Goal: Task Accomplishment & Management: Manage account settings

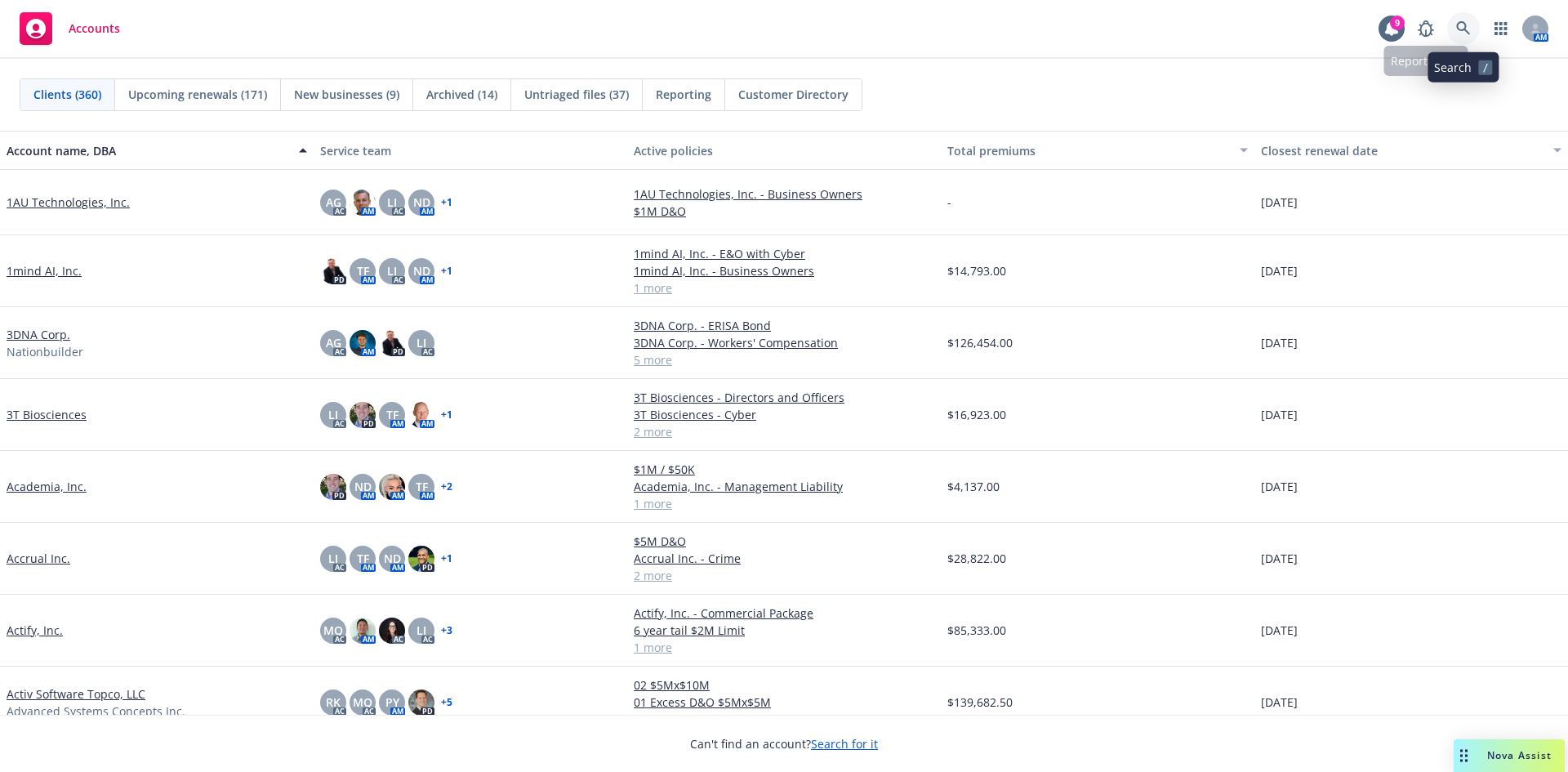
click at [1466, 31] on icon at bounding box center [1463, 28] width 15 height 15
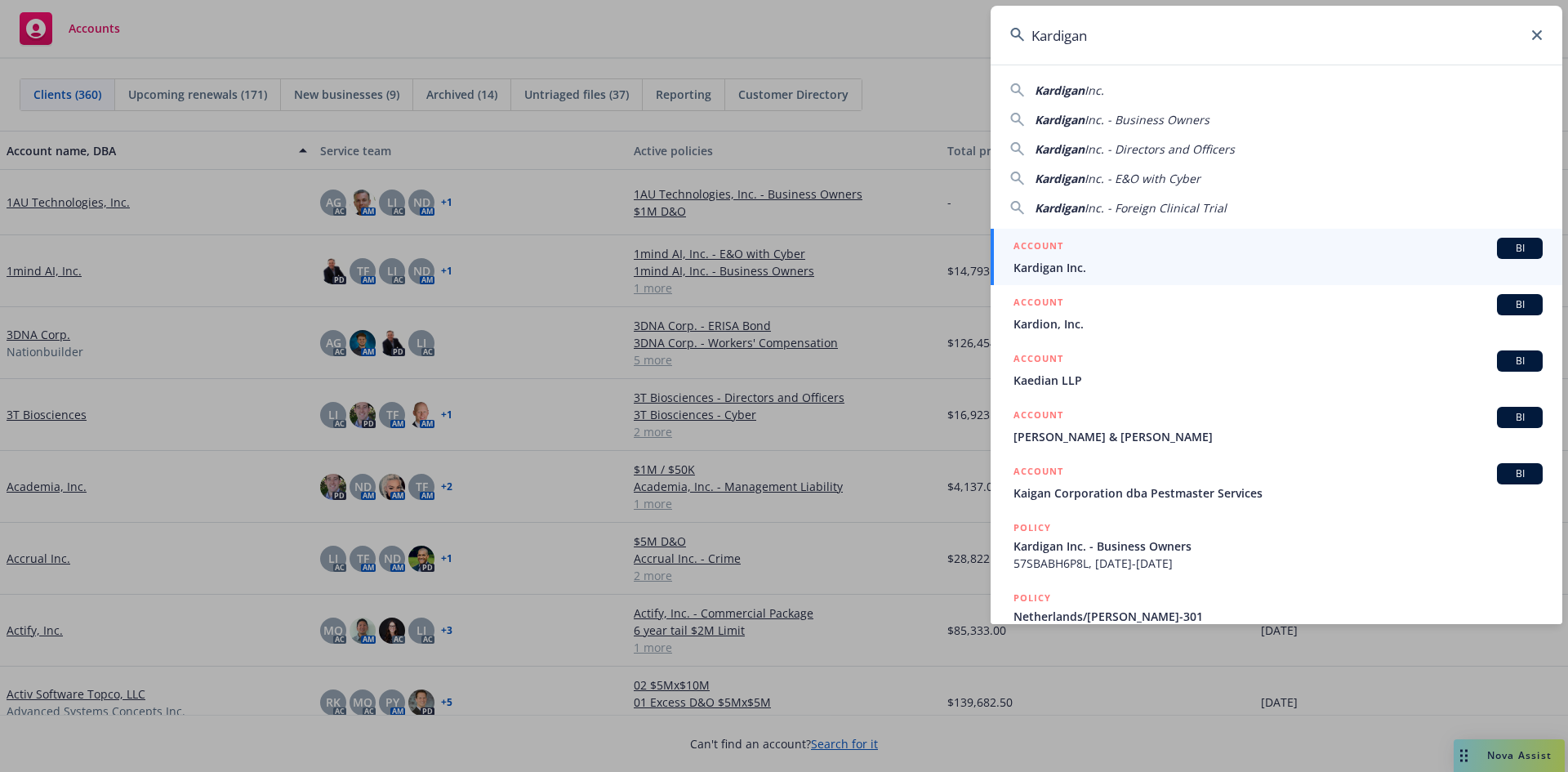
type input "Kardigan"
click at [1052, 263] on span "Kardigan Inc." at bounding box center [1278, 268] width 529 height 17
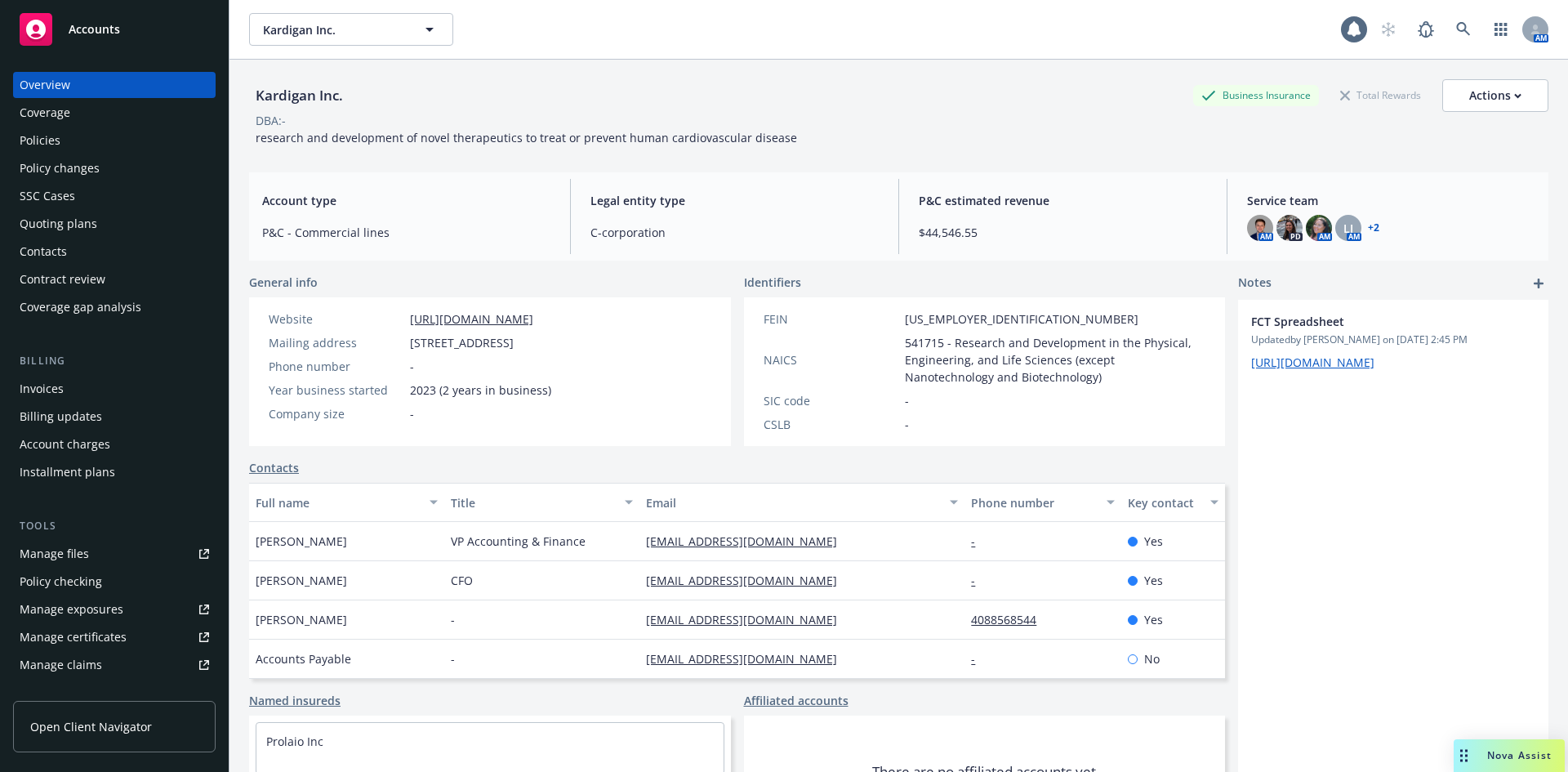
click at [56, 143] on div "Policies" at bounding box center [39, 141] width 41 height 26
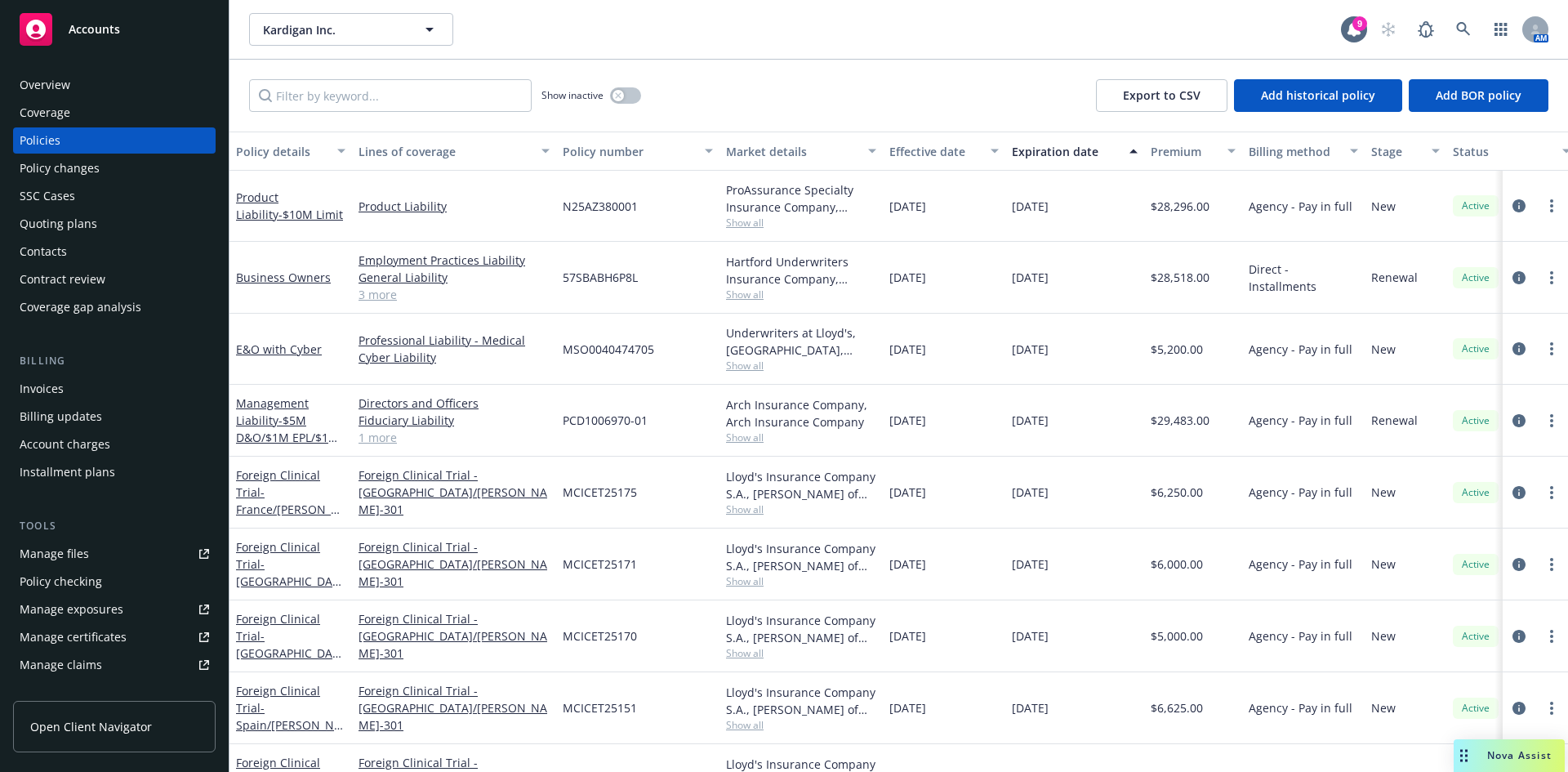
scroll to position [37, 0]
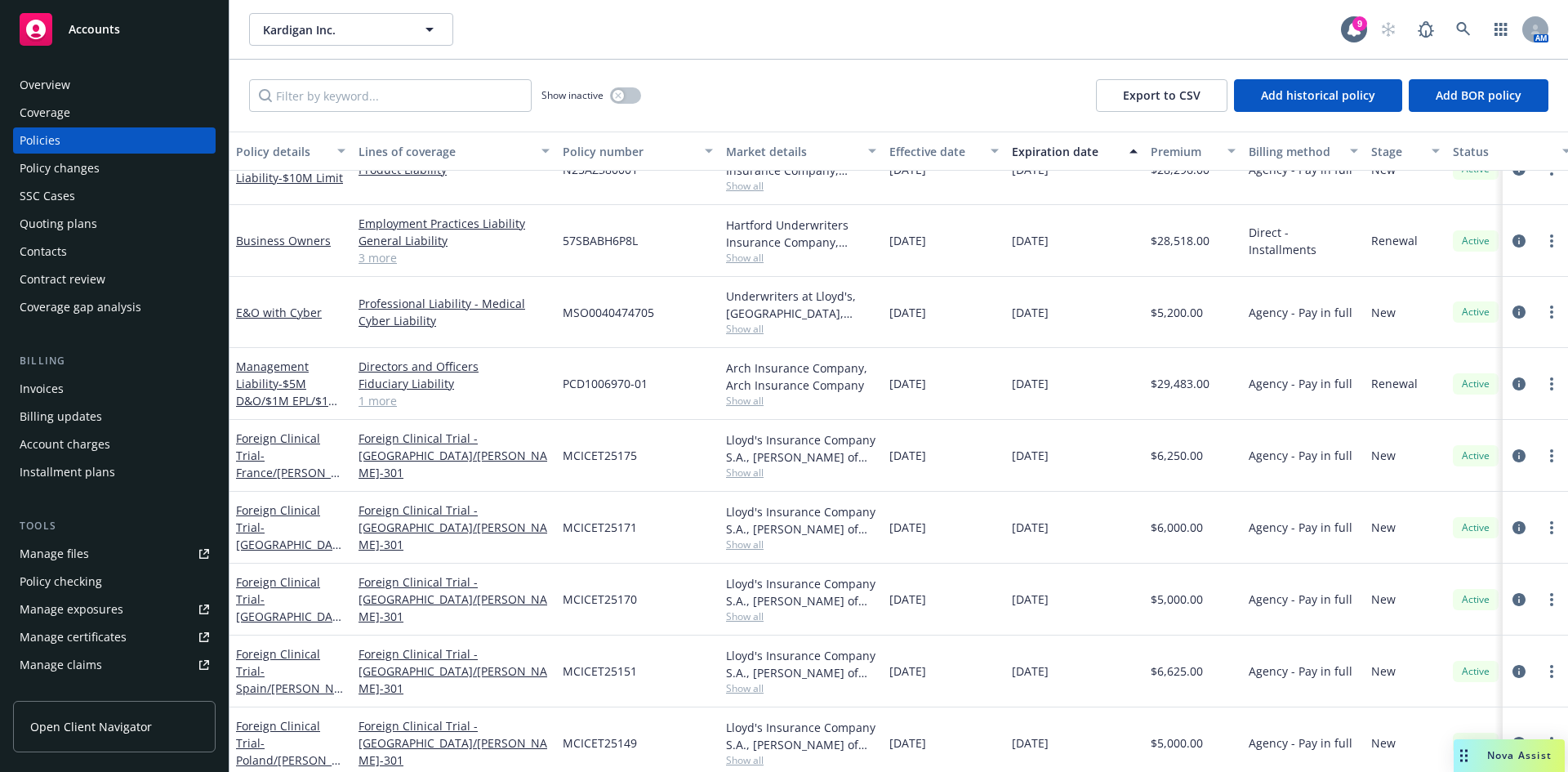
click at [285, 391] on div "Management Liability - $5M D&O/$1M EPL/$1M FID" at bounding box center [290, 383] width 109 height 52
click at [258, 388] on link "Management Liability - $5M D&O/$1M EPL/$1M FID" at bounding box center [288, 392] width 103 height 67
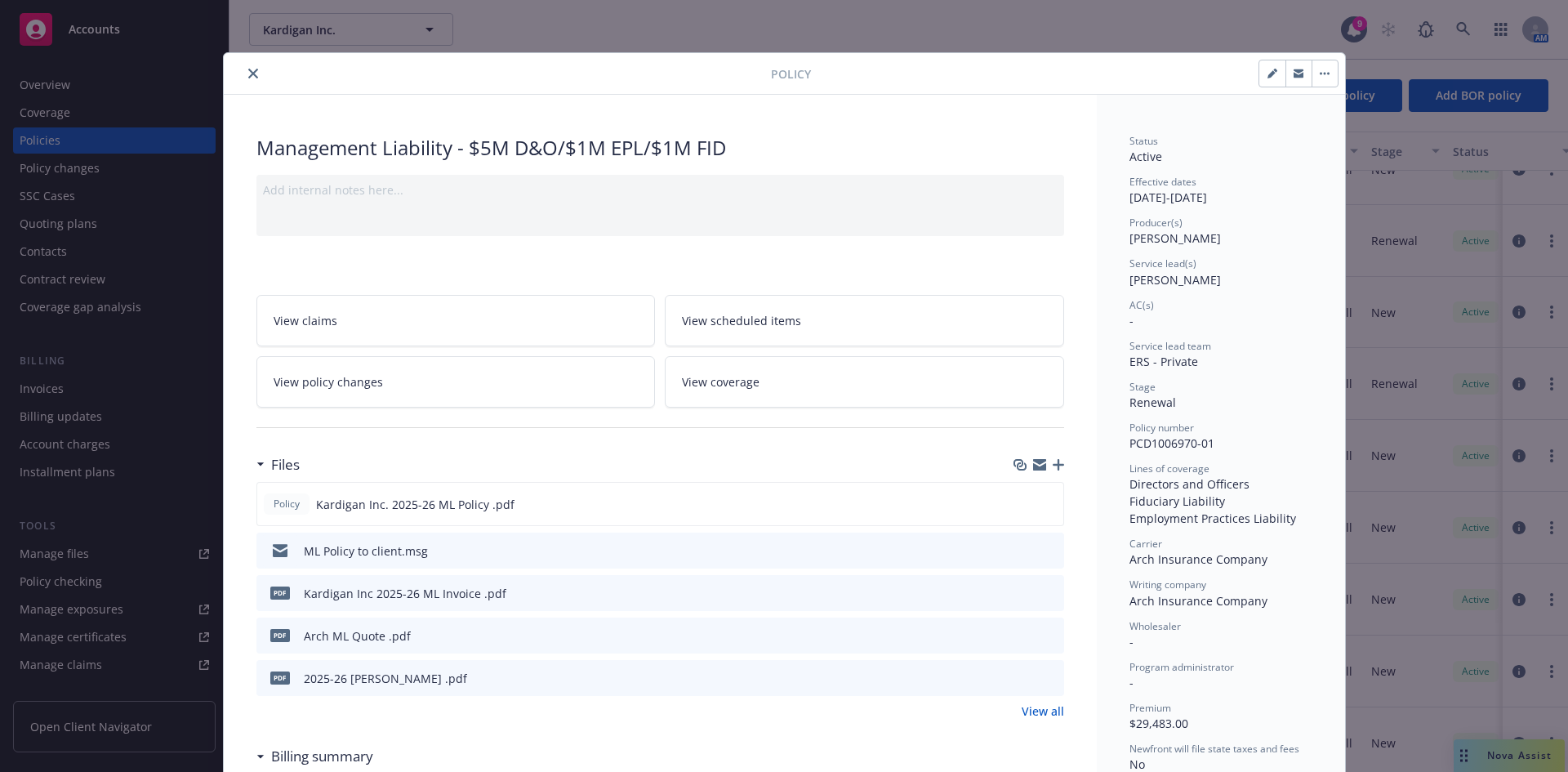
scroll to position [1427, 0]
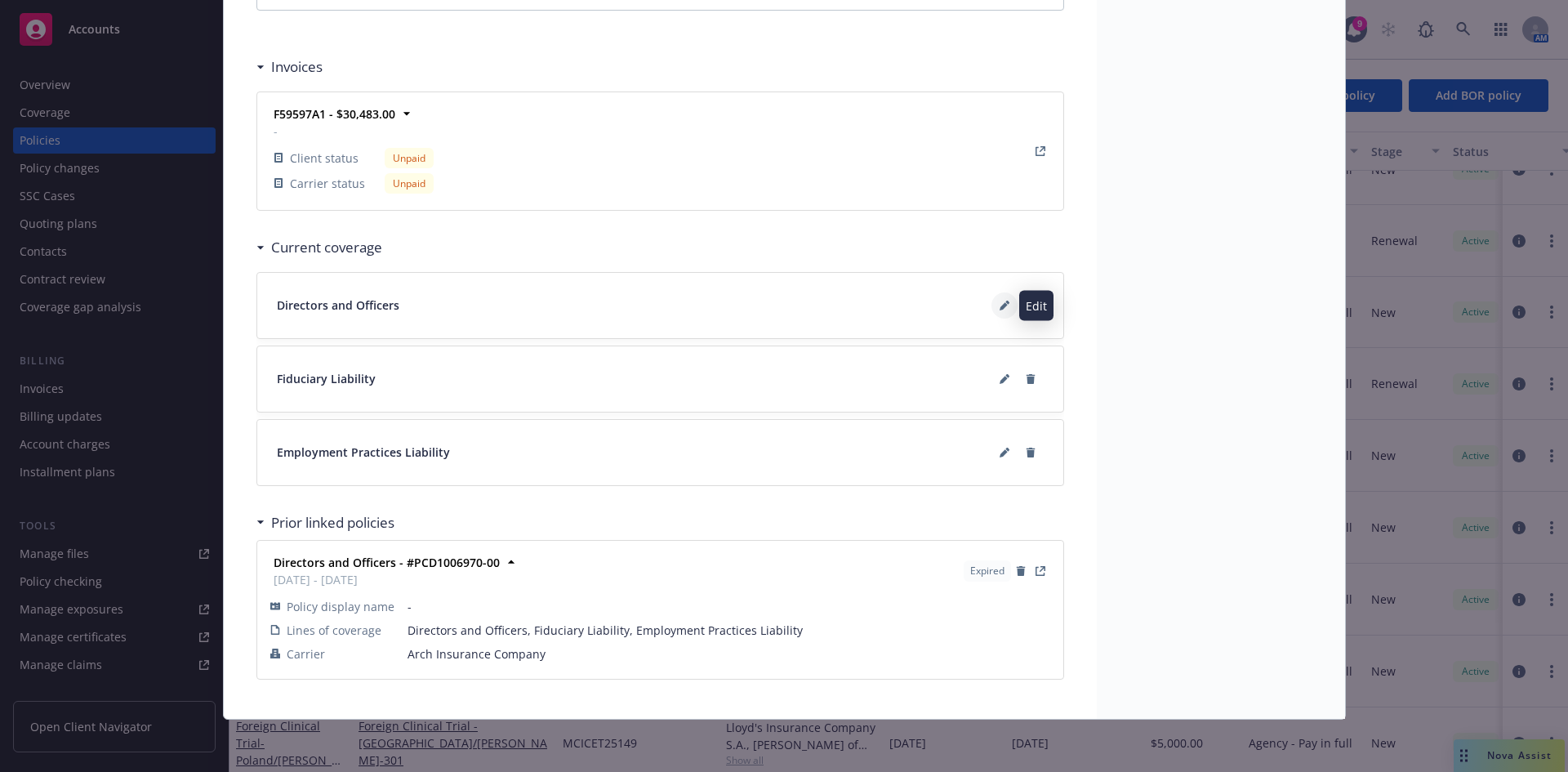
click at [992, 303] on button at bounding box center [1005, 305] width 26 height 26
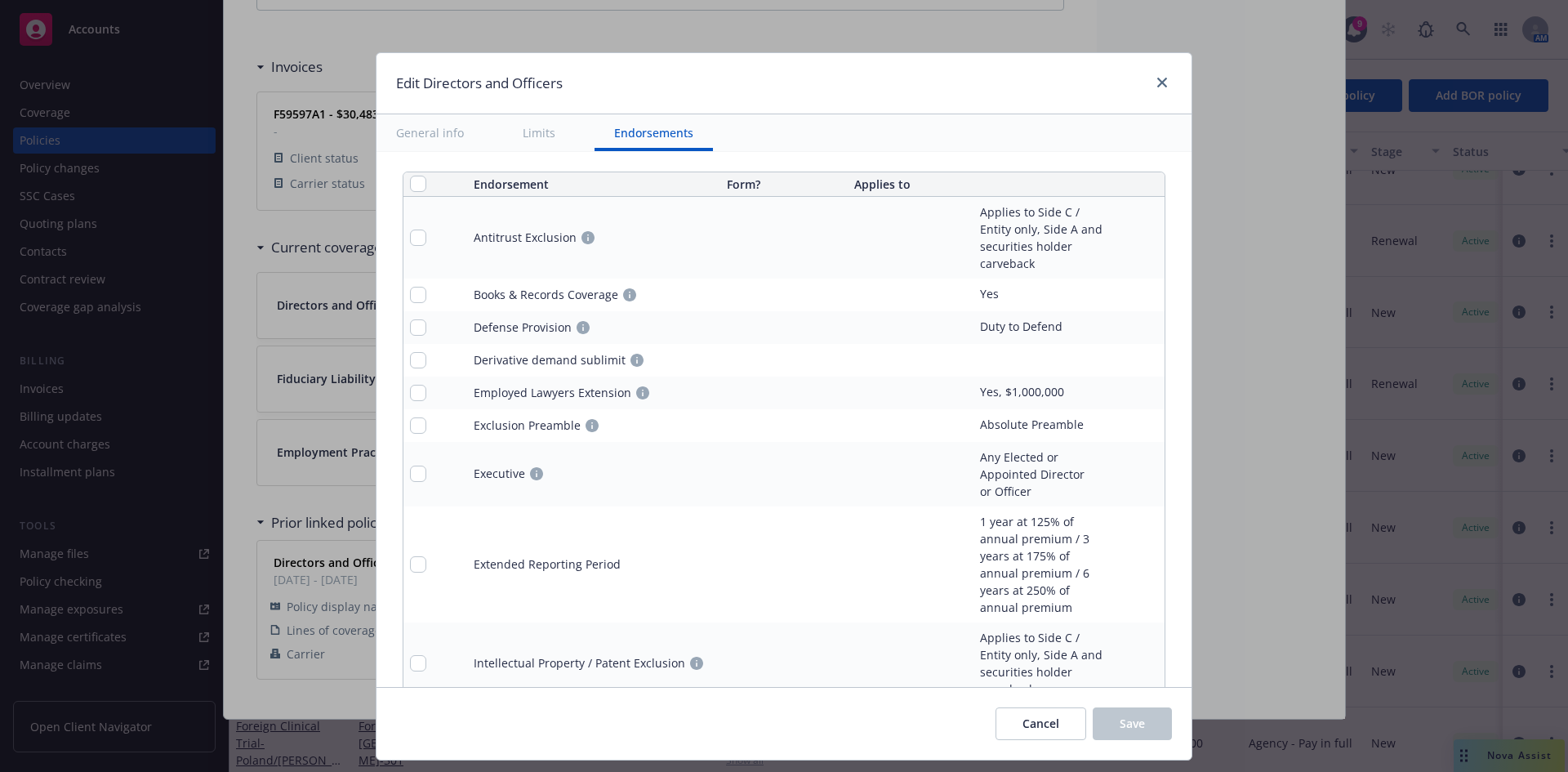
scroll to position [1679, 0]
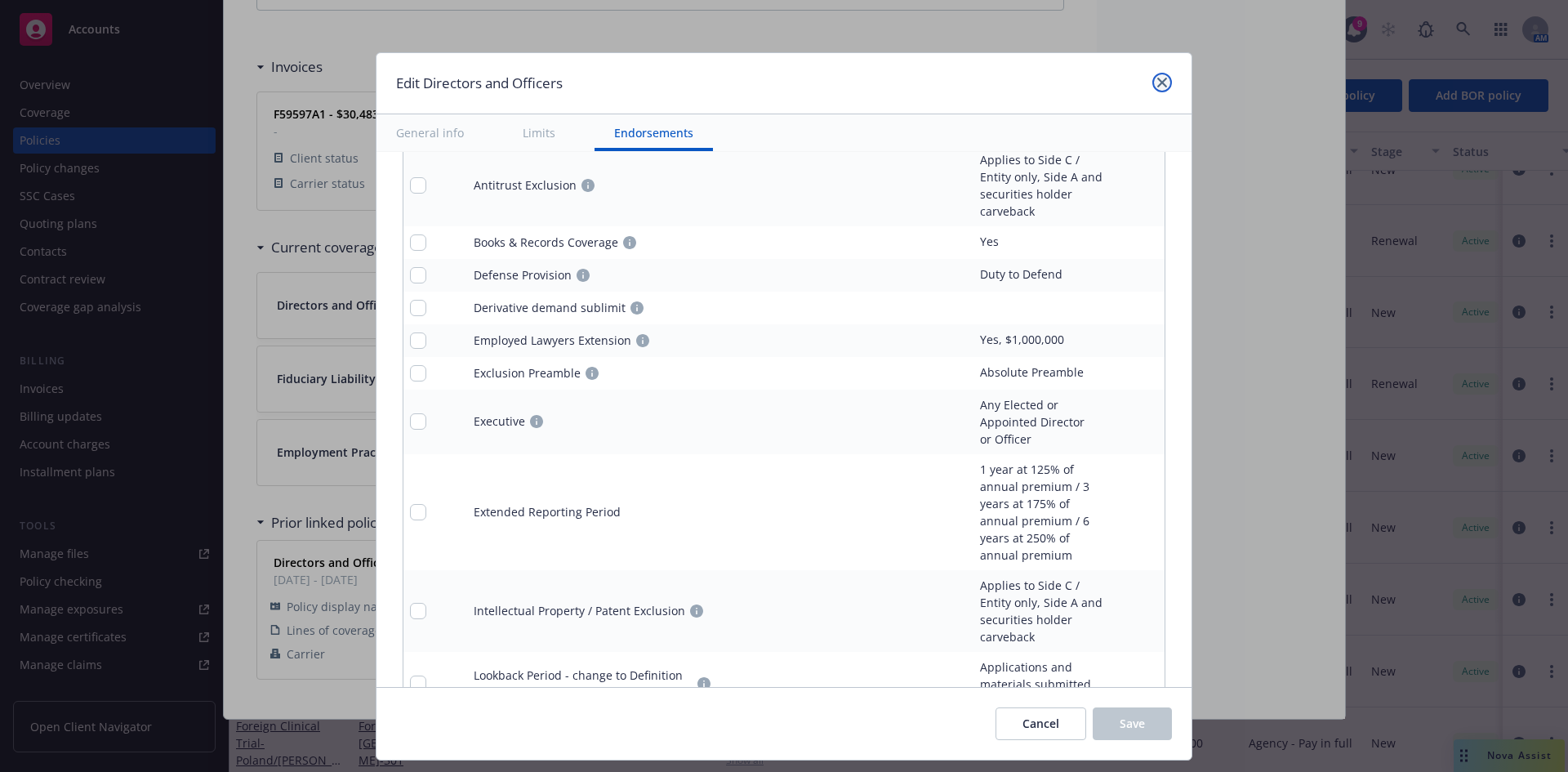
click at [1161, 81] on icon "close" at bounding box center [1161, 82] width 10 height 10
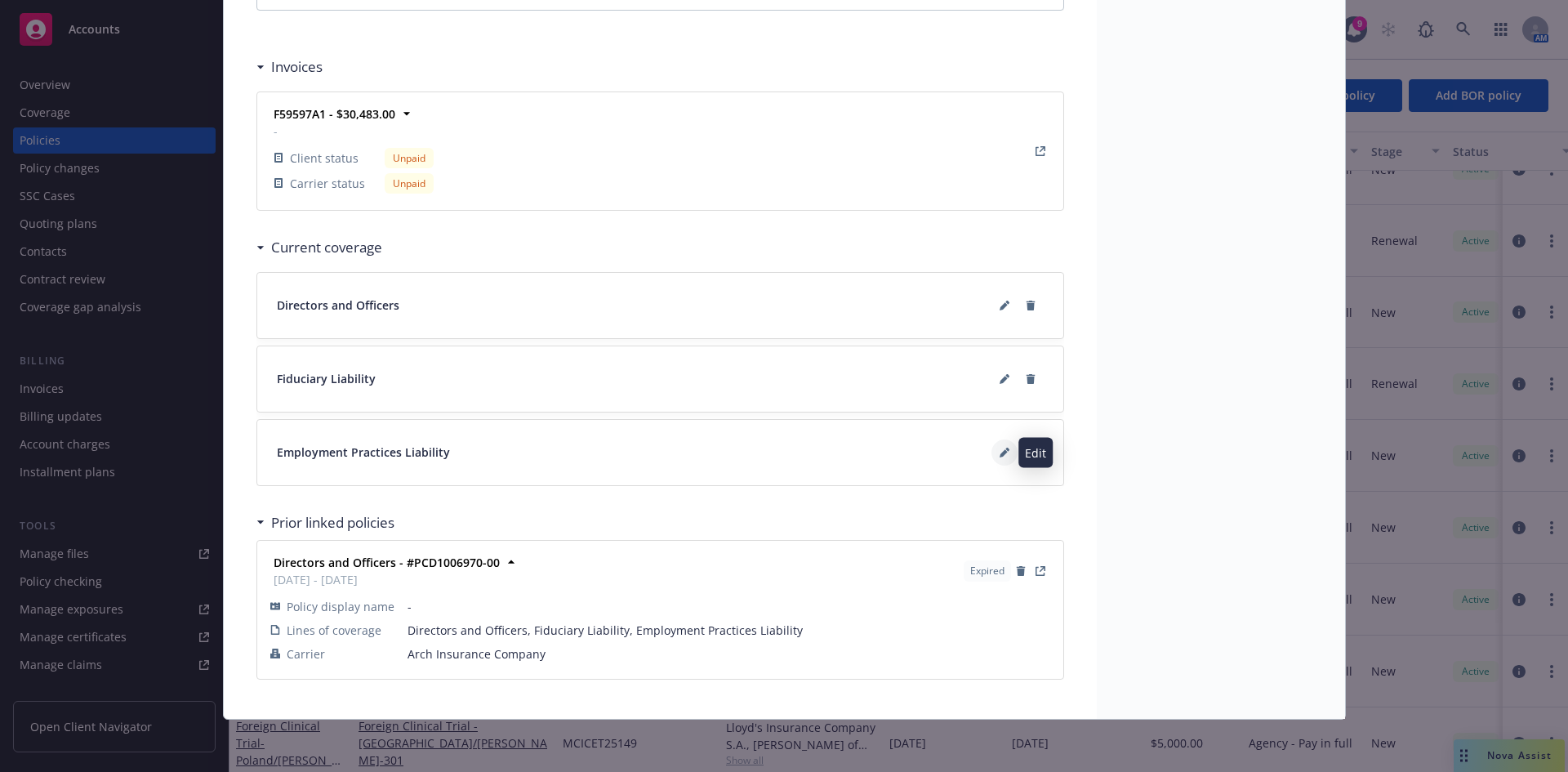
click at [993, 453] on button at bounding box center [1005, 452] width 26 height 26
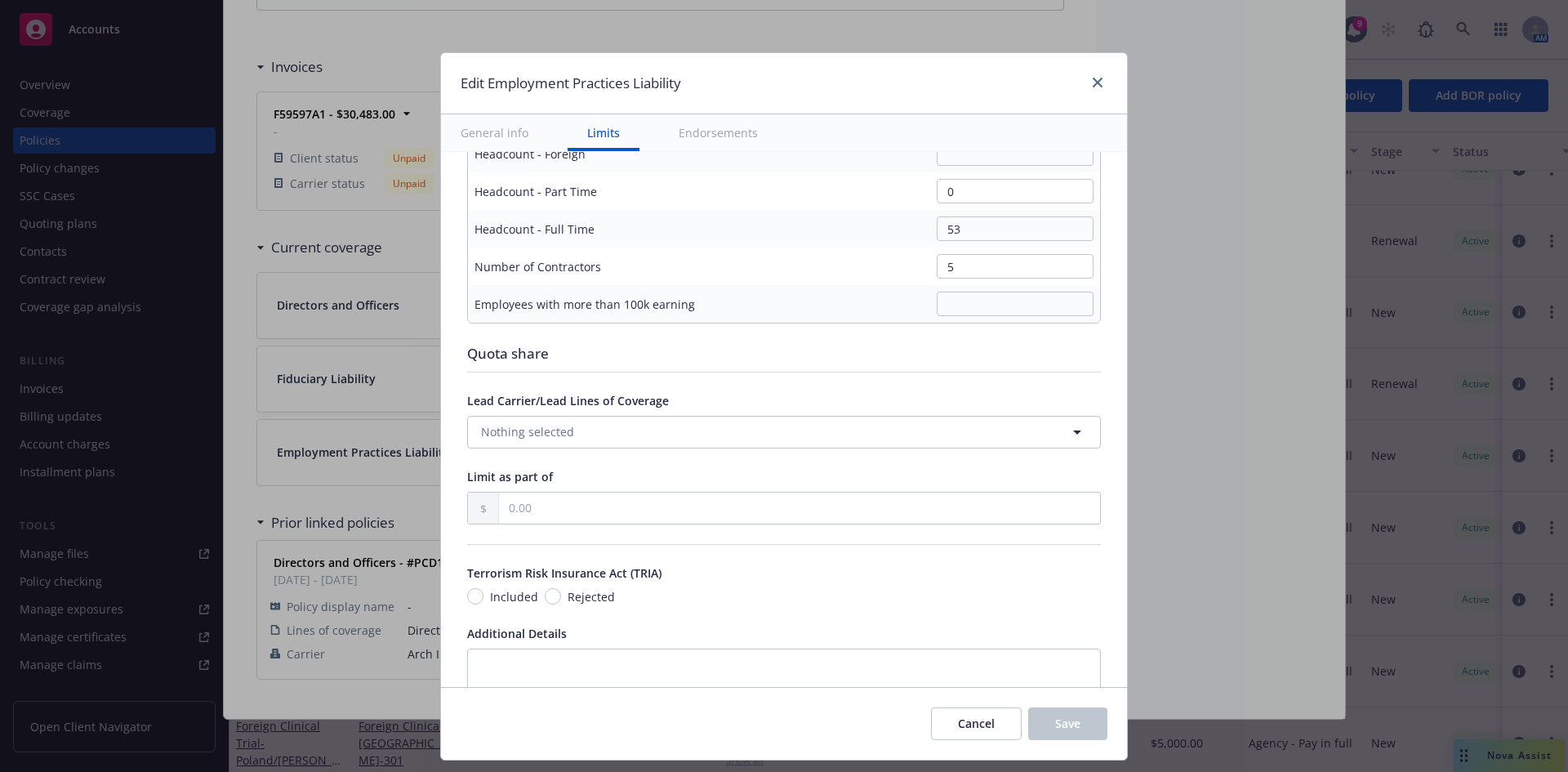
scroll to position [1019, 0]
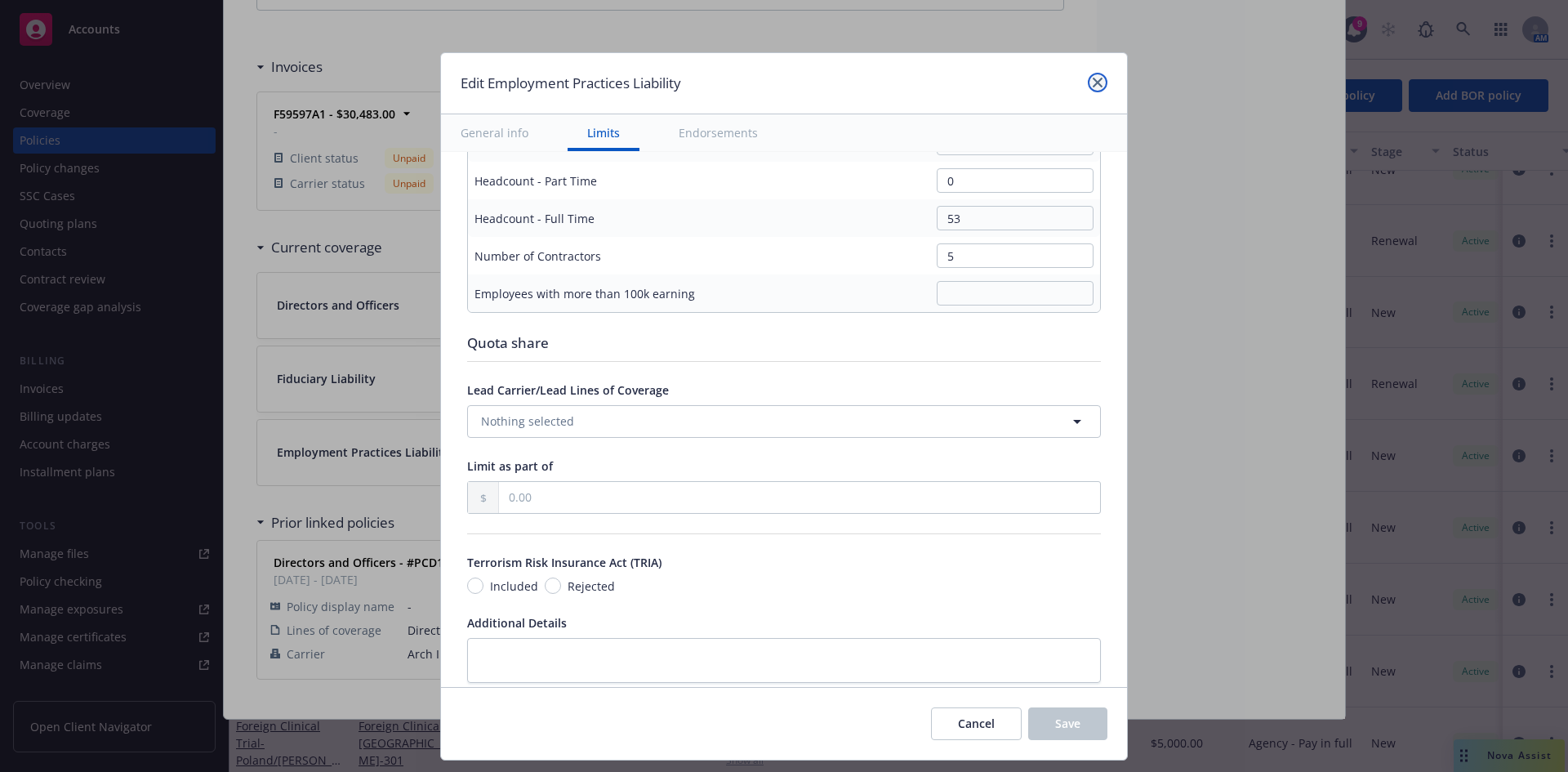
click at [1097, 85] on icon "close" at bounding box center [1098, 82] width 10 height 10
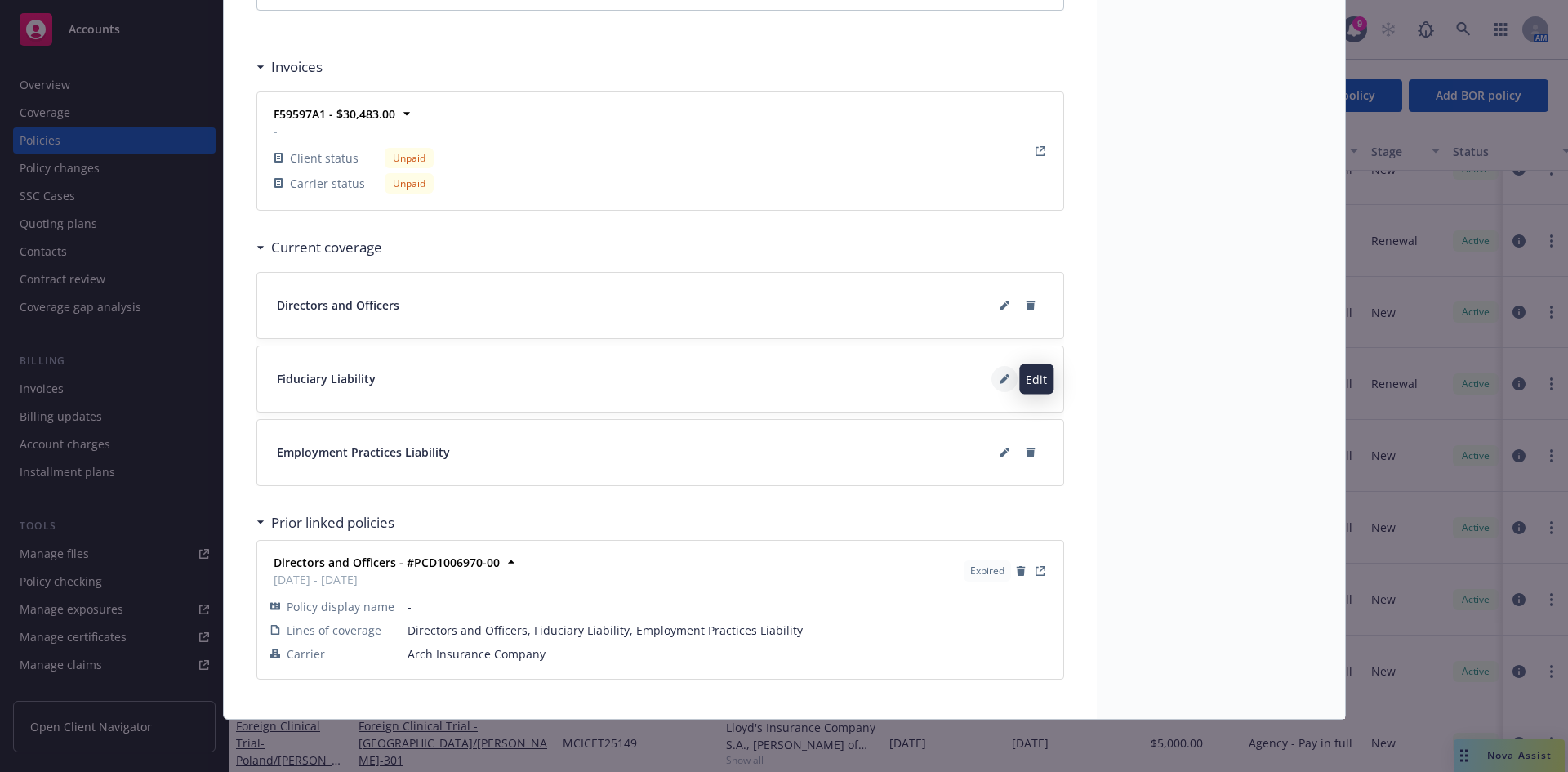
click at [993, 374] on button at bounding box center [1005, 379] width 26 height 26
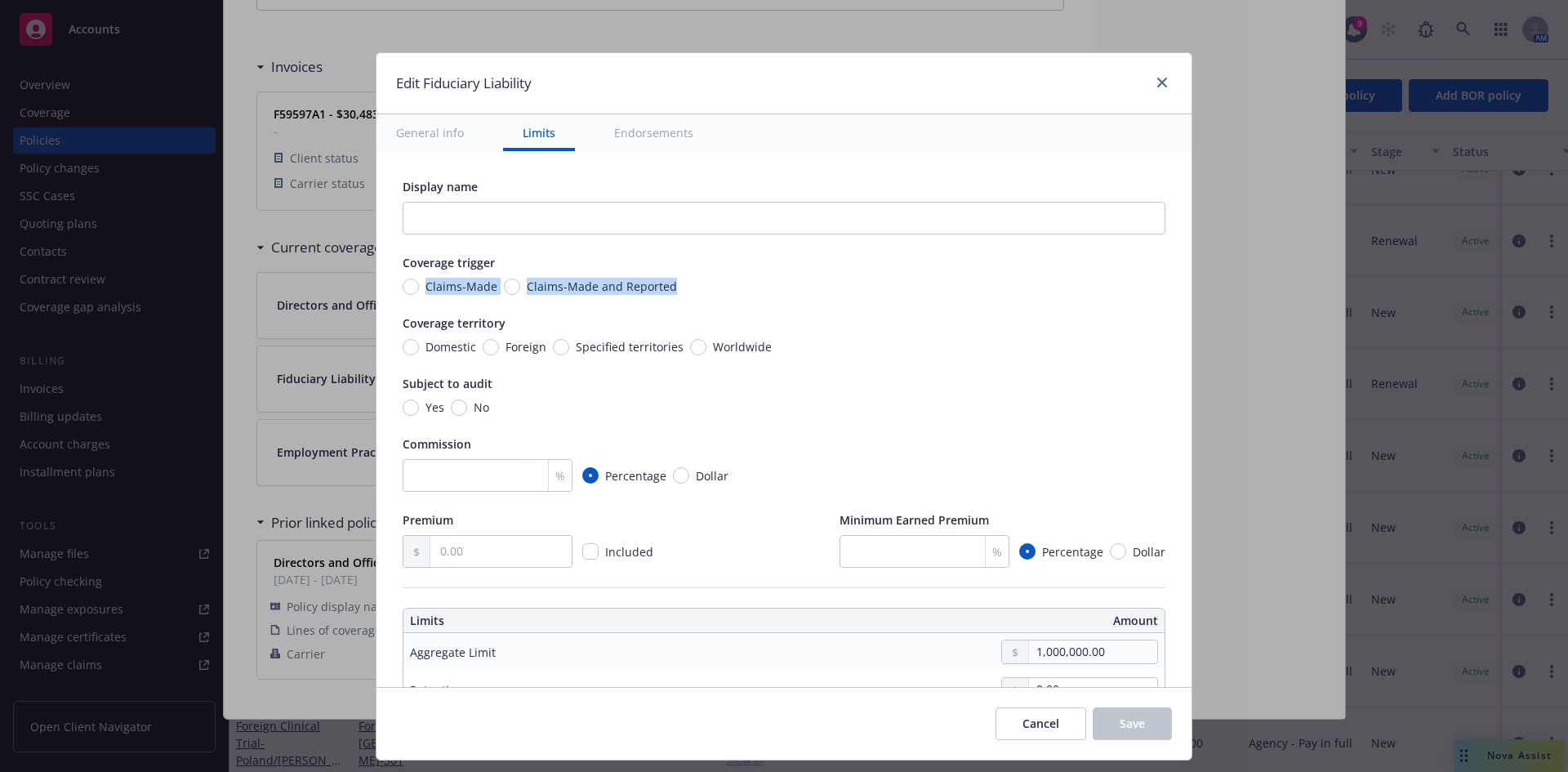
drag, startPoint x: 1195, startPoint y: 272, endPoint x: 1188, endPoint y: 294, distance: 23.1
click at [1188, 294] on div "Edit Fiduciary Liability General info Limits Endorsements Display name Coverage…" at bounding box center [784, 386] width 1568 height 772
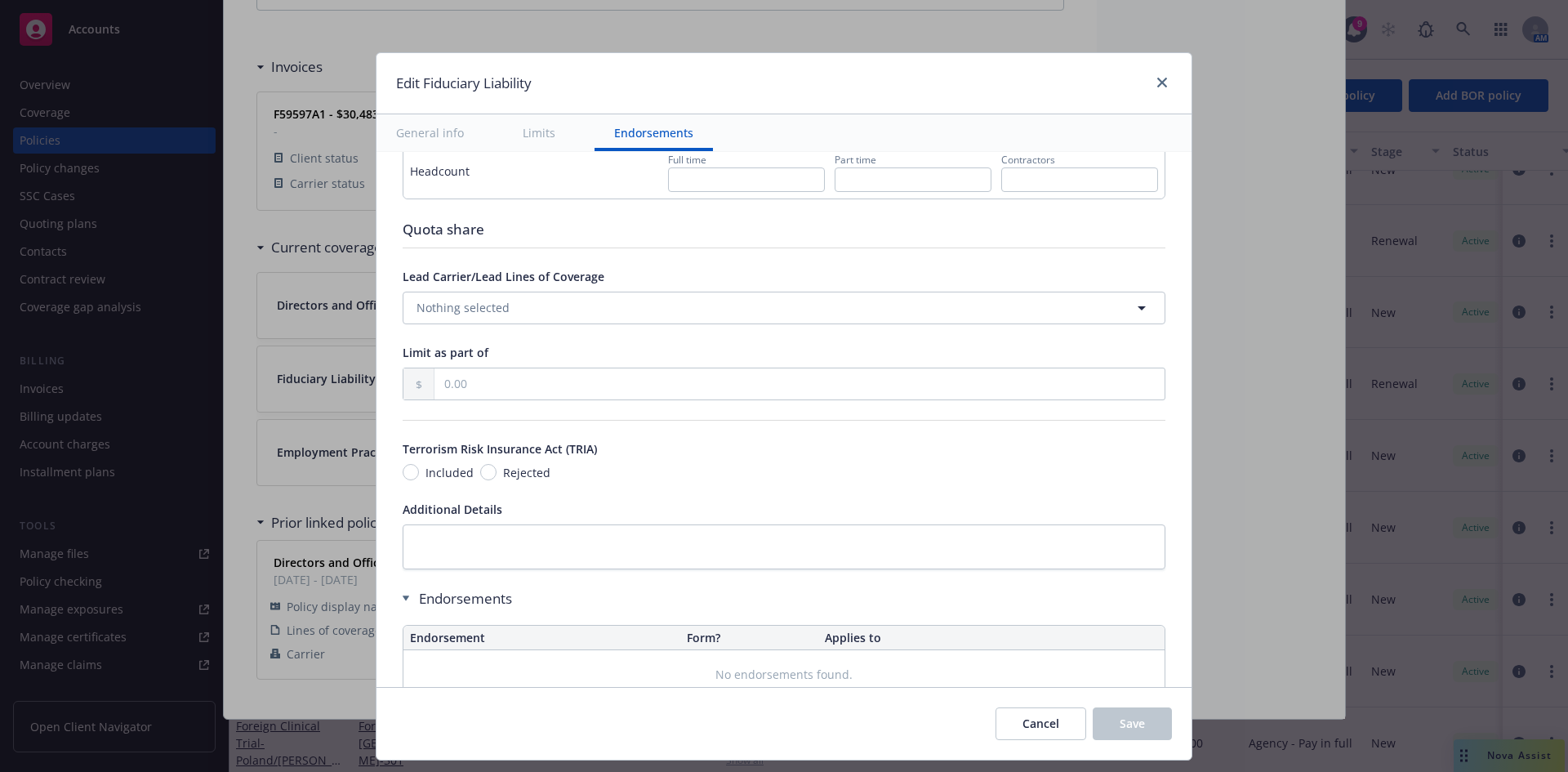
scroll to position [935, 0]
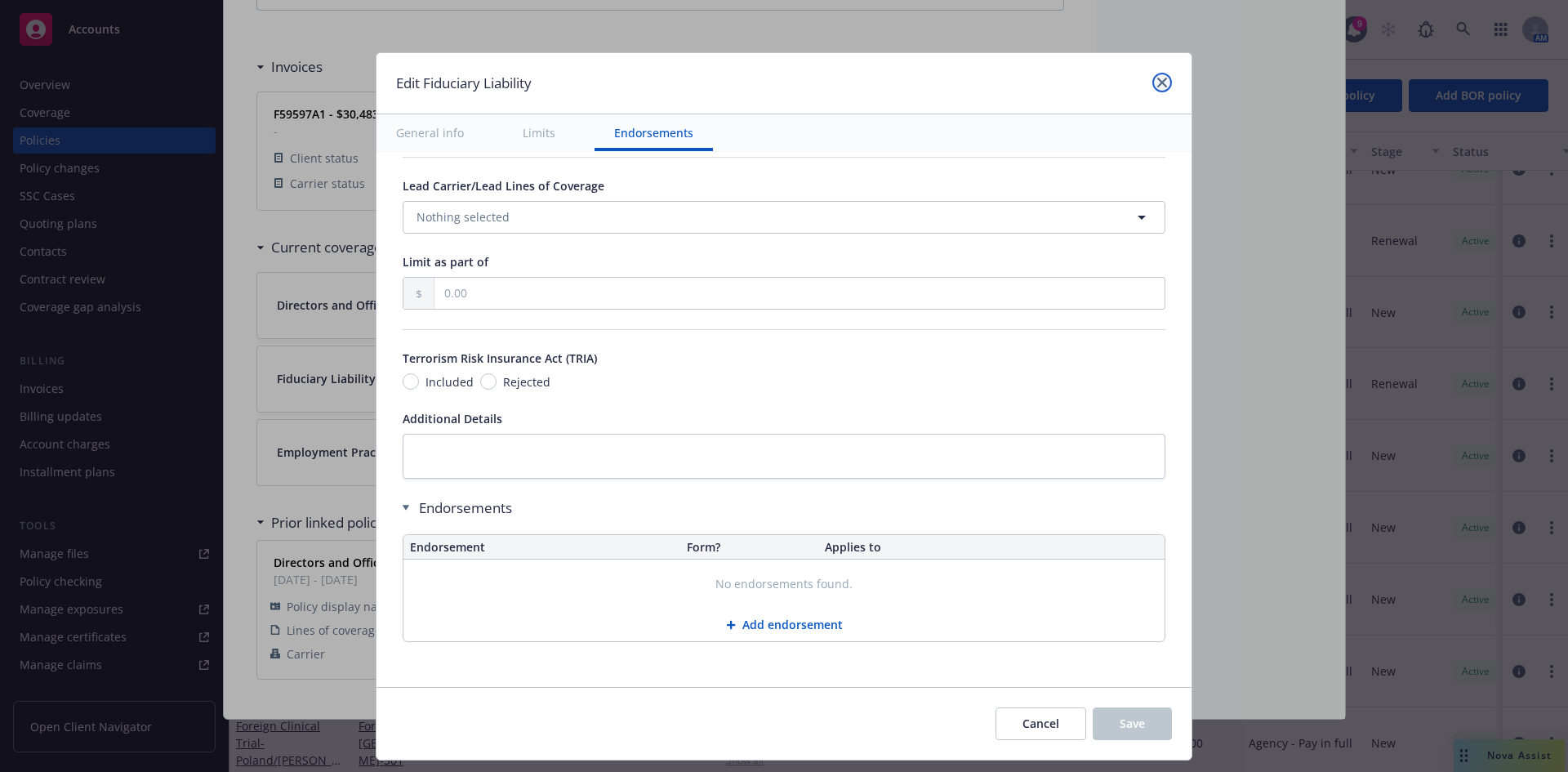
click at [1167, 80] on link "close" at bounding box center [1162, 82] width 19 height 19
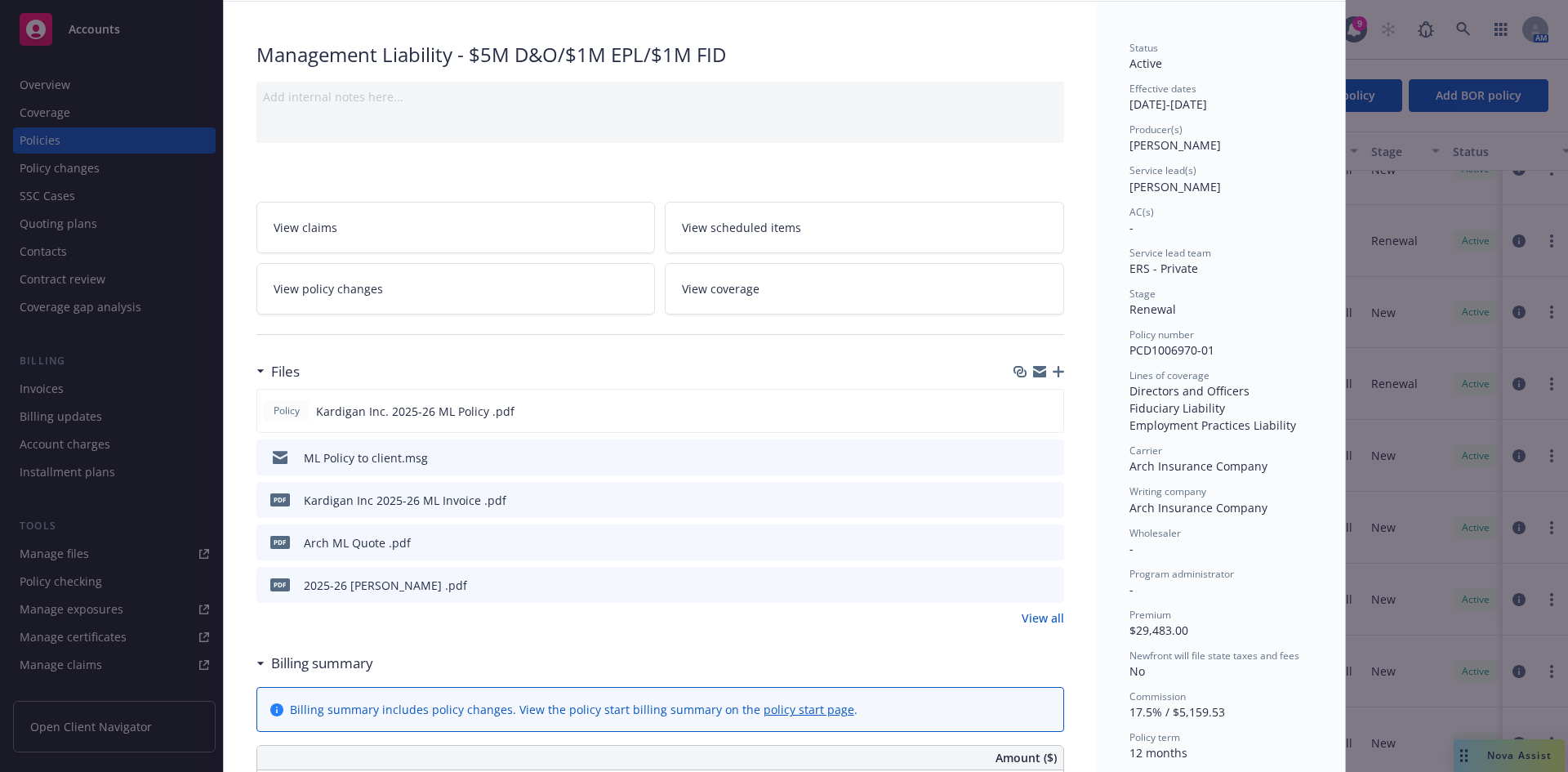
scroll to position [0, 0]
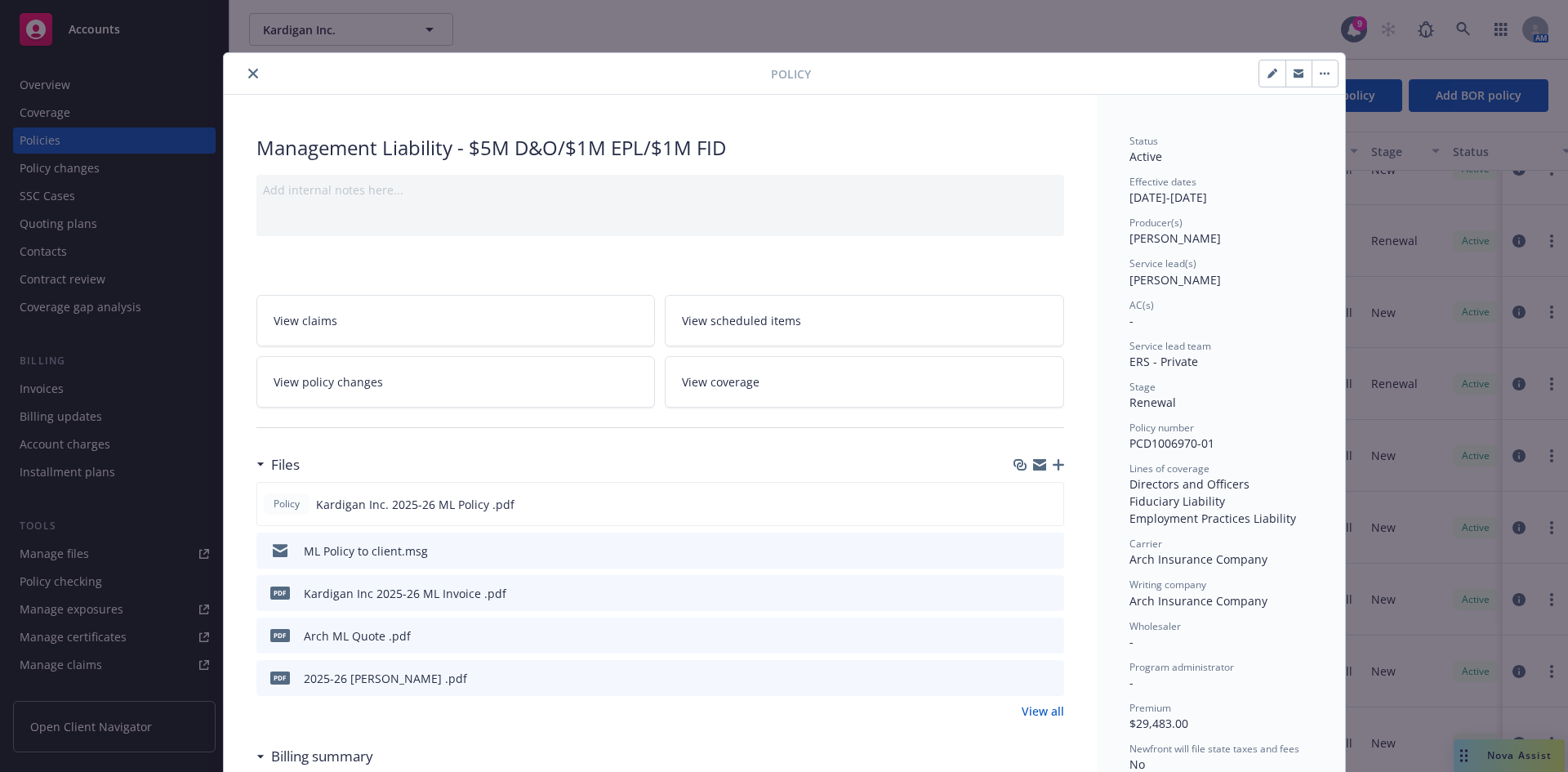
click at [248, 73] on icon "close" at bounding box center [253, 73] width 10 height 10
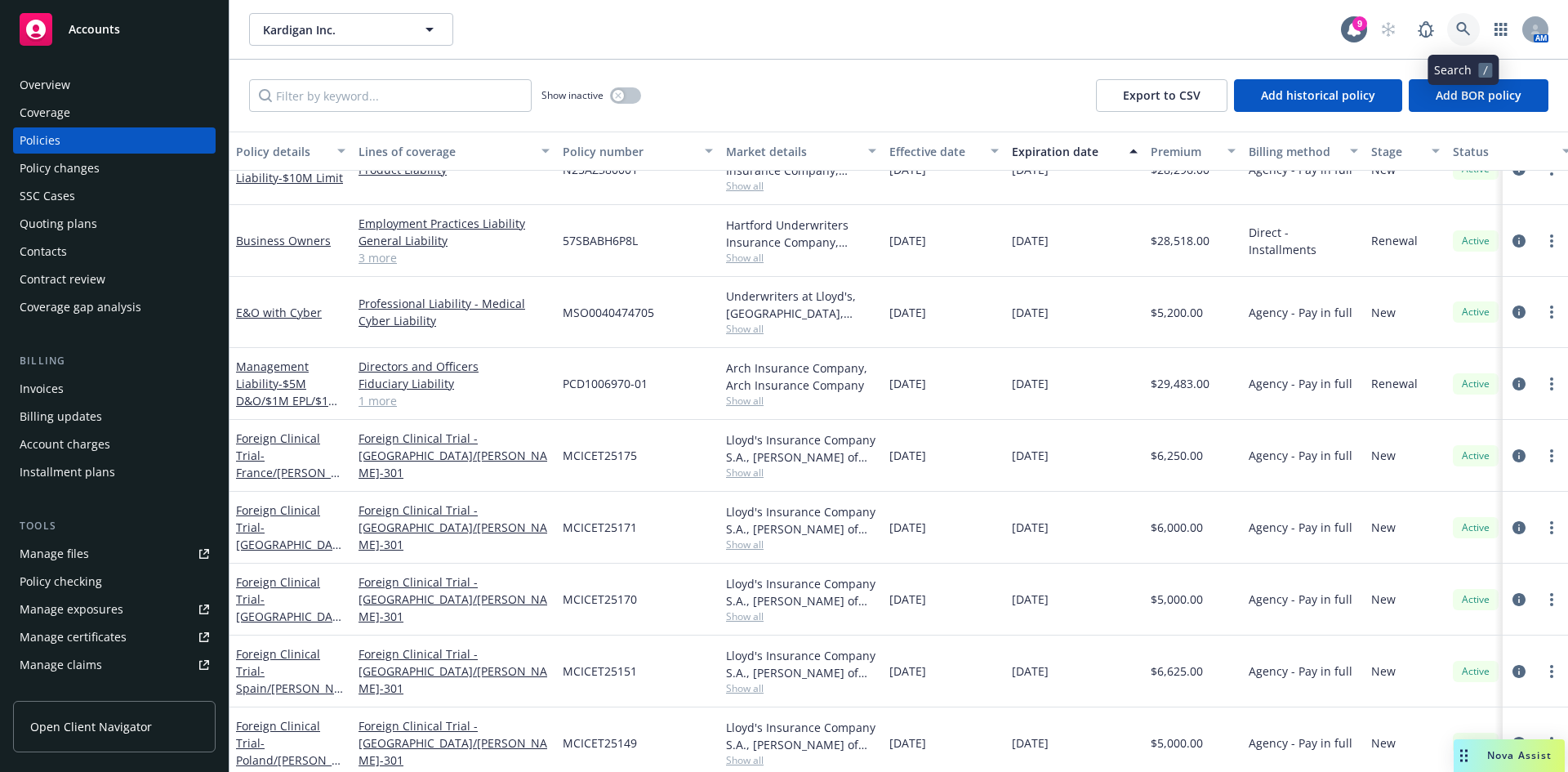
click at [1469, 25] on icon at bounding box center [1463, 29] width 15 height 15
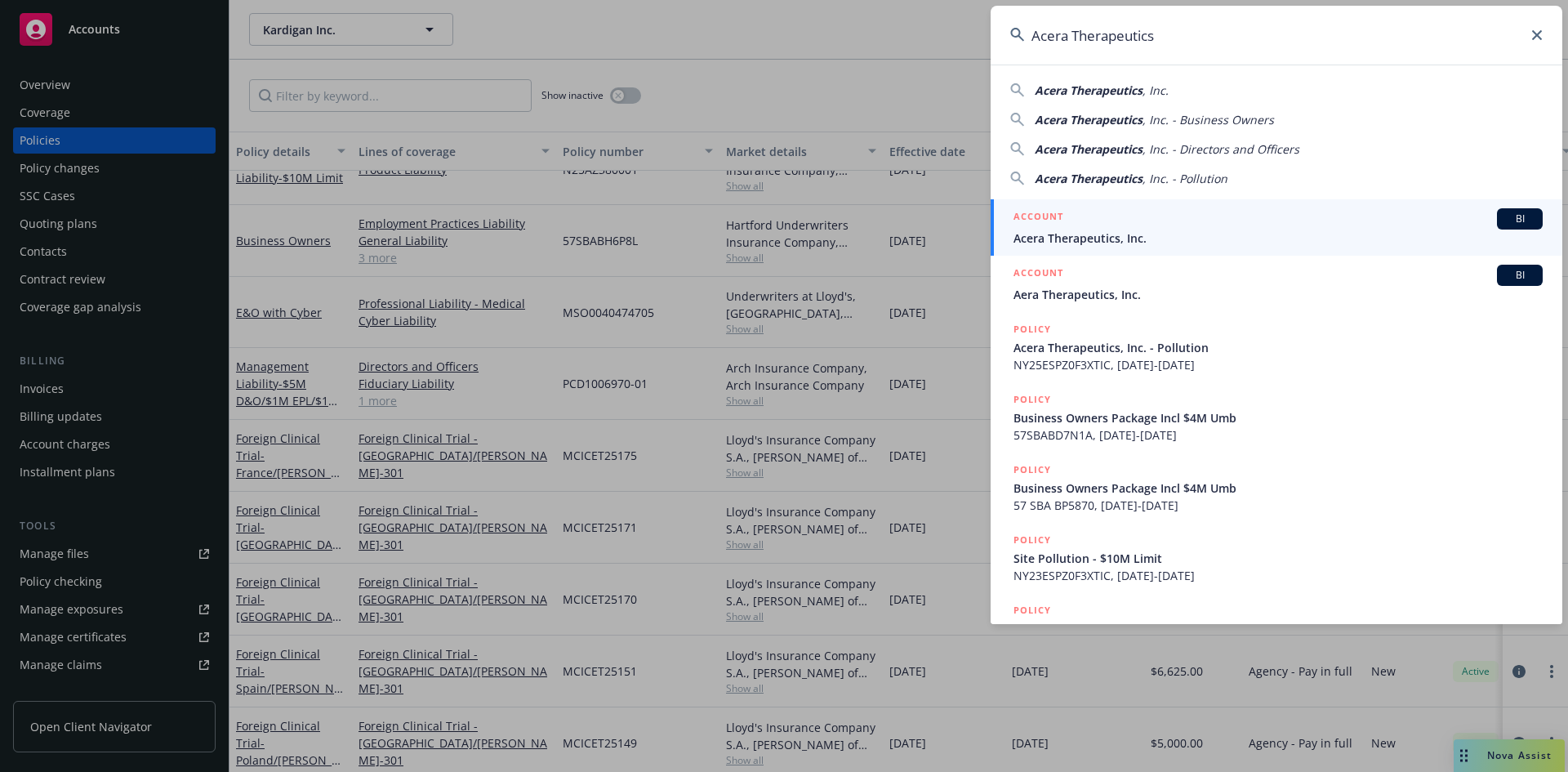
type input "Acera Therapeutics"
click at [1103, 243] on span "Acera Therapeutics, Inc." at bounding box center [1278, 238] width 529 height 17
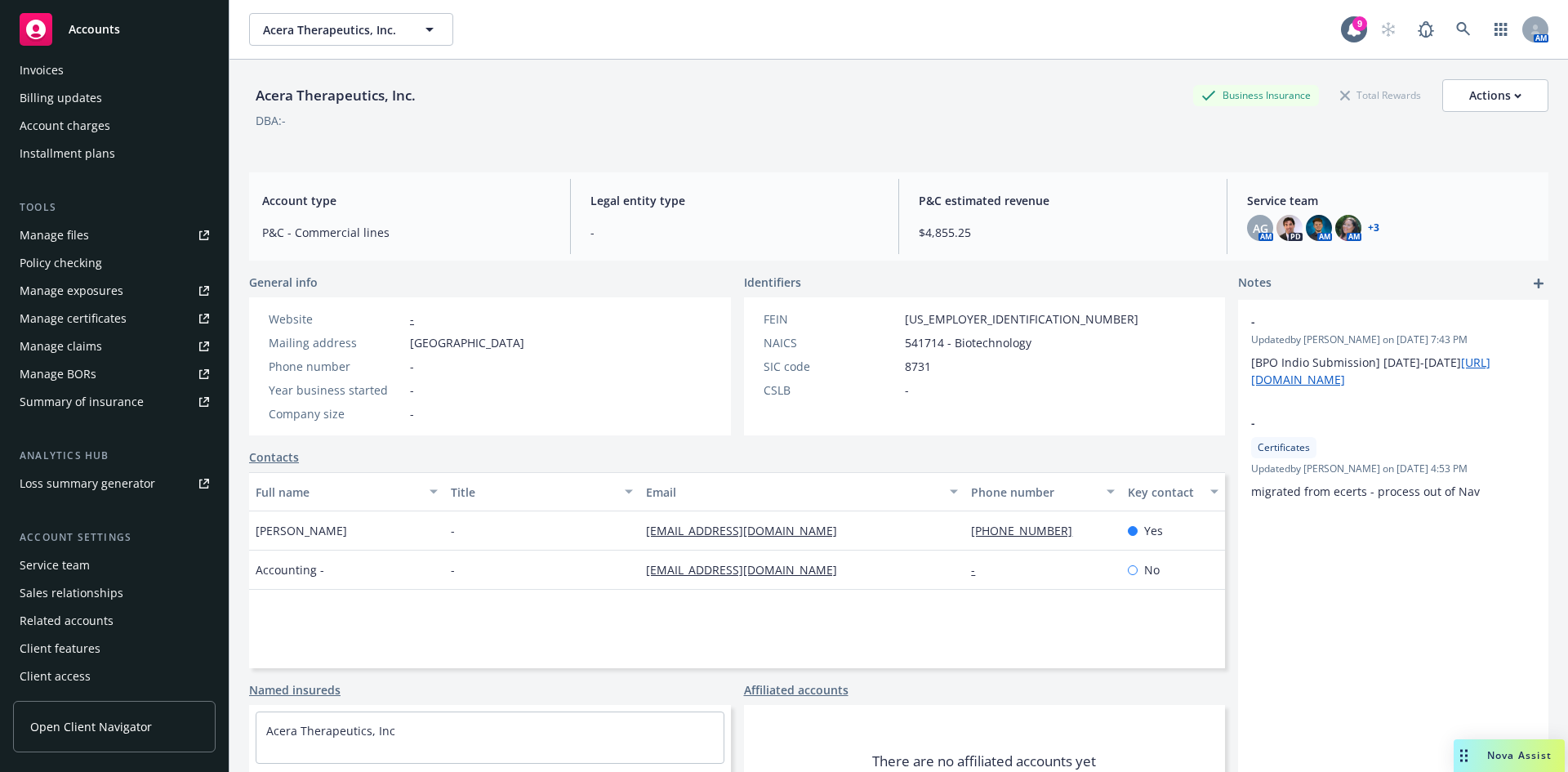
scroll to position [320, 0]
click at [76, 558] on div "Service team" at bounding box center [54, 564] width 70 height 26
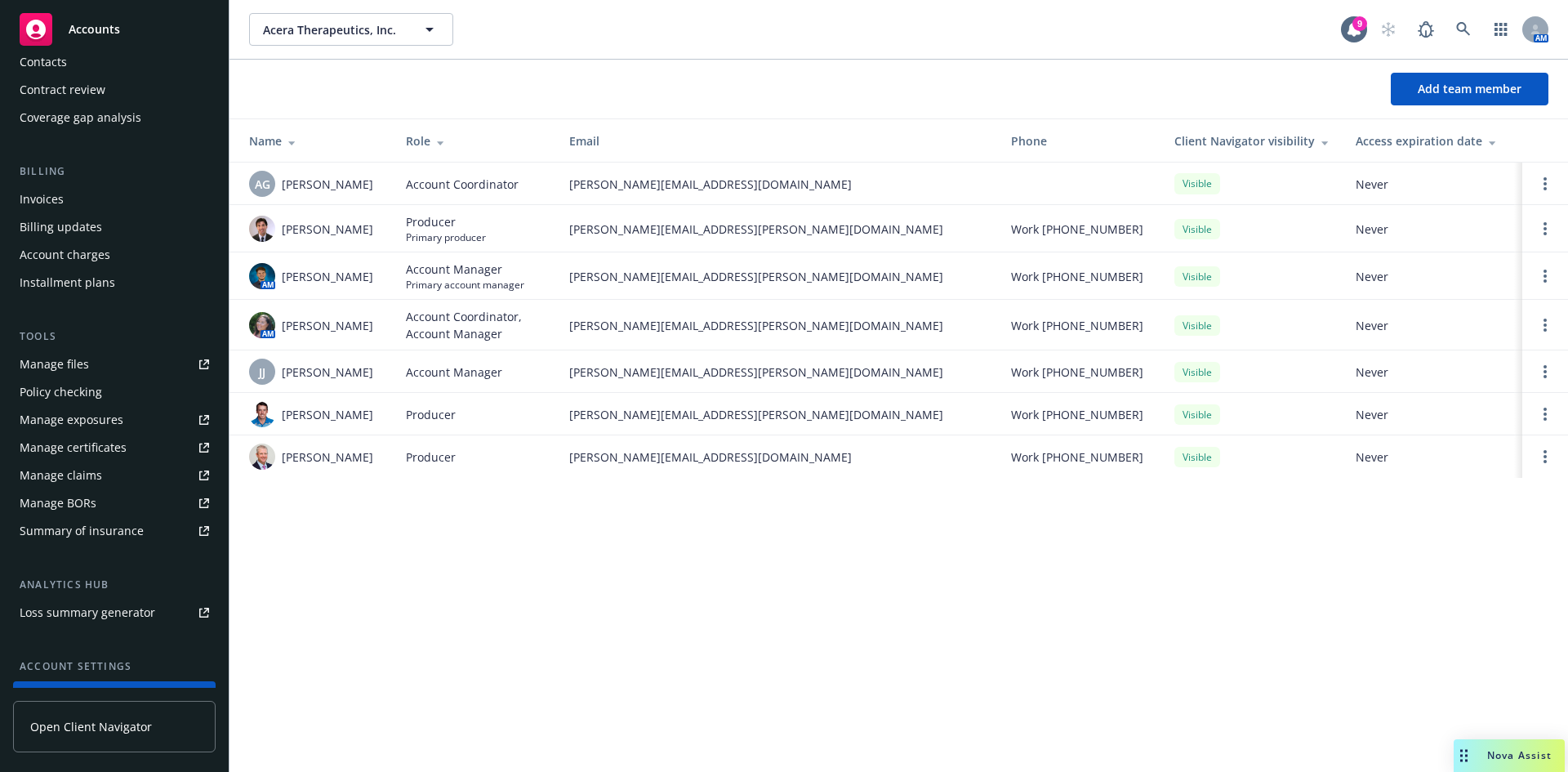
scroll to position [149, 0]
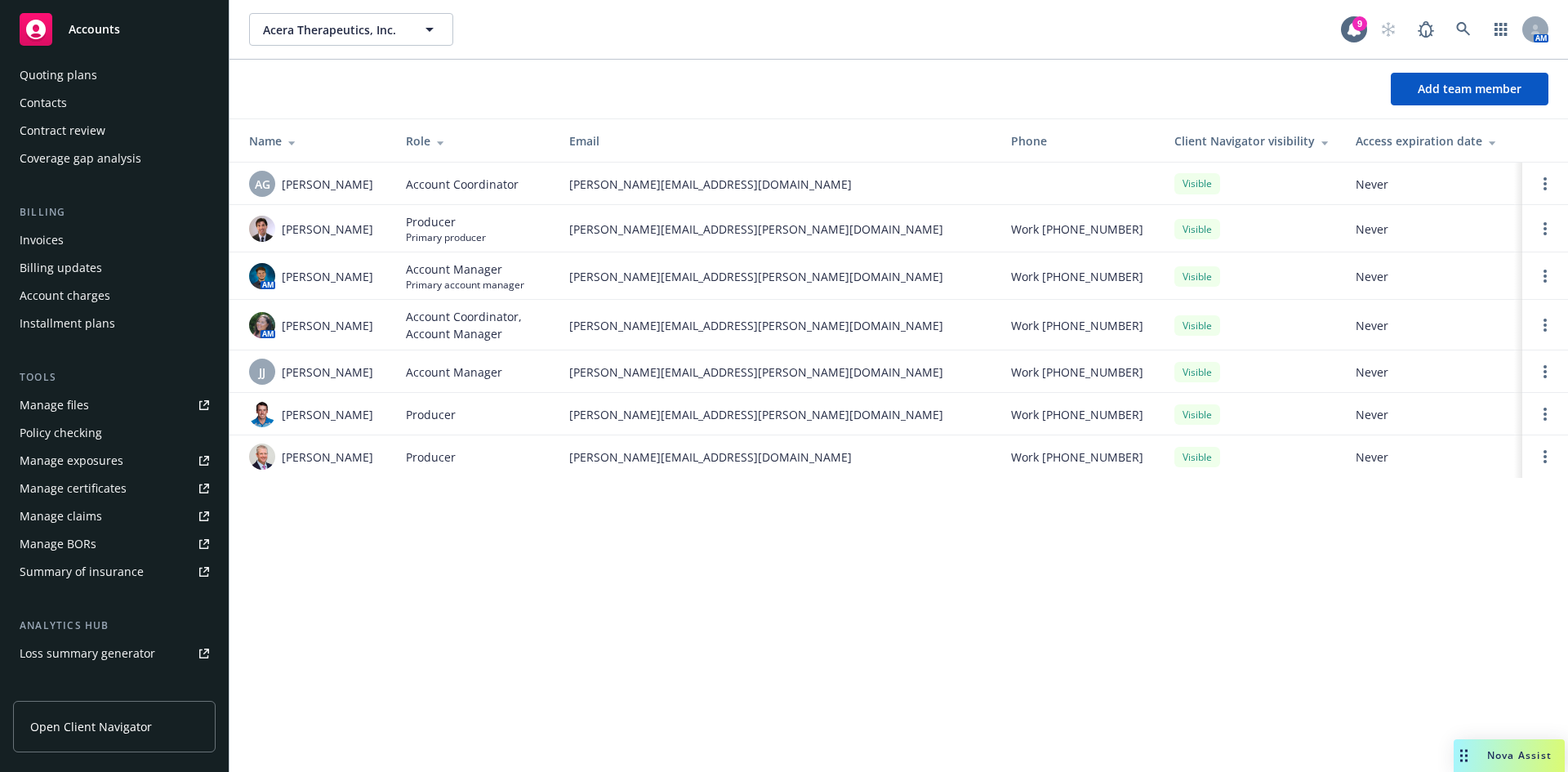
click at [74, 106] on div "Contacts" at bounding box center [114, 103] width 190 height 26
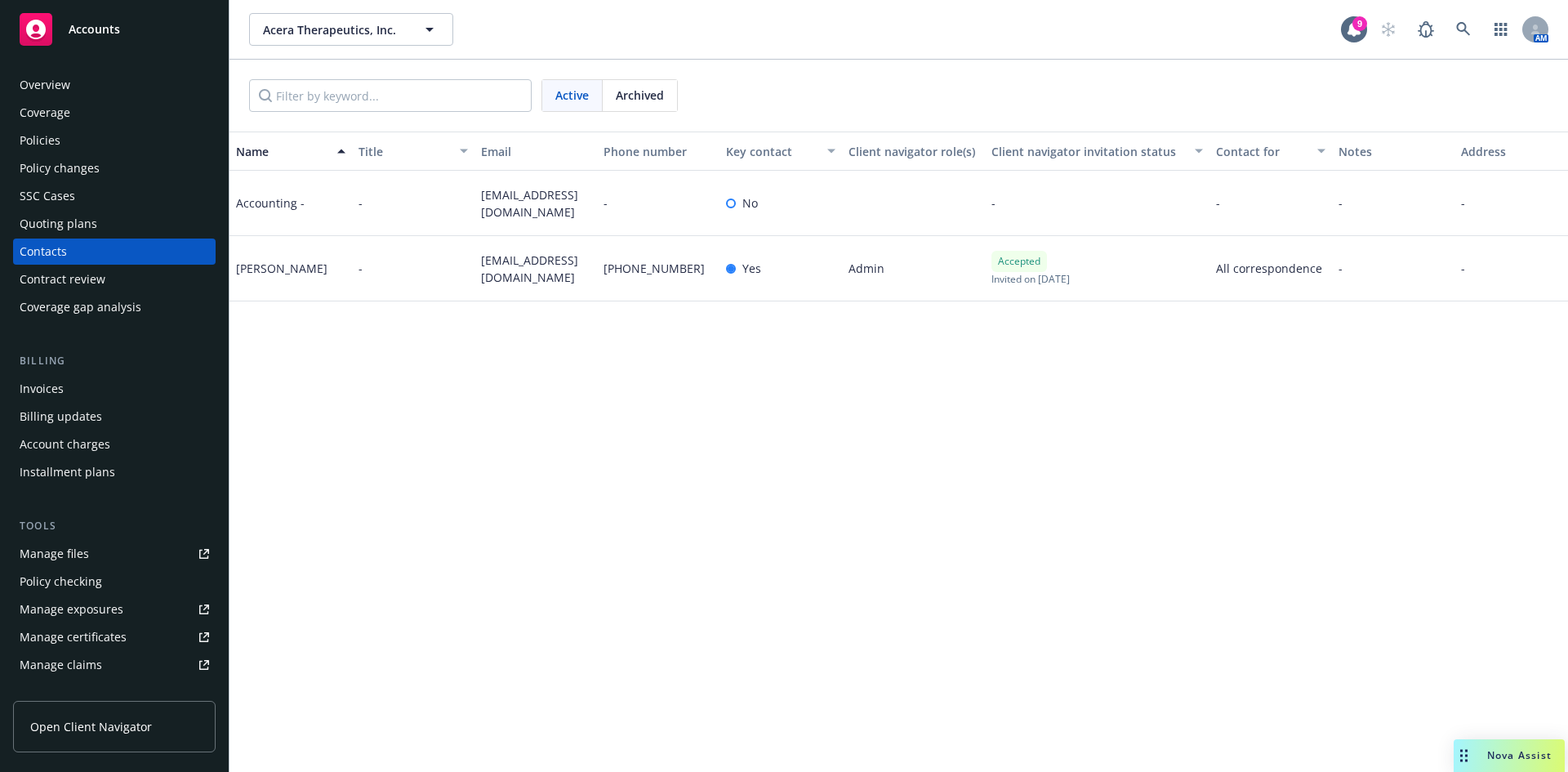
drag, startPoint x: 570, startPoint y: 94, endPoint x: 547, endPoint y: 102, distance: 24.4
click at [565, 96] on span "Active" at bounding box center [572, 95] width 33 height 17
click at [52, 142] on div "Policies" at bounding box center [39, 141] width 41 height 26
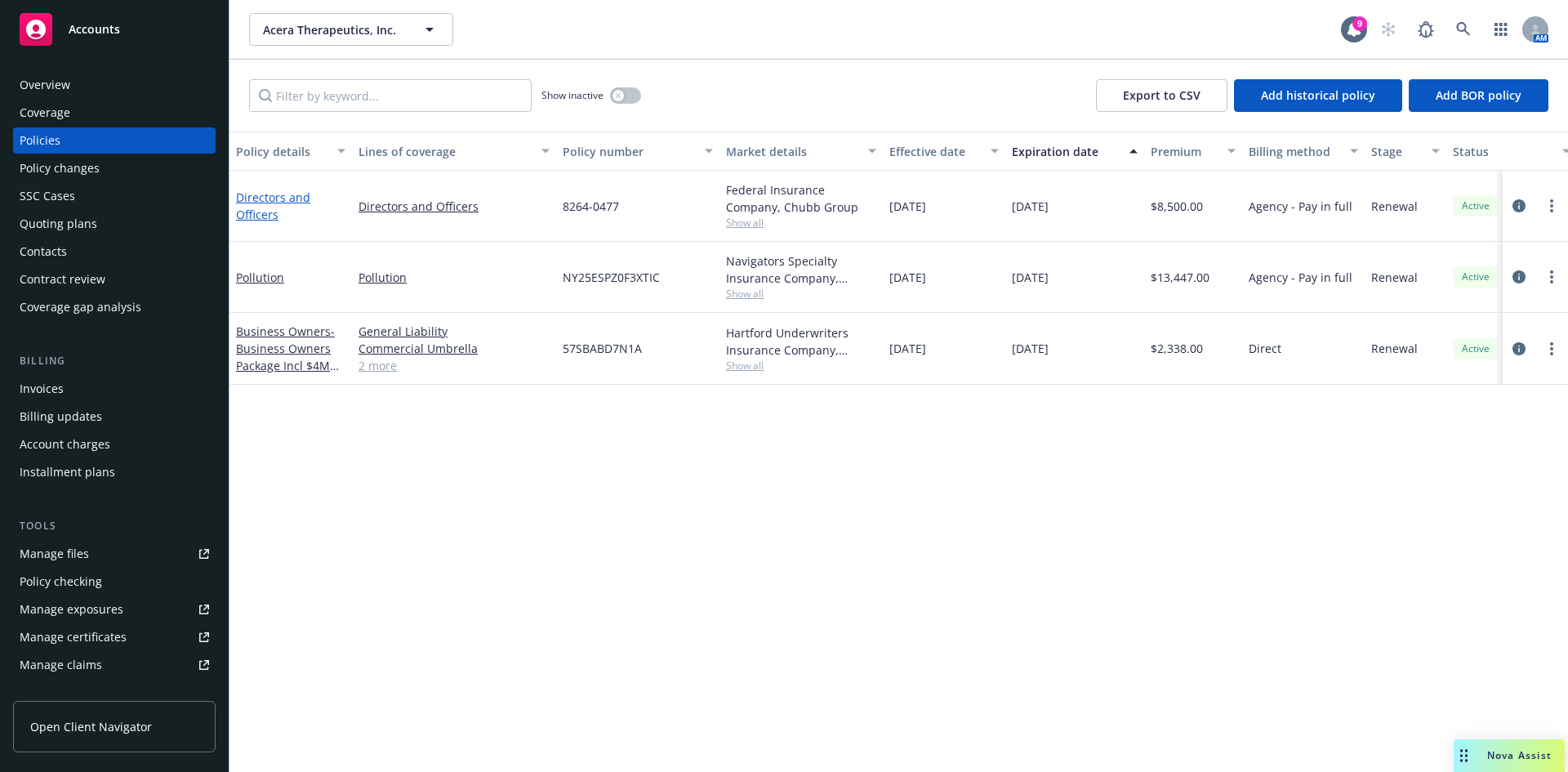
click at [273, 202] on link "Directors and Officers" at bounding box center [273, 205] width 74 height 32
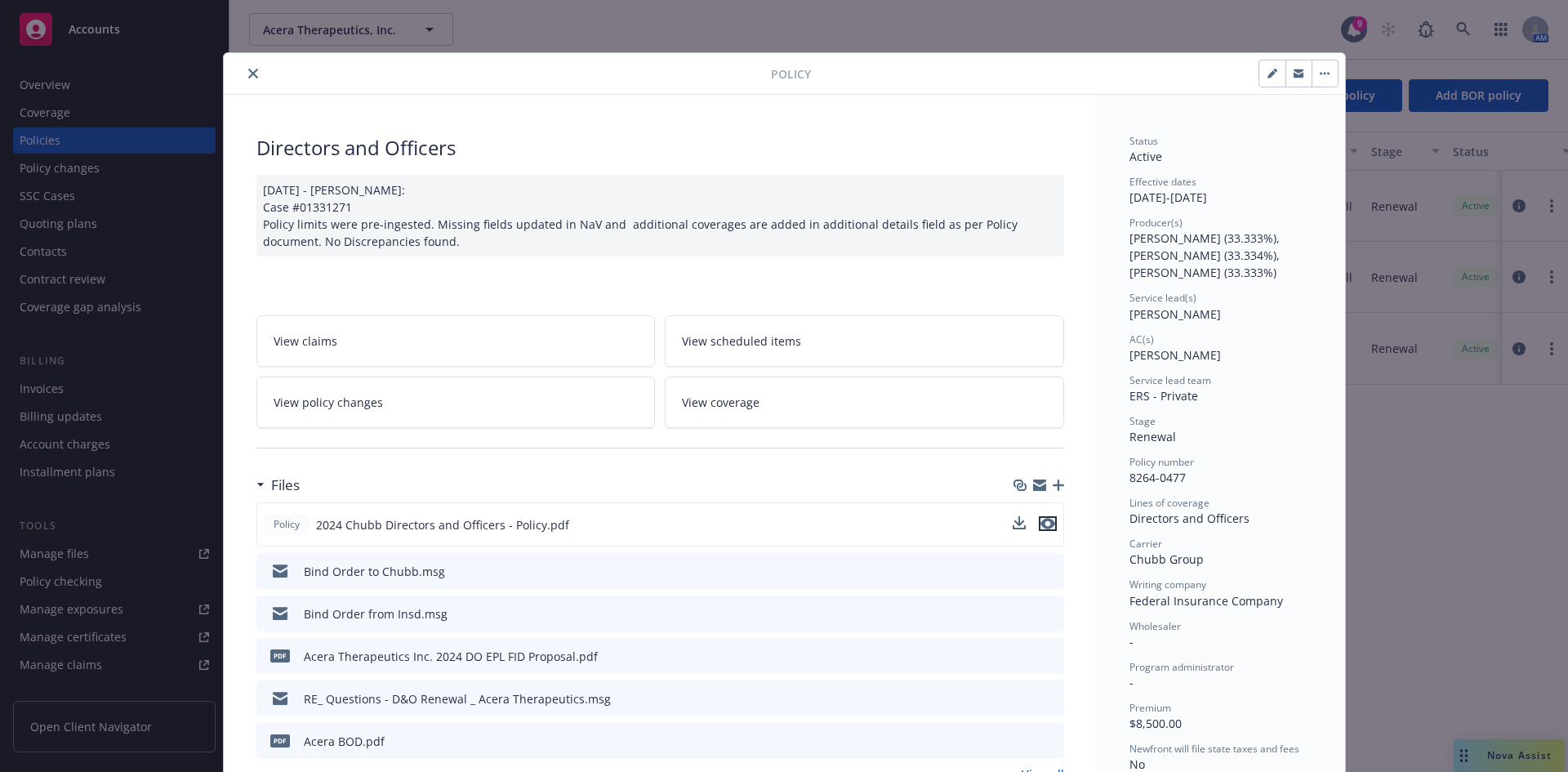
click at [1049, 525] on button "preview file" at bounding box center [1048, 523] width 18 height 15
click at [248, 74] on icon "close" at bounding box center [253, 73] width 10 height 10
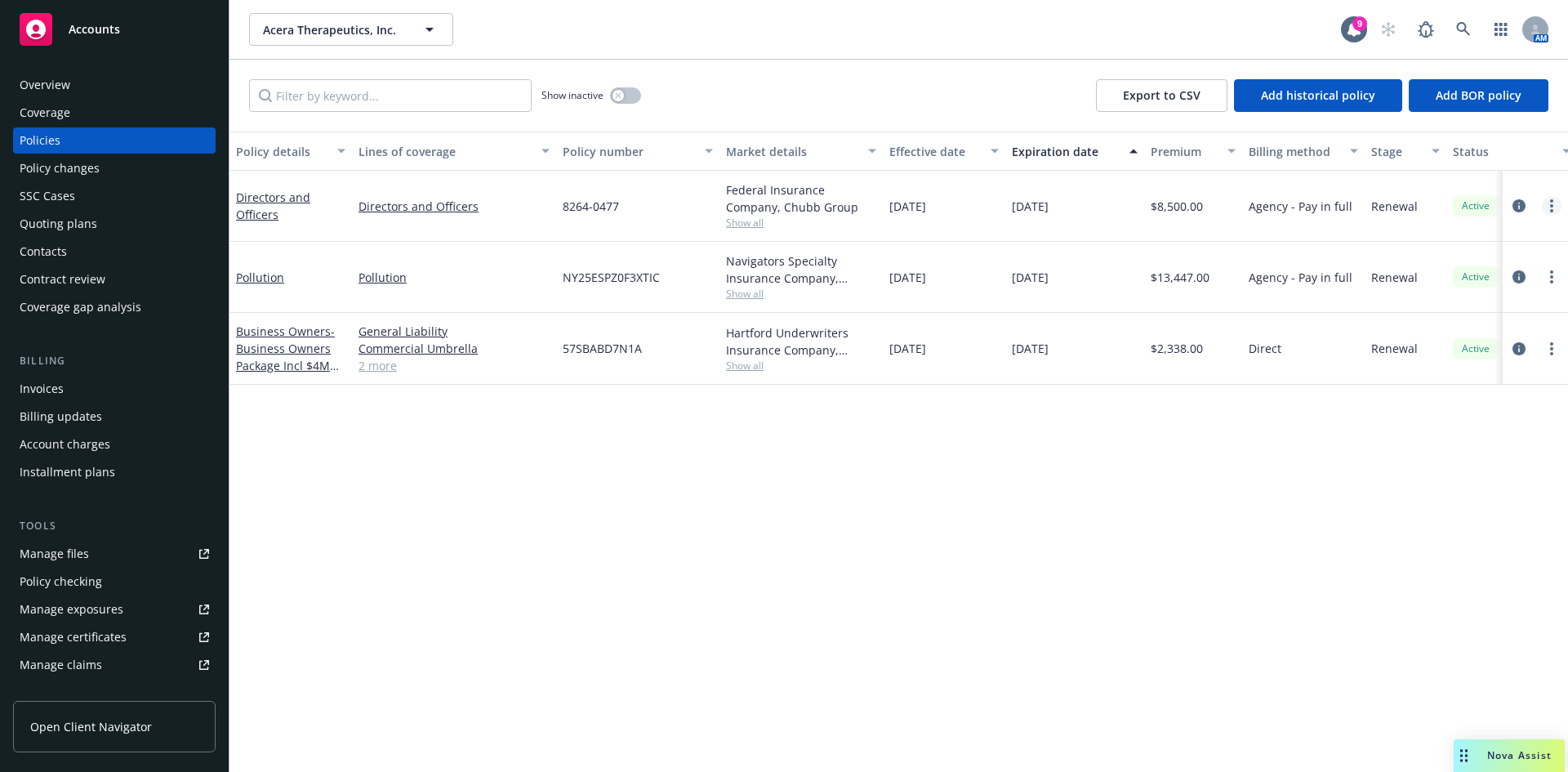
click at [1553, 206] on circle "more" at bounding box center [1552, 206] width 3 height 3
click at [1438, 268] on link "Renew with incumbent" at bounding box center [1464, 271] width 192 height 32
select select "12"
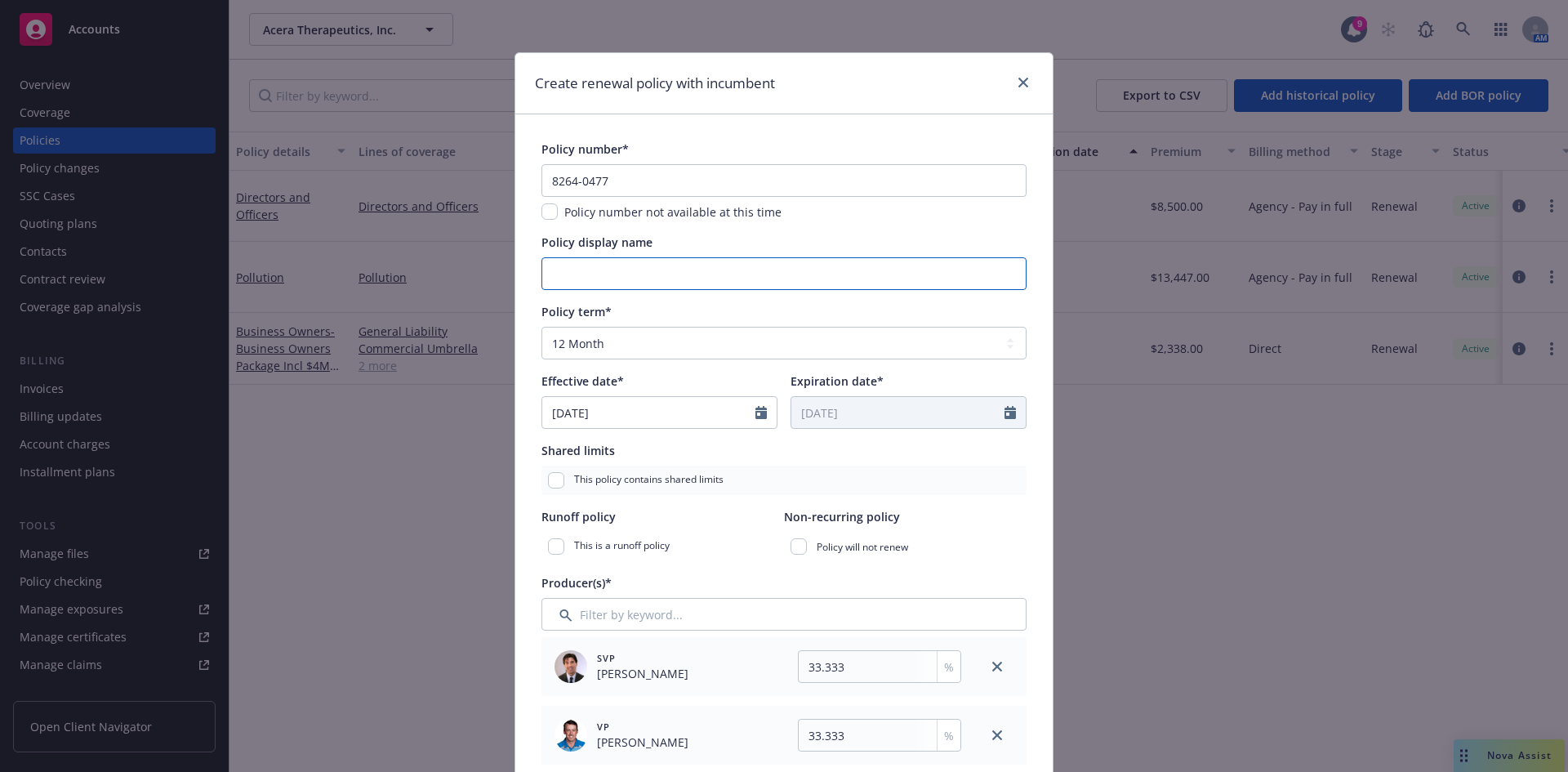
click at [581, 265] on input "Policy display name" at bounding box center [784, 273] width 485 height 32
click at [582, 270] on input "Policy display name" at bounding box center [784, 273] width 485 height 32
type input "$2M D&O"
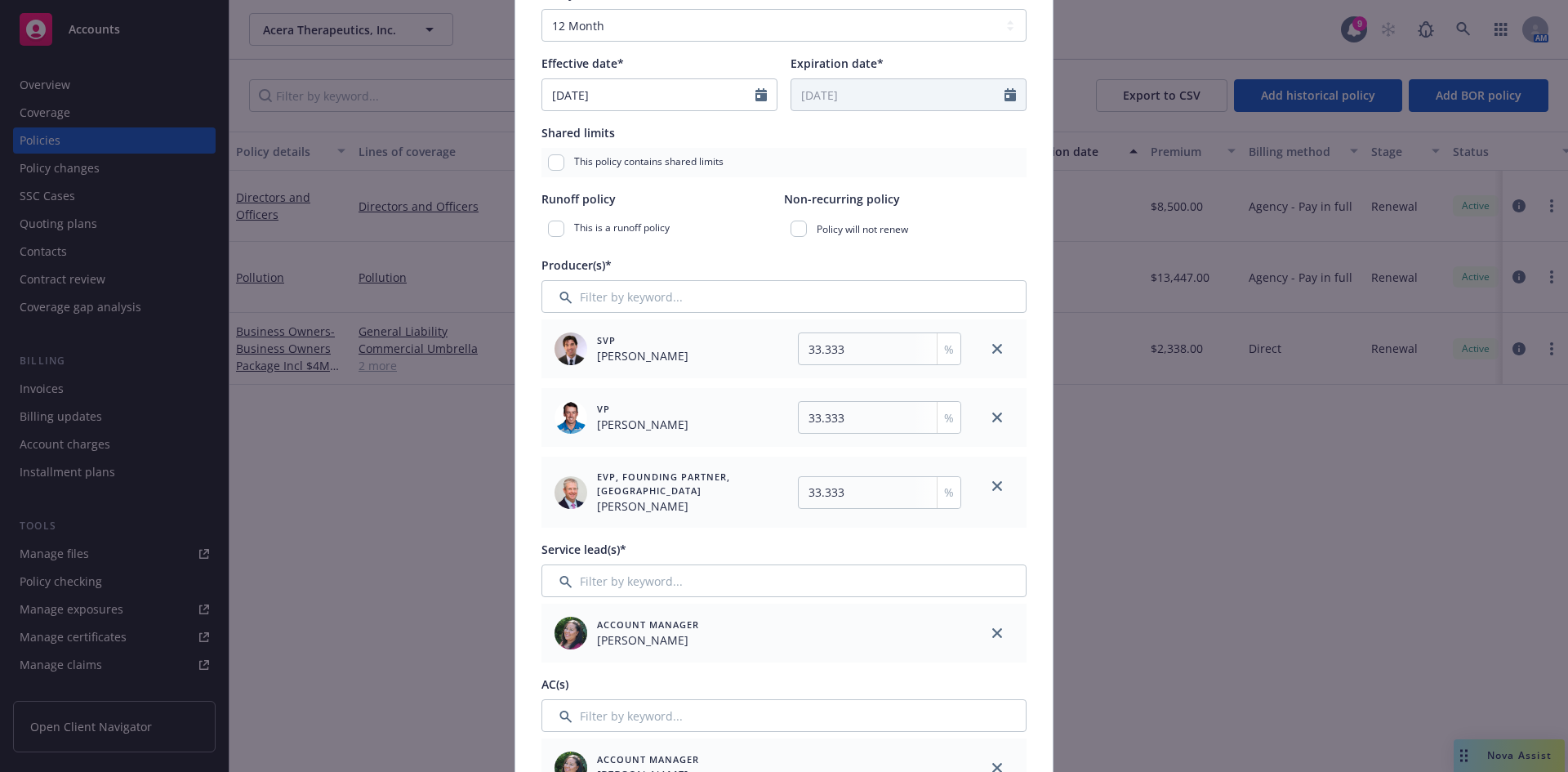
scroll to position [327, 0]
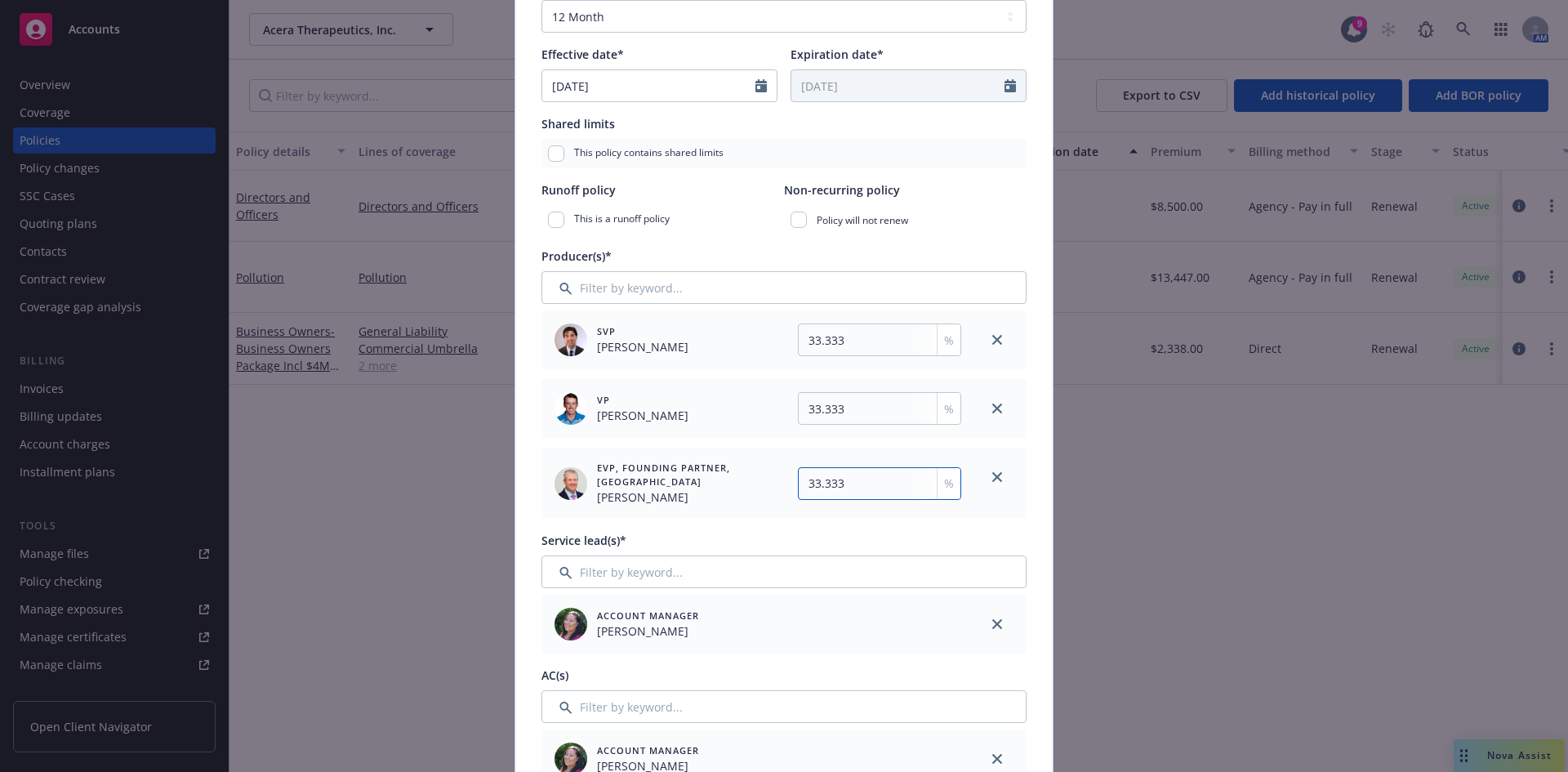
click at [846, 489] on input "33.333" at bounding box center [880, 483] width 164 height 32
type input "33.334"
click at [987, 755] on link "close" at bounding box center [997, 758] width 19 height 19
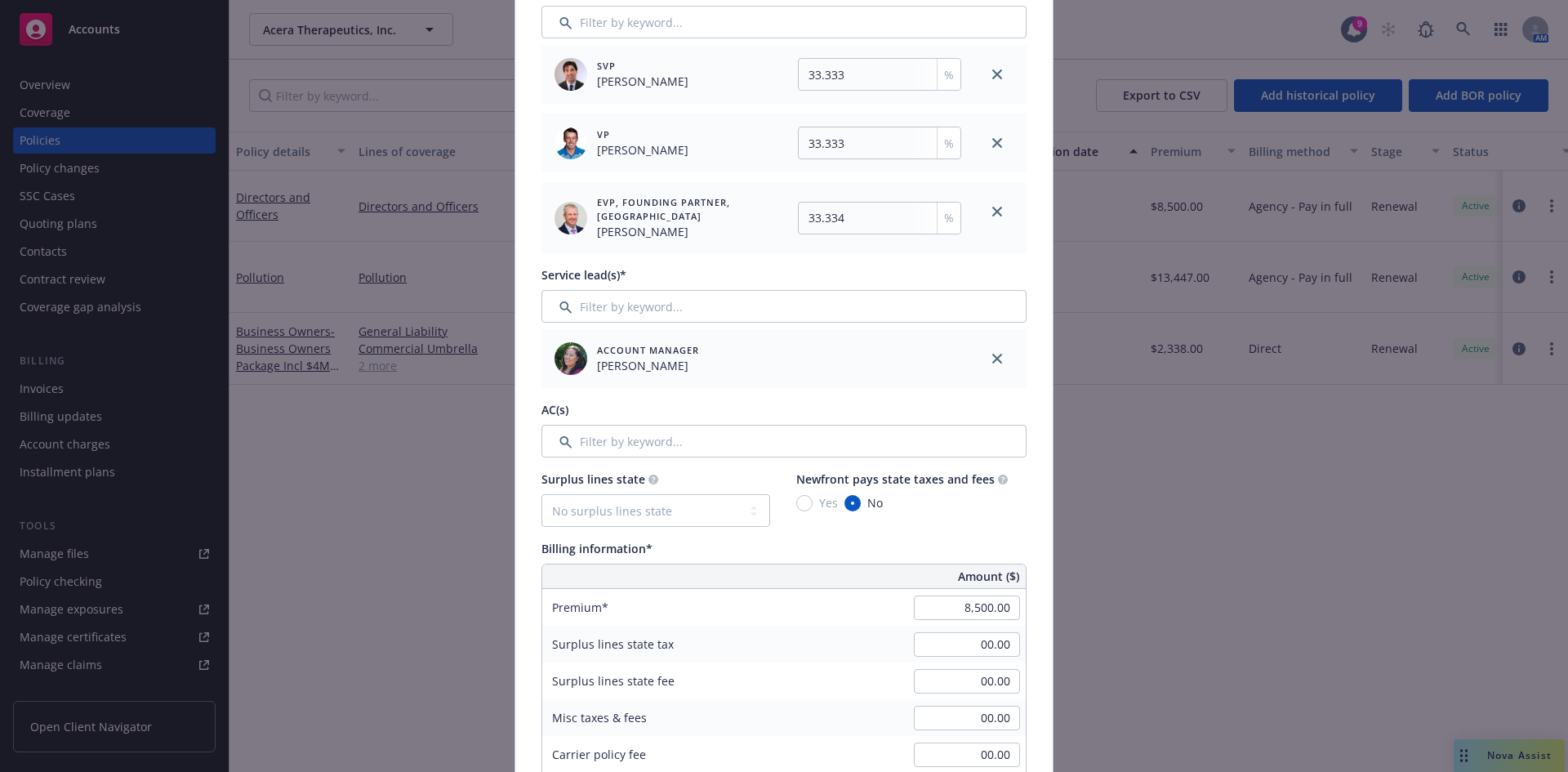
scroll to position [636, 0]
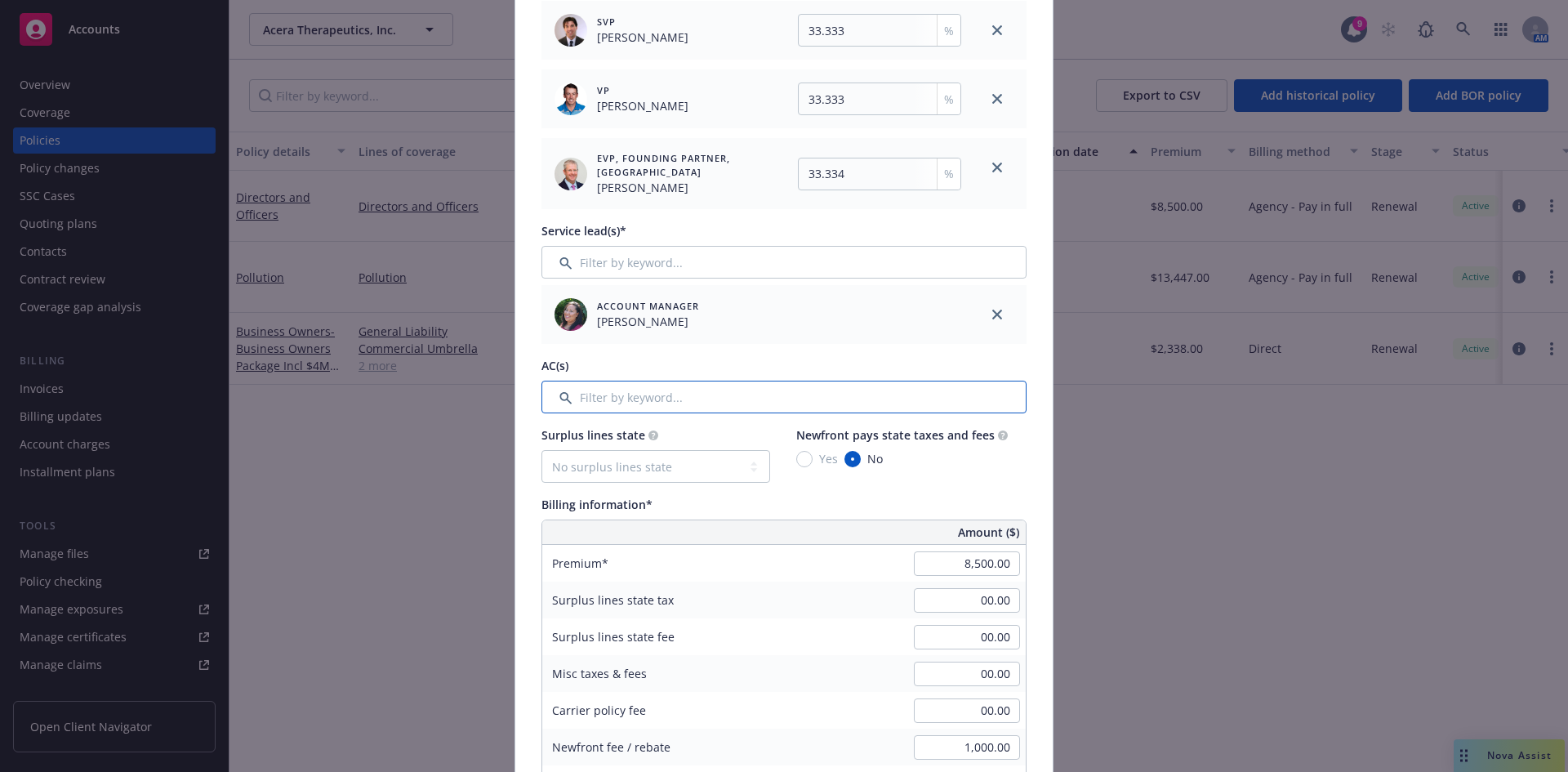
click at [607, 397] on input "Filter by keyword..." at bounding box center [784, 396] width 485 height 32
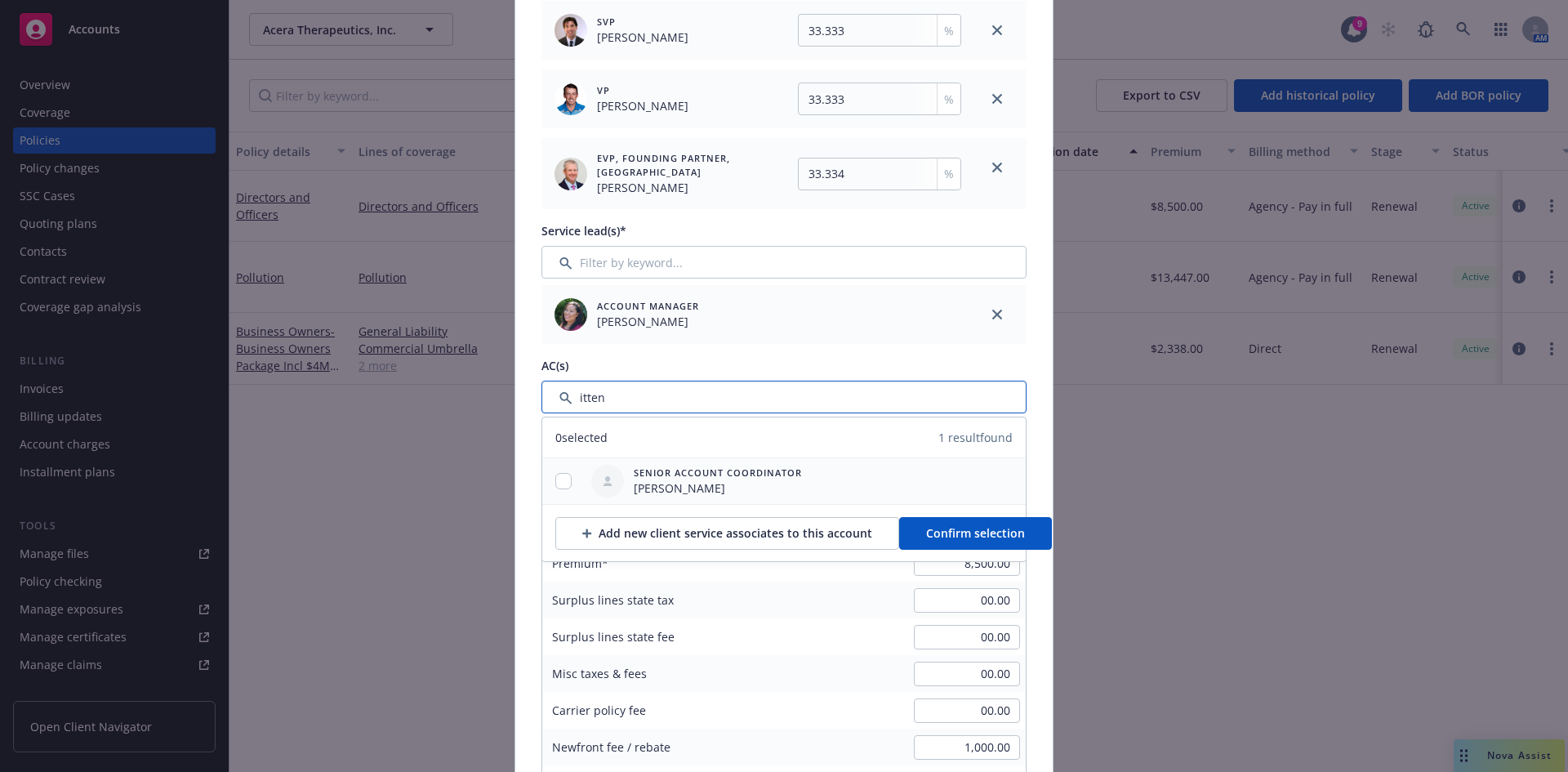
type input "itten"
click at [555, 480] on input "checkbox" at bounding box center [563, 481] width 17 height 17
checkbox input "true"
click at [935, 532] on span "Confirm selection" at bounding box center [975, 533] width 99 height 16
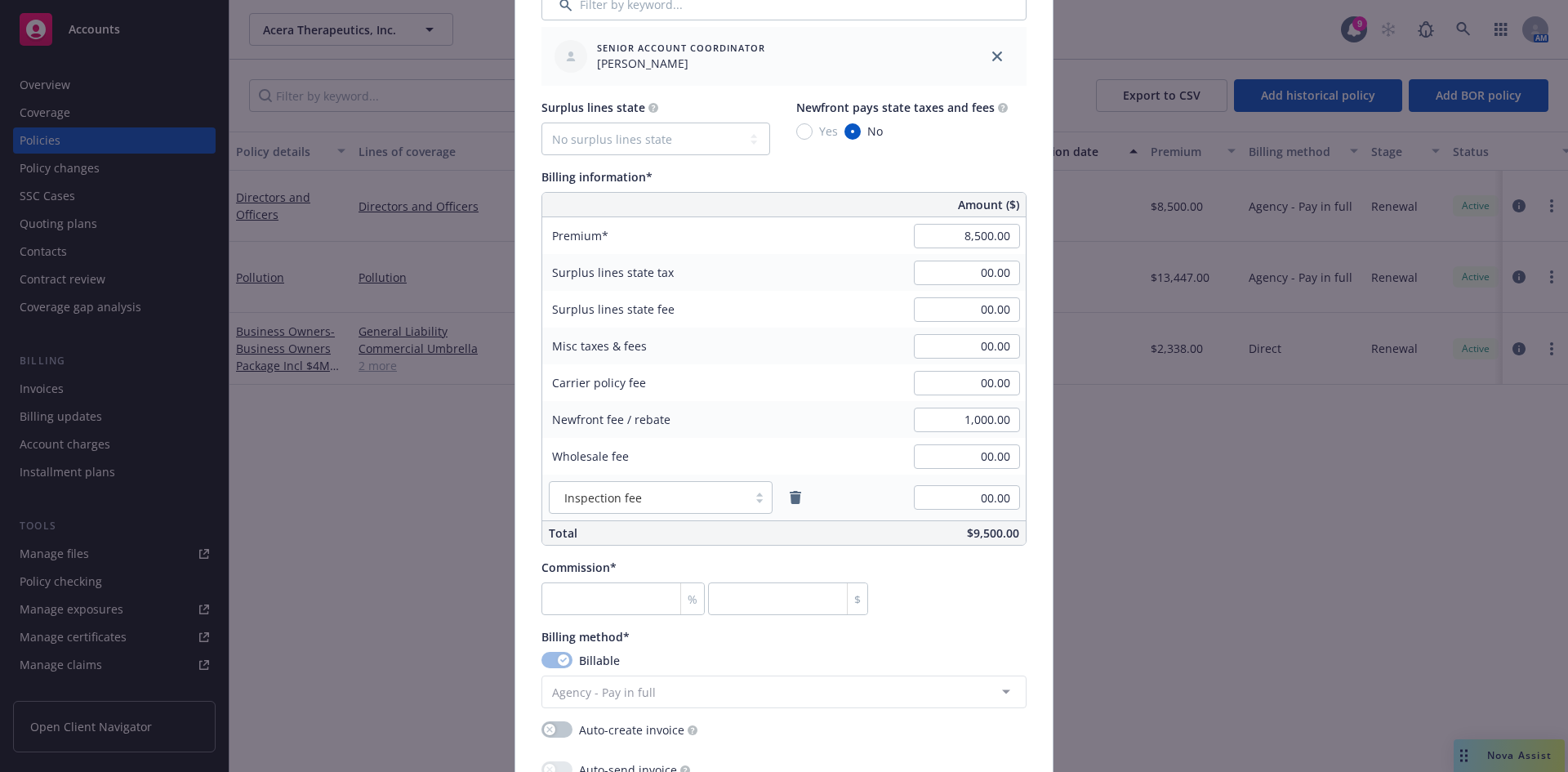
scroll to position [1037, 0]
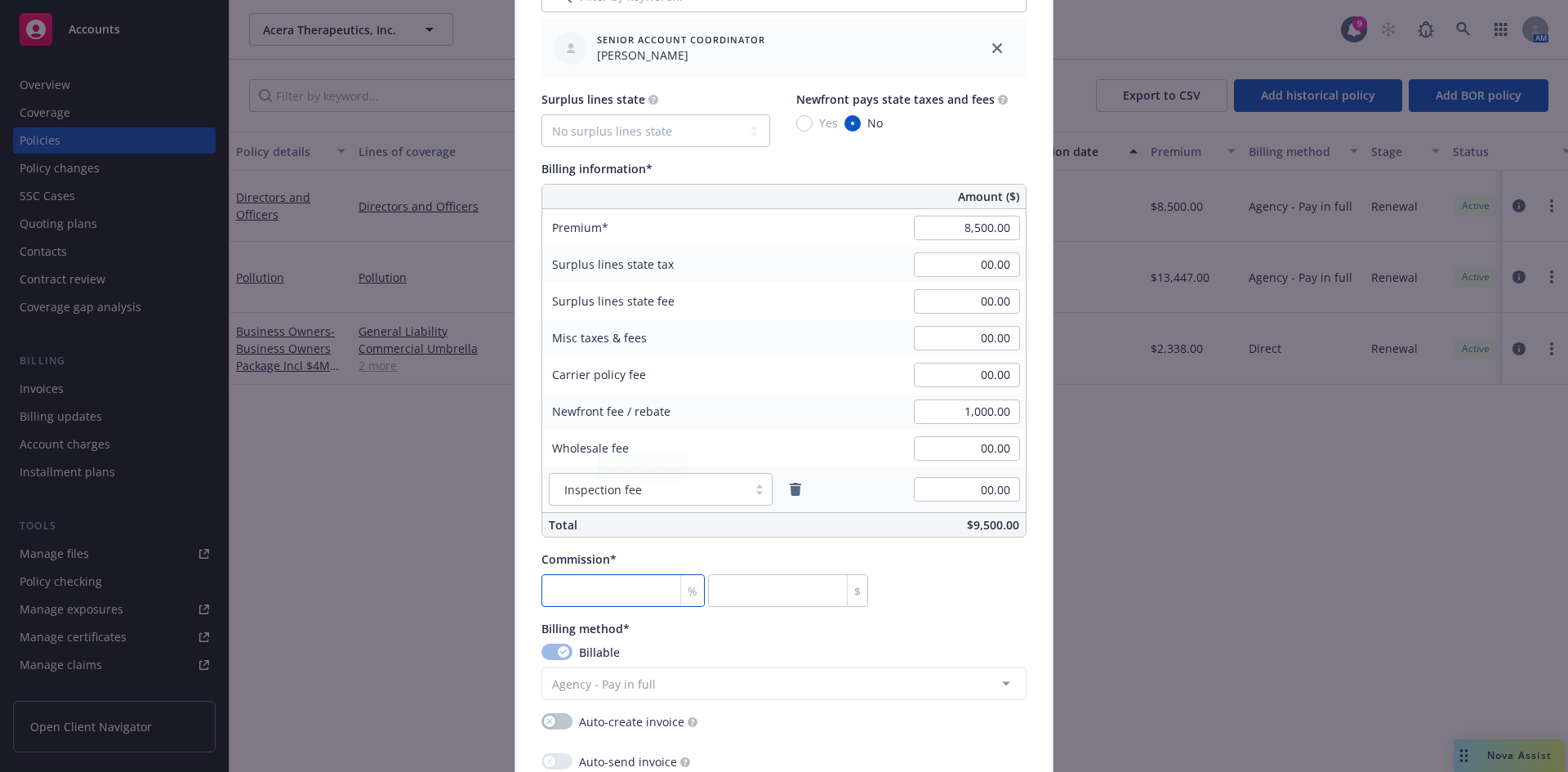
click at [594, 602] on input "number" at bounding box center [623, 590] width 164 height 32
click at [582, 581] on input "number" at bounding box center [623, 590] width 164 height 32
type input "1"
type input "85"
type input "17"
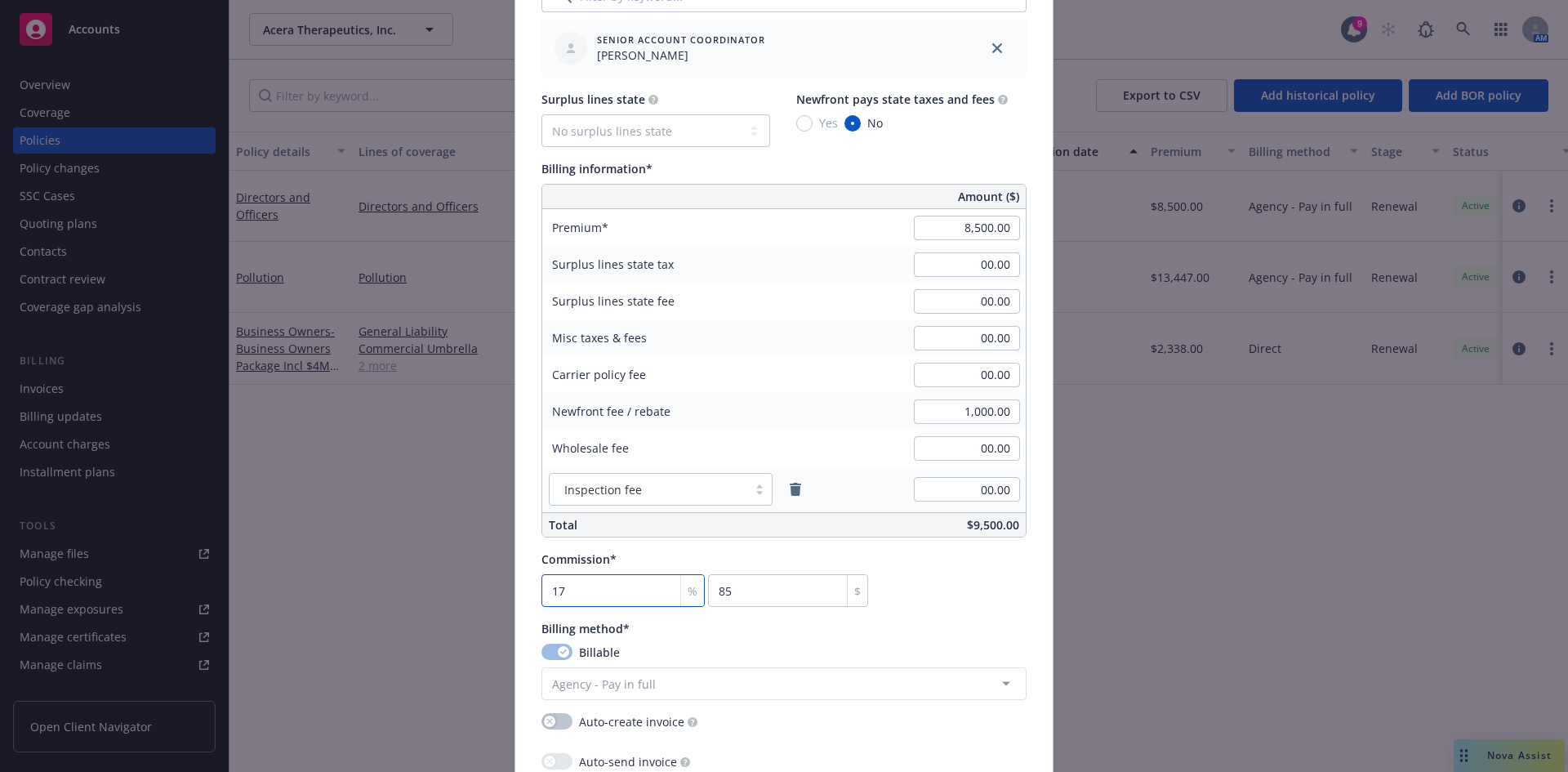
type input "1445"
type input "17.5"
type input "1487.5"
type input "17.5"
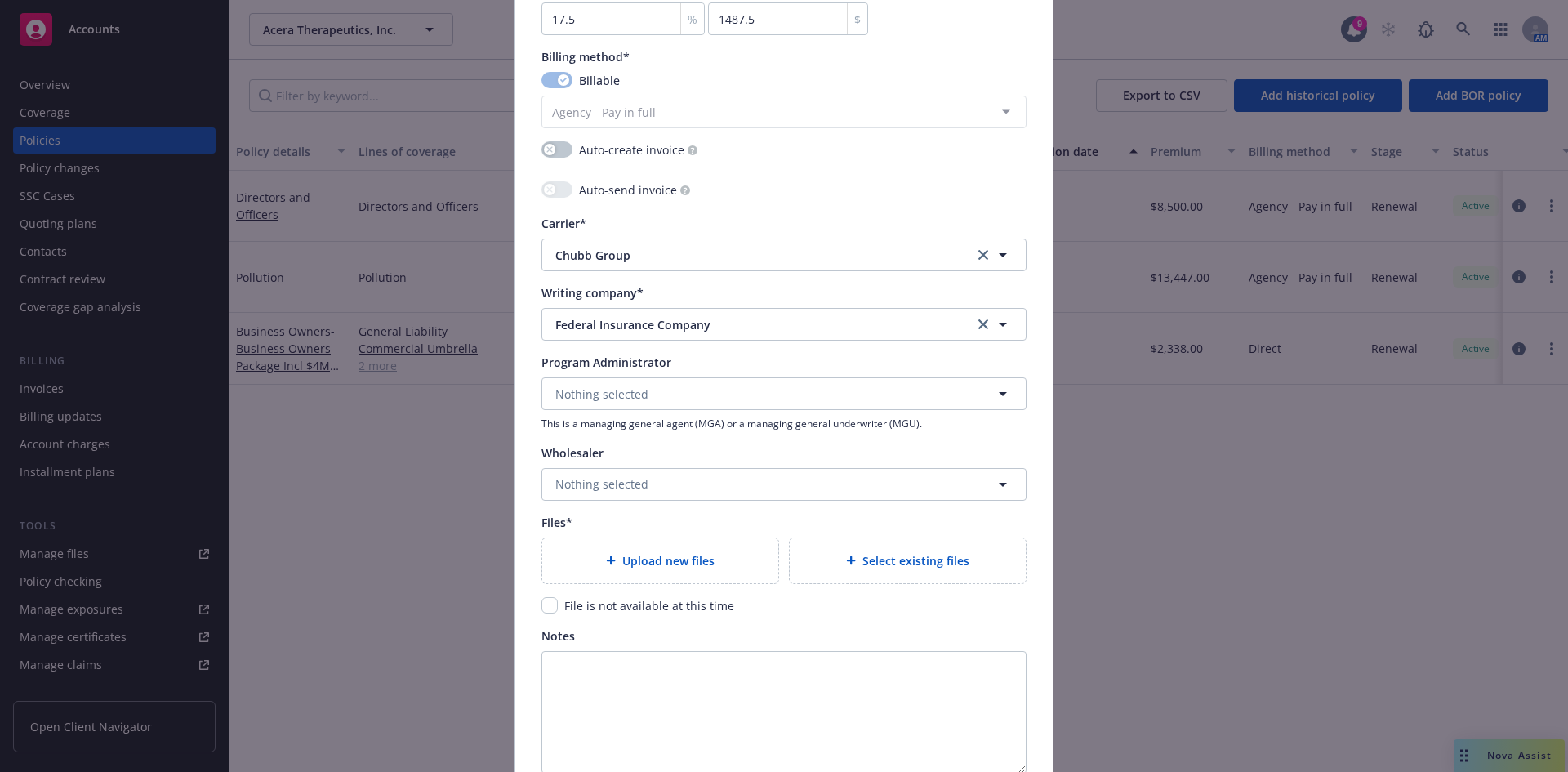
scroll to position [1684, 0]
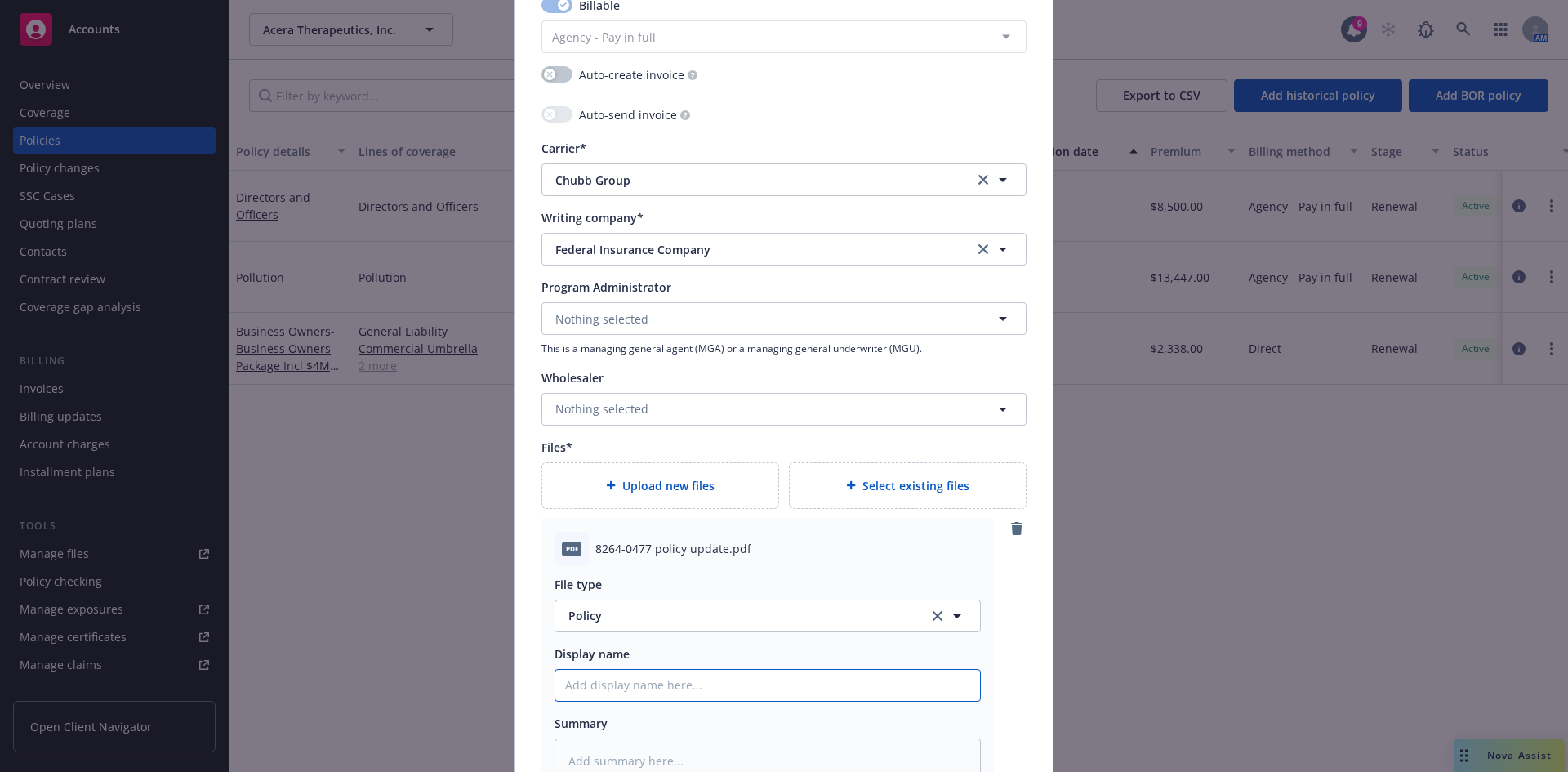
click at [596, 684] on input "Policy display name" at bounding box center [768, 685] width 425 height 31
click at [597, 682] on input "Policy display name" at bounding box center [768, 685] width 425 height 31
paste input "Acera Therapeutics, Inc"
type textarea "x"
type input "Acera Therapeutics, Inc"
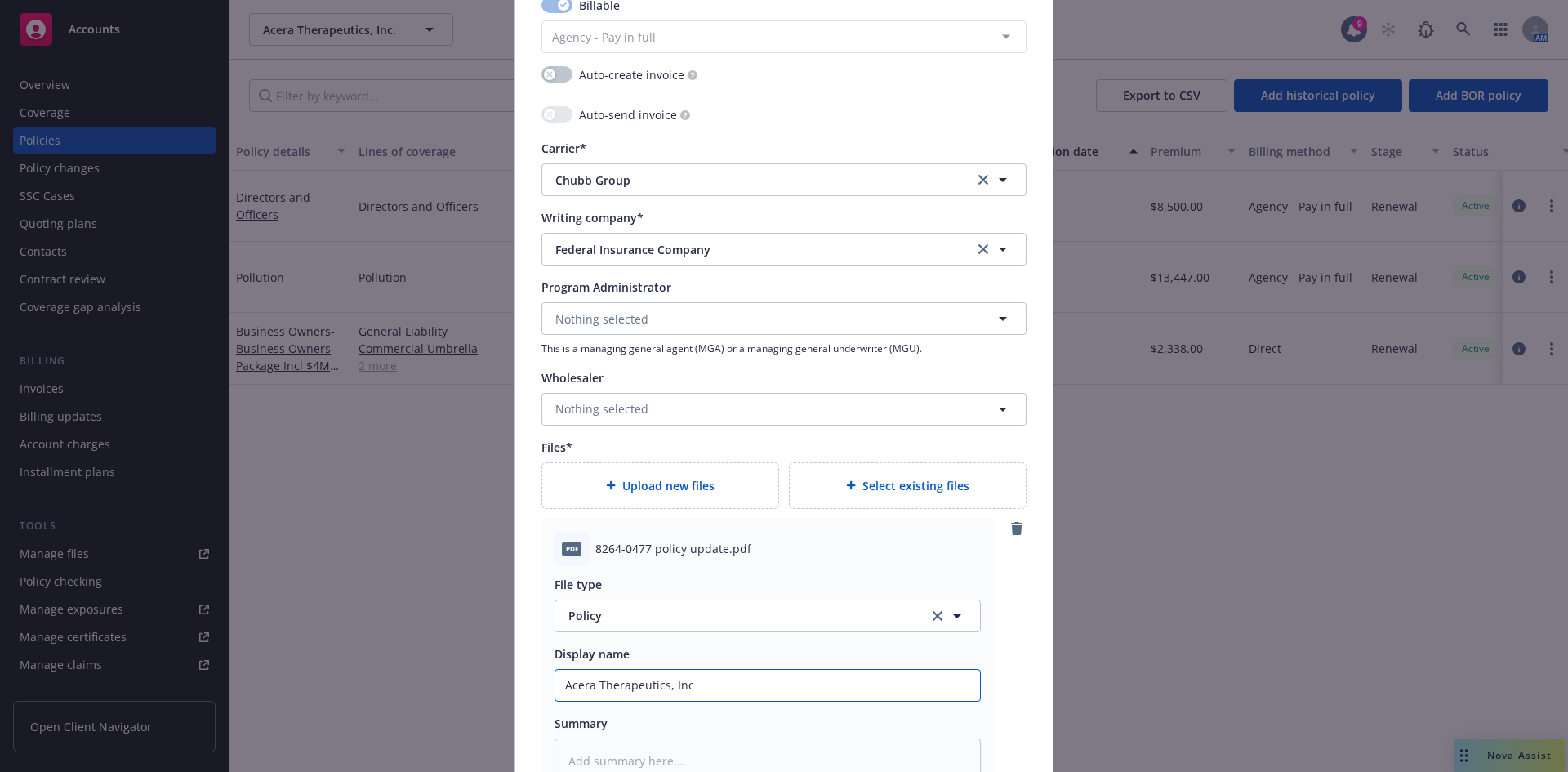
type textarea "x"
type input "Acera Therapeutics, Inc"
type textarea "x"
type input "Acera Therapeutics, Inc 2"
type textarea "x"
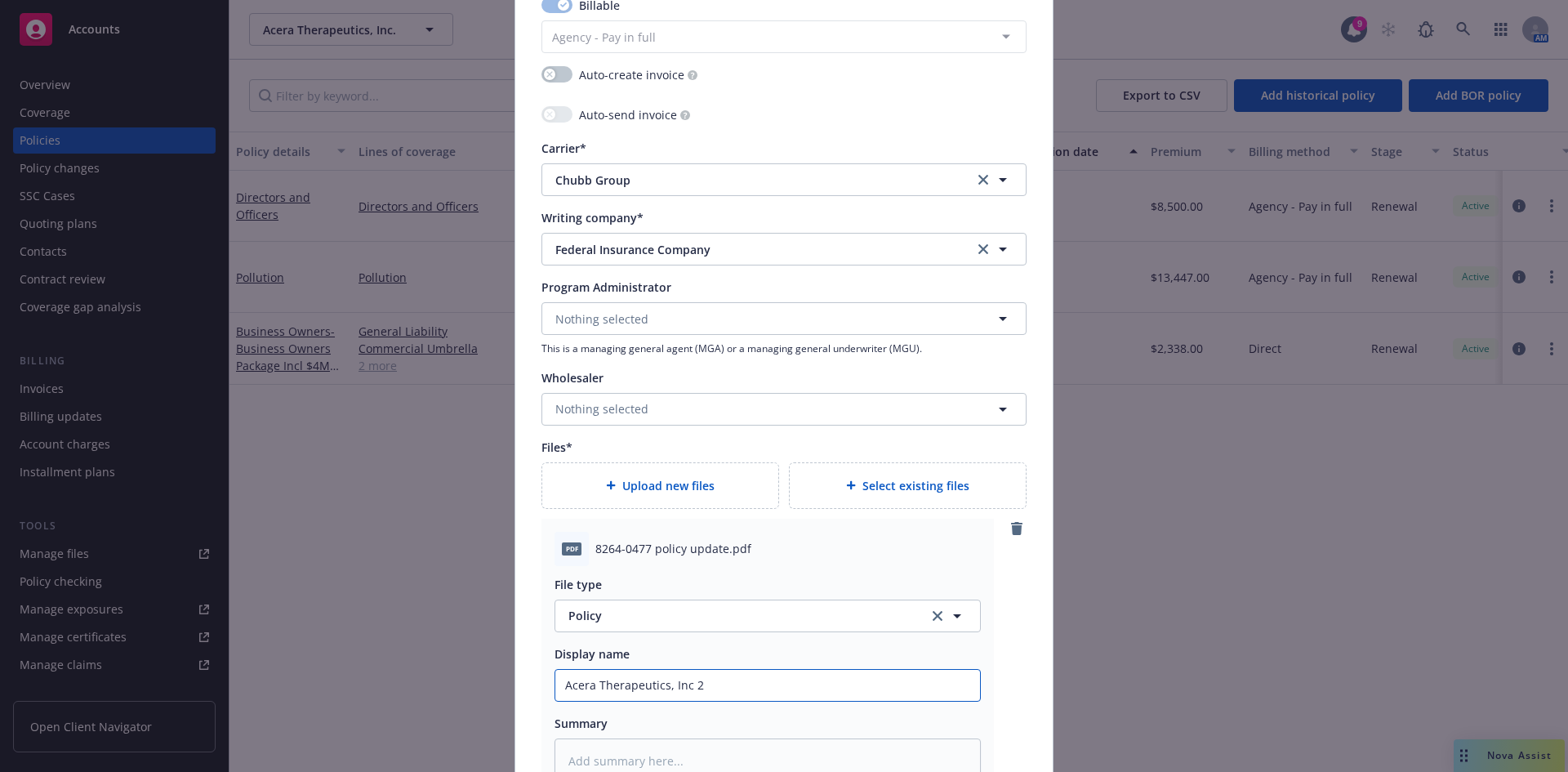
type input "Acera Therapeutics, Inc 20"
type textarea "x"
type input "Acera Therapeutics, Inc 202"
type textarea "x"
type input "Acera Therapeutics, Inc 2025"
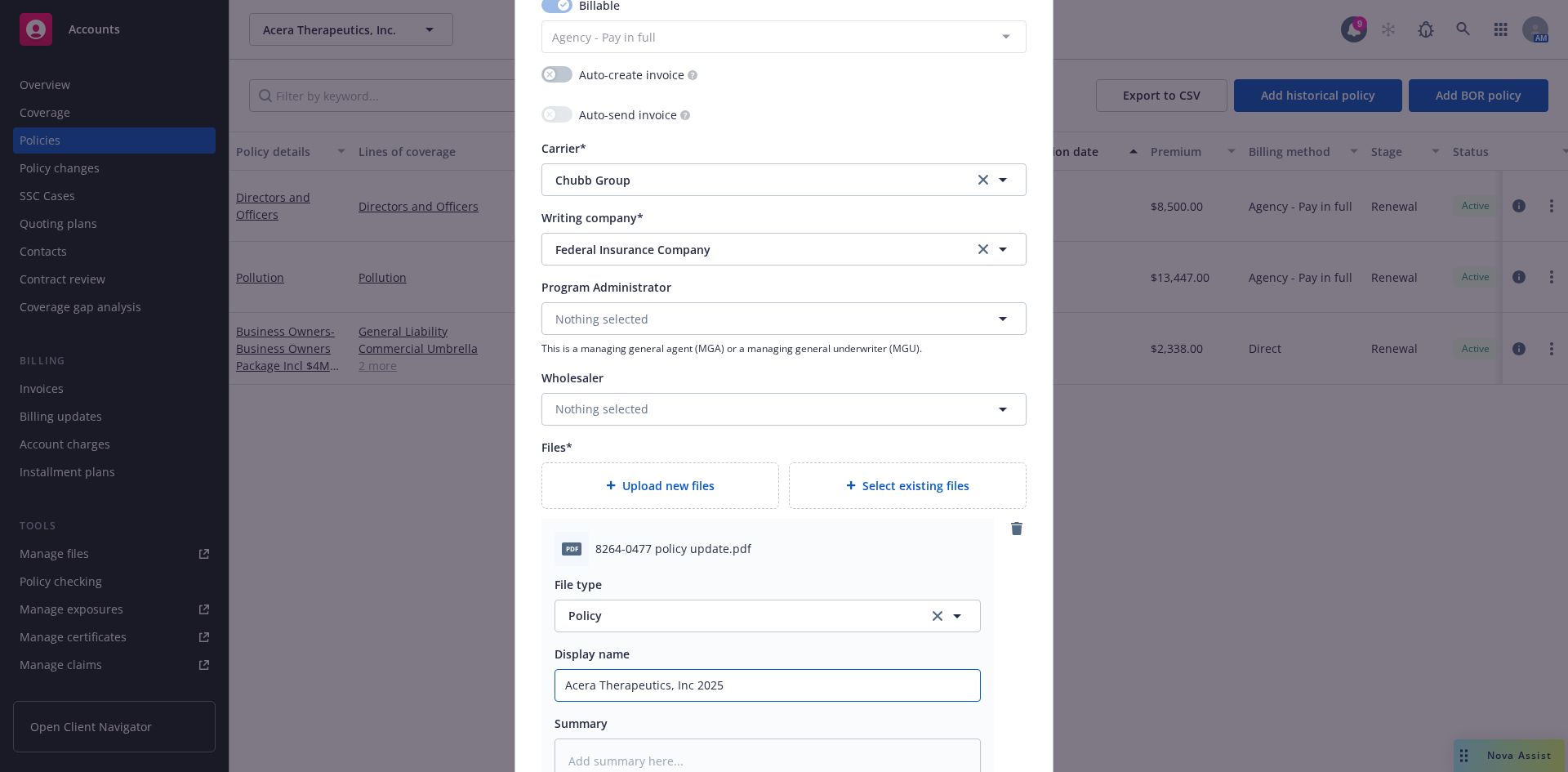
type textarea "x"
type input "Acera Therapeutics, Inc 2025-"
type textarea "x"
type input "Acera Therapeutics, Inc 2025-2"
type textarea "x"
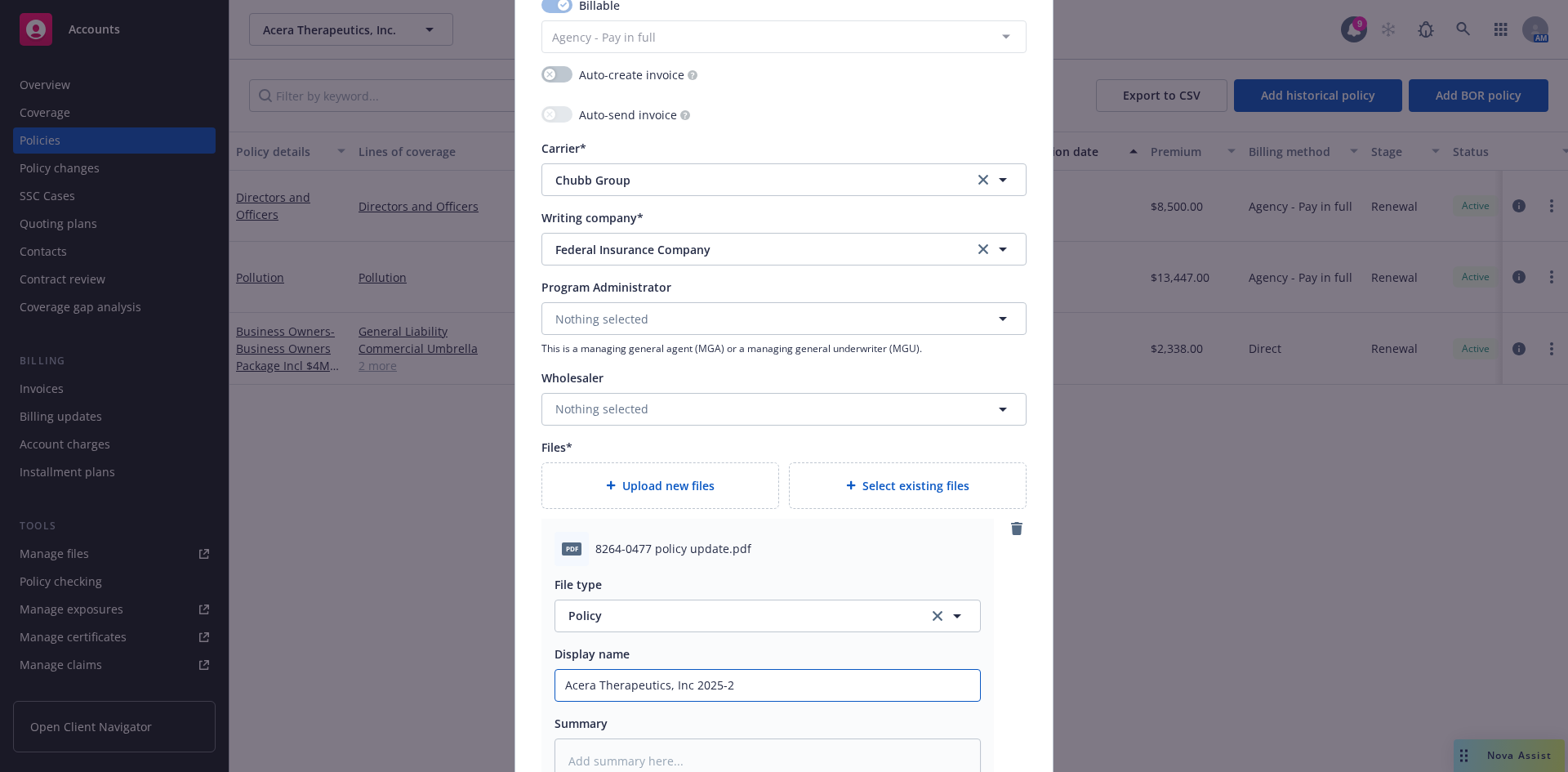
type input "Acera Therapeutics, Inc 2025-26"
type textarea "x"
type input "Acera Therapeutics, Inc 2025-26"
type textarea "x"
type input "Acera Therapeutics, Inc 2025-26 D"
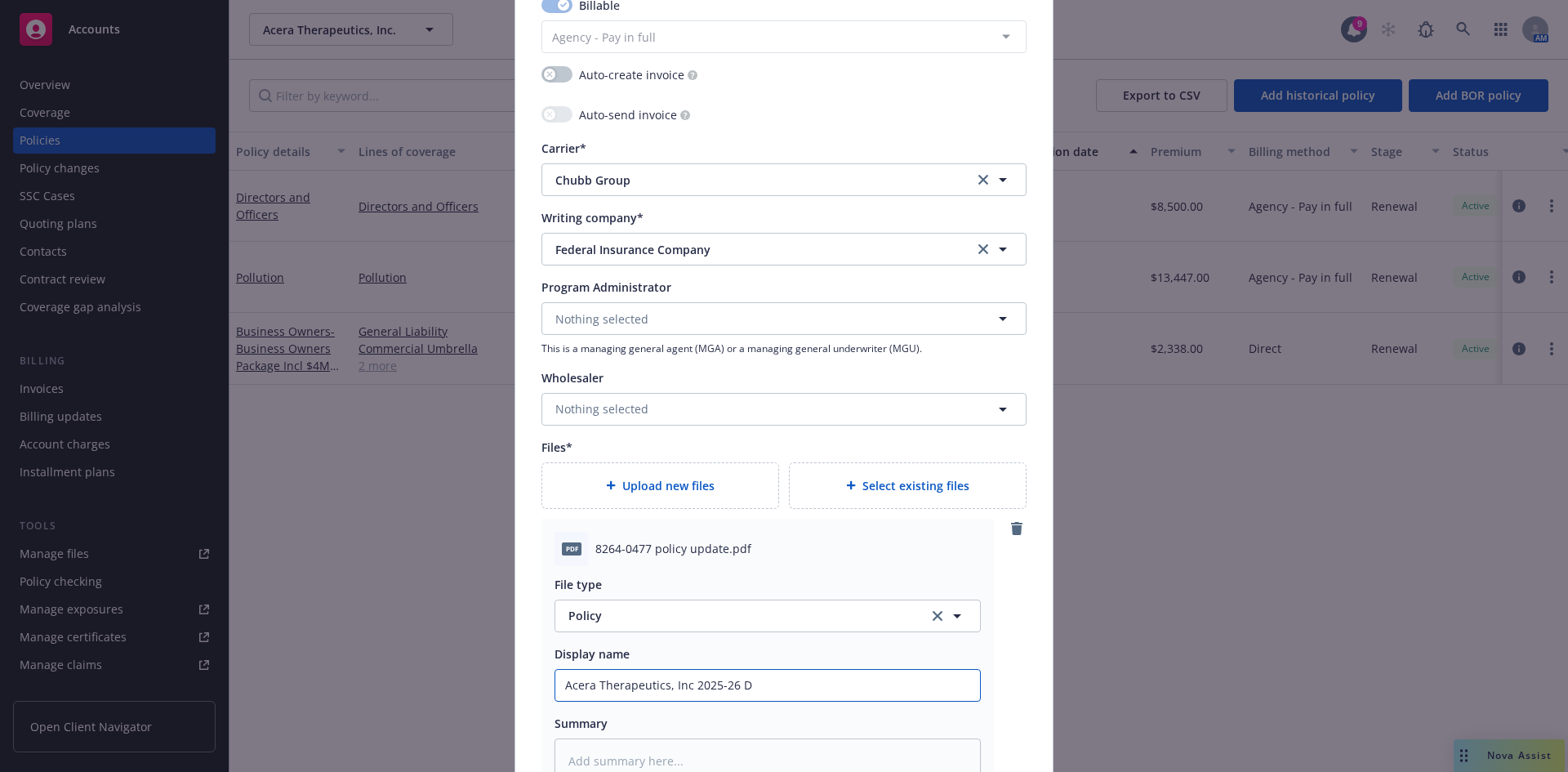
type textarea "x"
type input "Acera Therapeutics, Inc 2025-26 D&"
type textarea "x"
type input "Acera Therapeutics, Inc 2025-26 D&O"
type textarea "x"
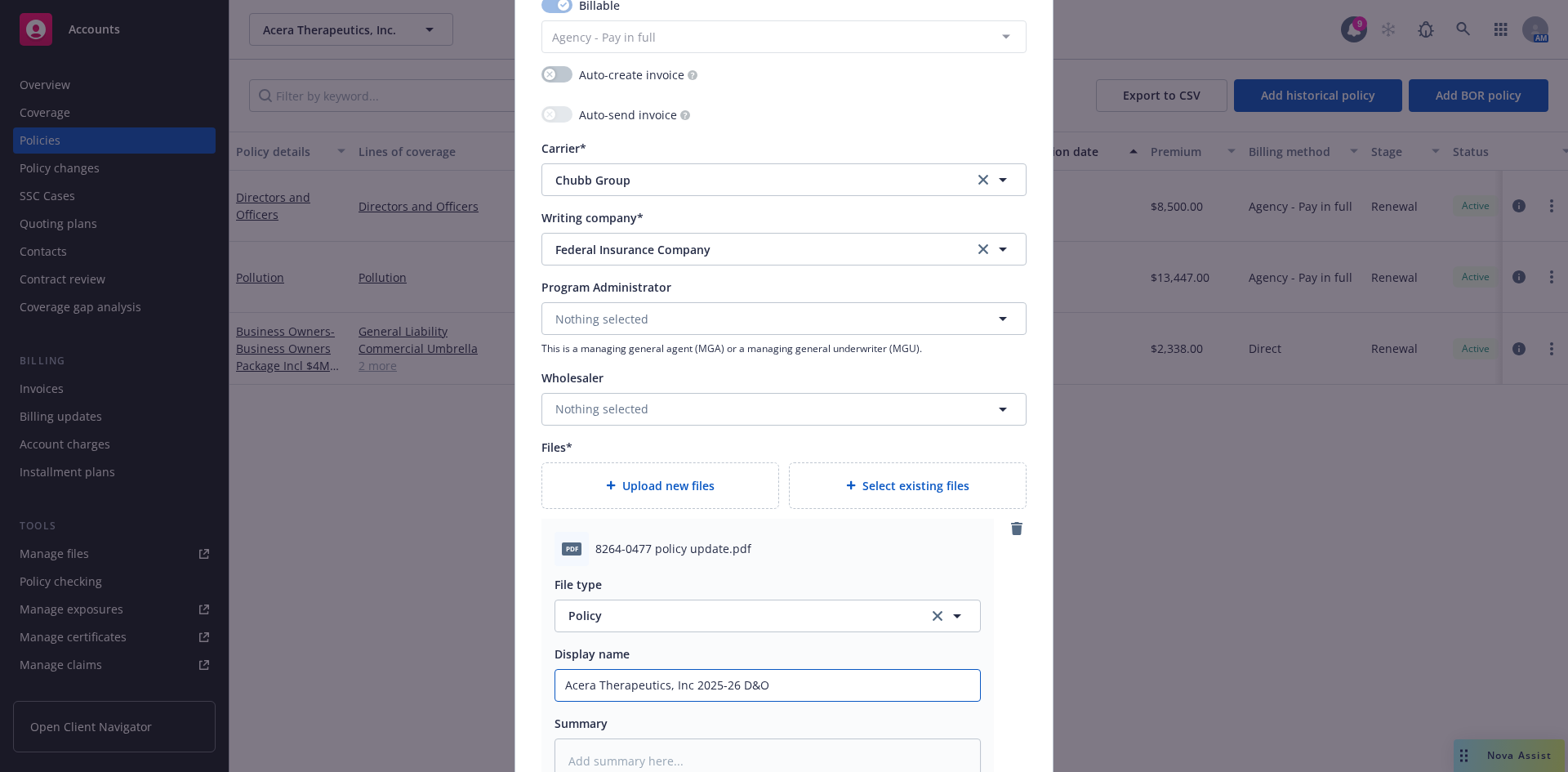
type input "Acera Therapeutics, Inc 2025-26 D&O"
type textarea "x"
type input "Acera Therapeutics, Inc 2025-26 D&O P"
type textarea "x"
type input "Acera Therapeutics, Inc 2025-26 D&O Po"
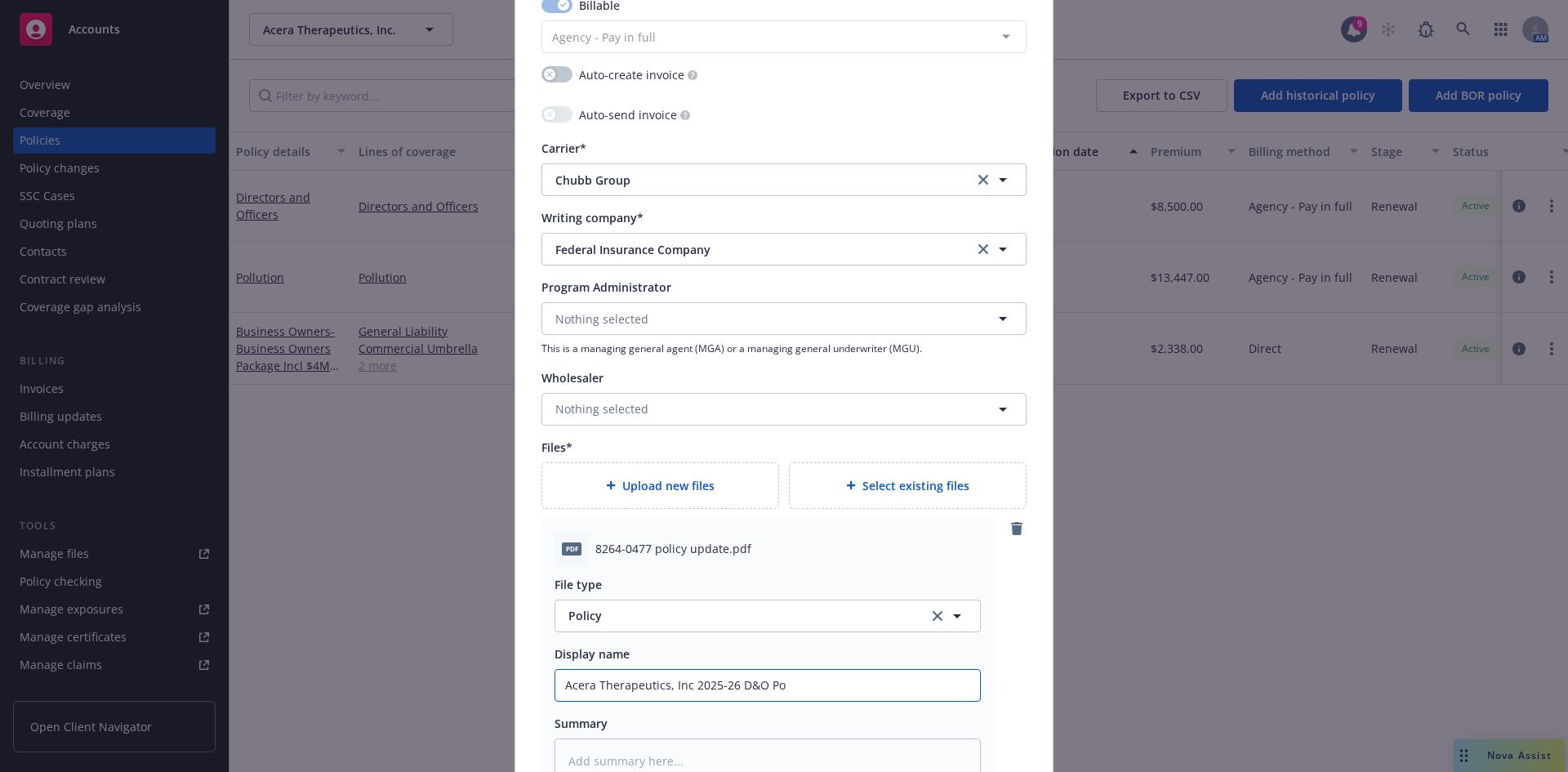
type textarea "x"
type input "Acera Therapeutics, Inc 2025-26 D&O Pol"
type textarea "x"
type input "Acera Therapeutics, Inc 2025-26 D&O Poli"
type textarea "x"
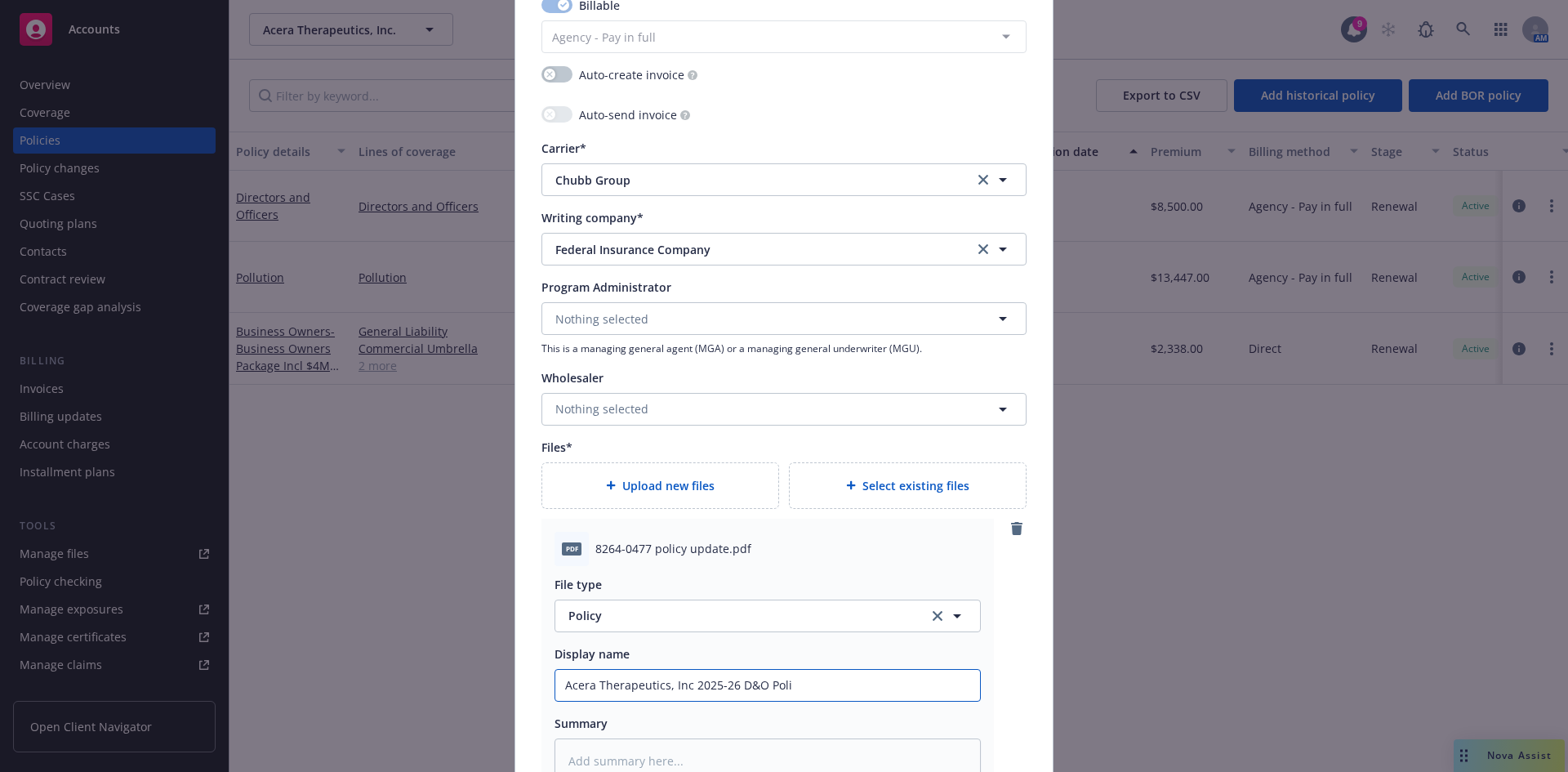
type input "Acera Therapeutics, Inc 2025-26 D&O Polic"
type textarea "x"
type input "Acera Therapeutics, Inc 2025-26 D&O Policy"
type textarea "x"
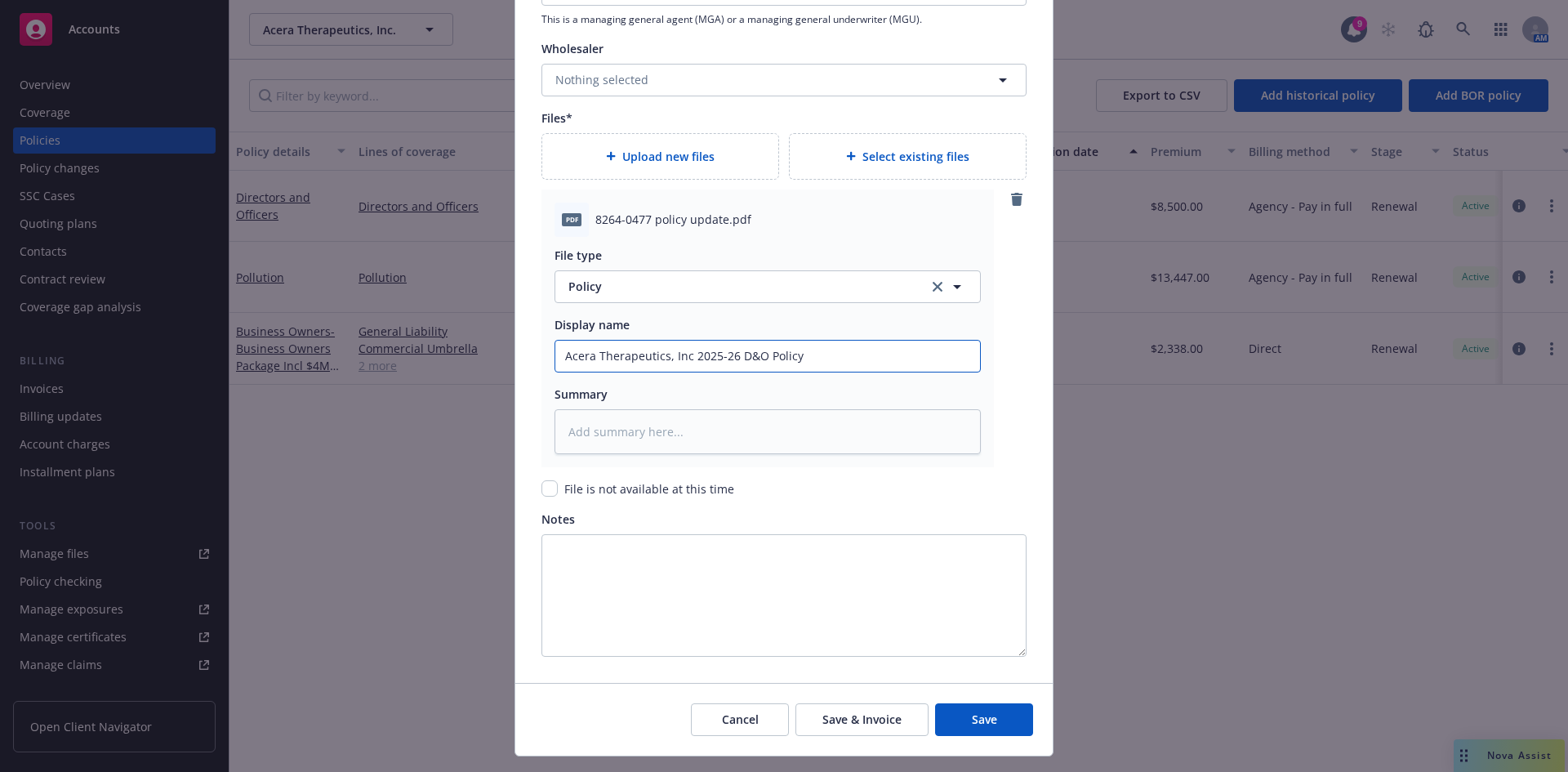
scroll to position [2049, 0]
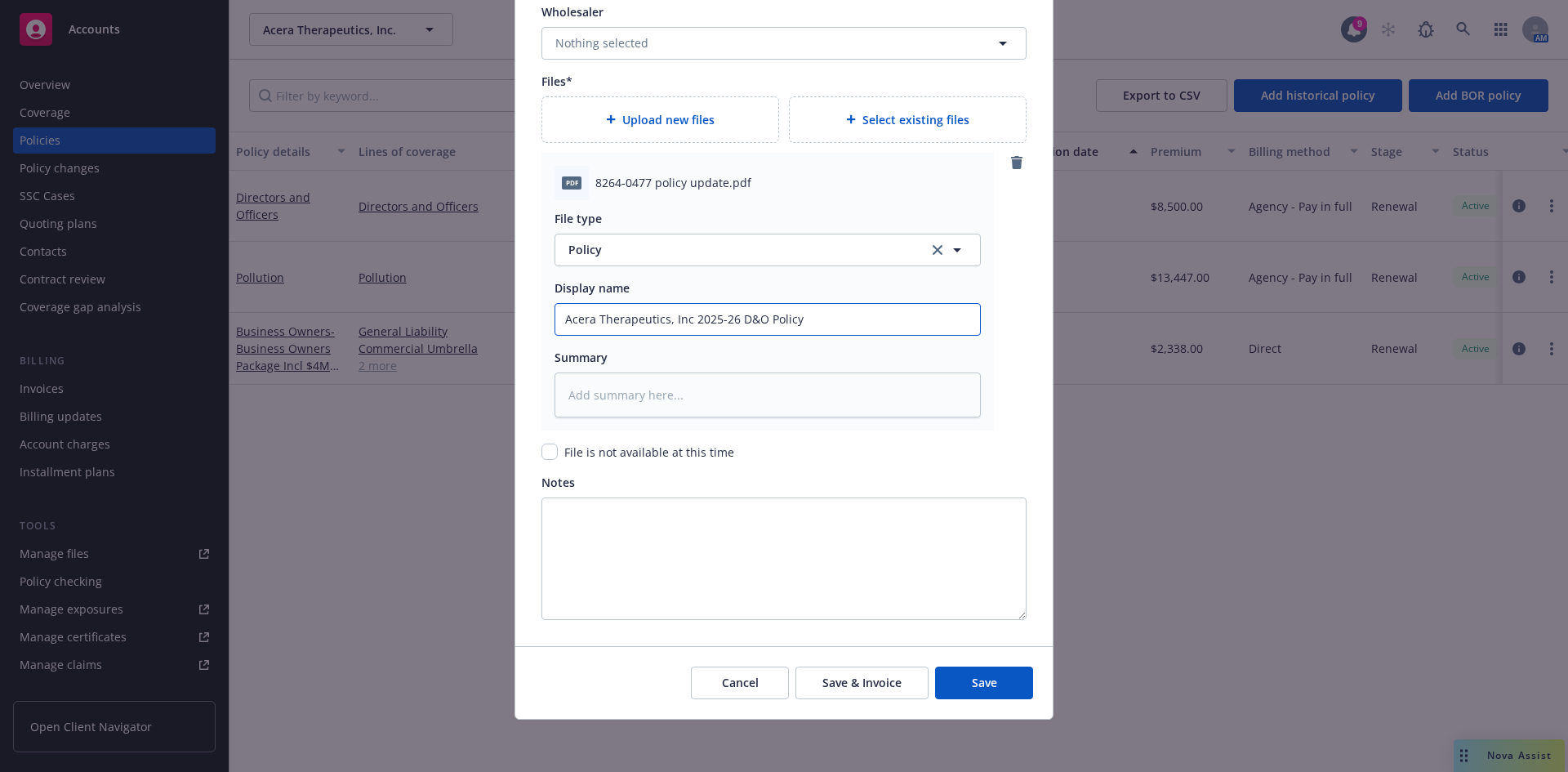
type input "Acera Therapeutics, Inc 2025-26 D&O Policy"
type textarea "x"
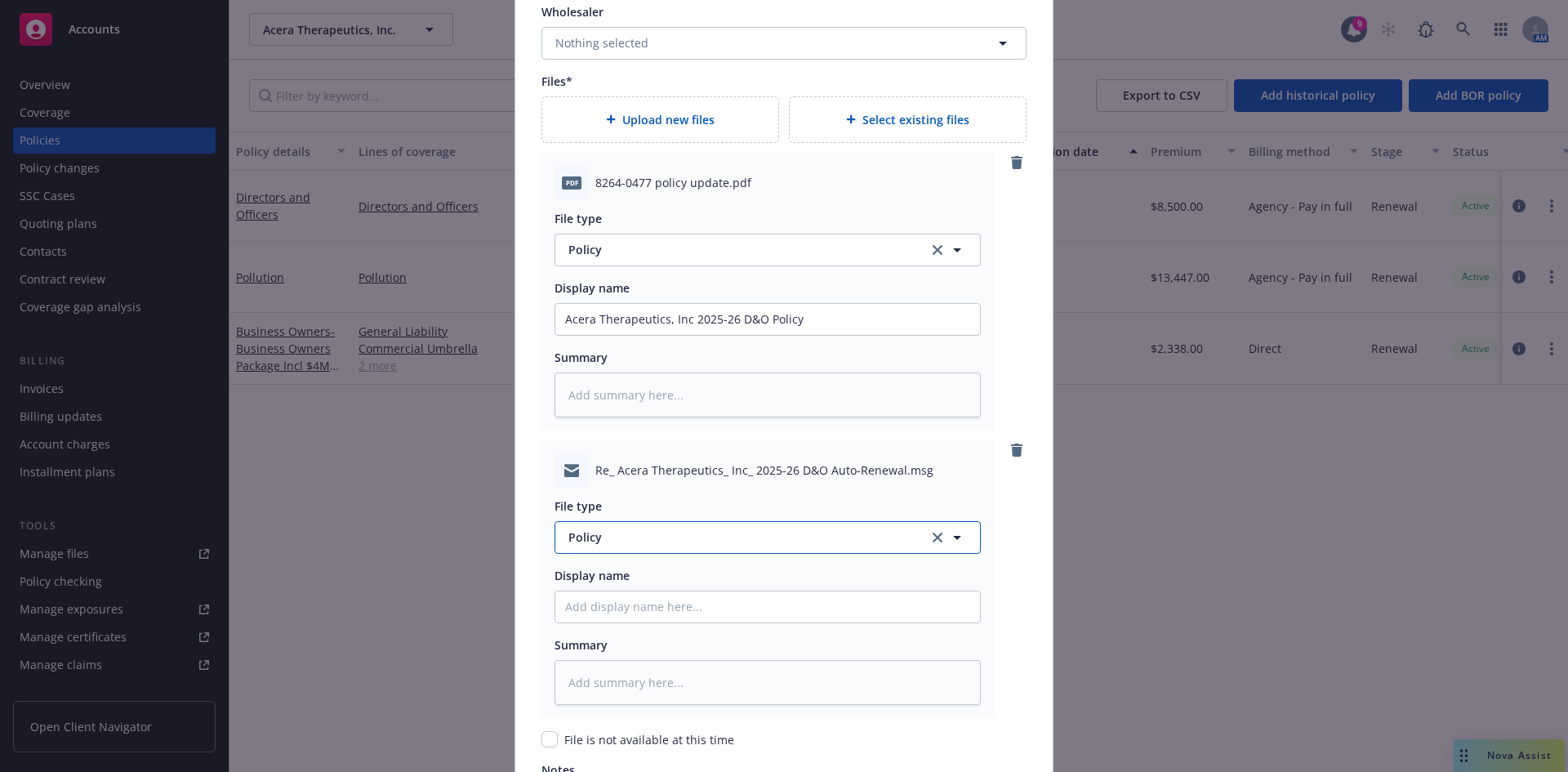
click at [596, 535] on span "Policy" at bounding box center [739, 537] width 341 height 17
type input "bind order"
click at [616, 489] on span "Bind Order" at bounding box center [603, 492] width 61 height 17
type textarea "x"
click at [603, 596] on input "Policy display name" at bounding box center [768, 606] width 425 height 31
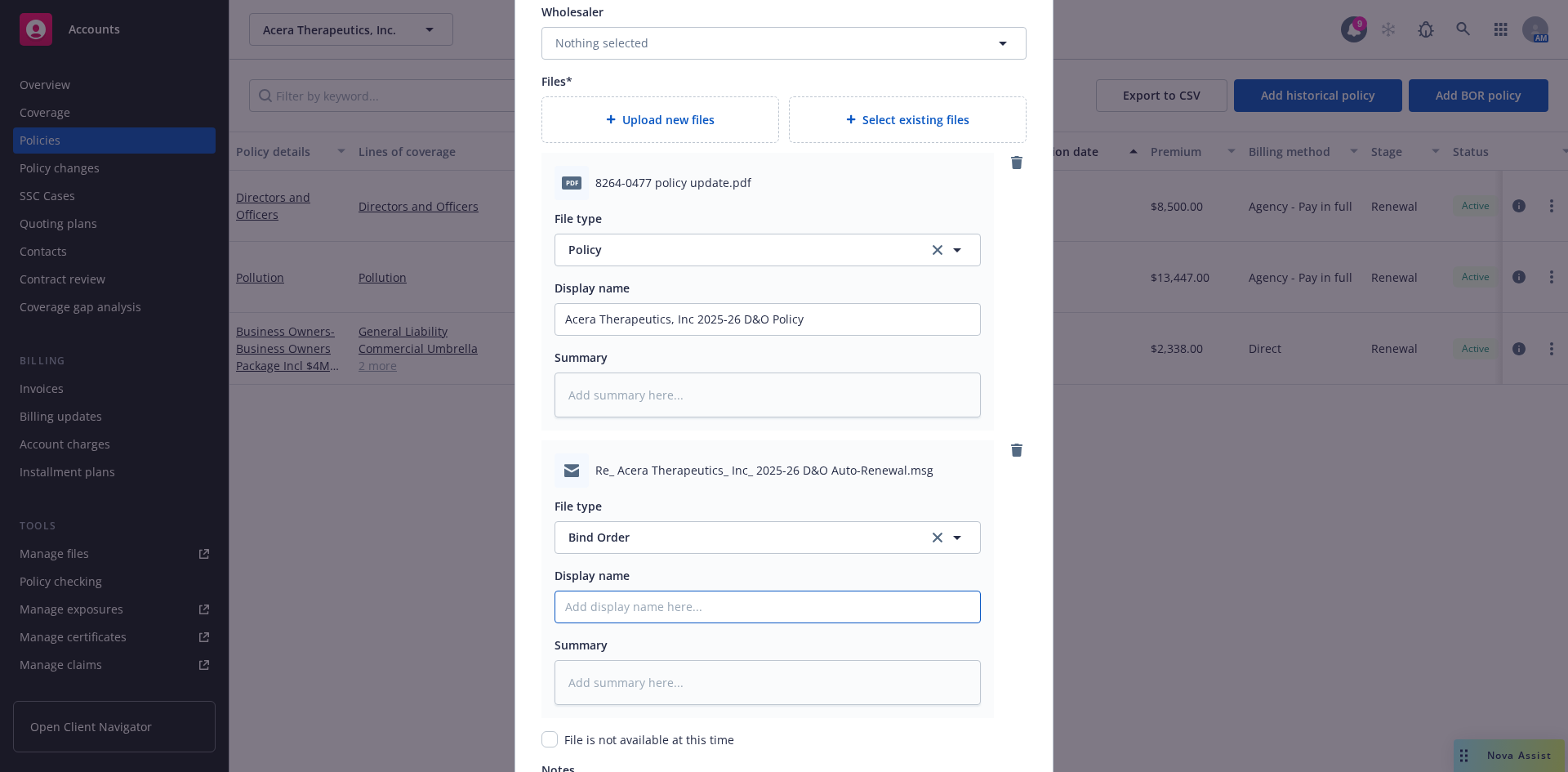
type input "C"
type textarea "x"
type input "Cl"
type textarea "x"
type input "Cli"
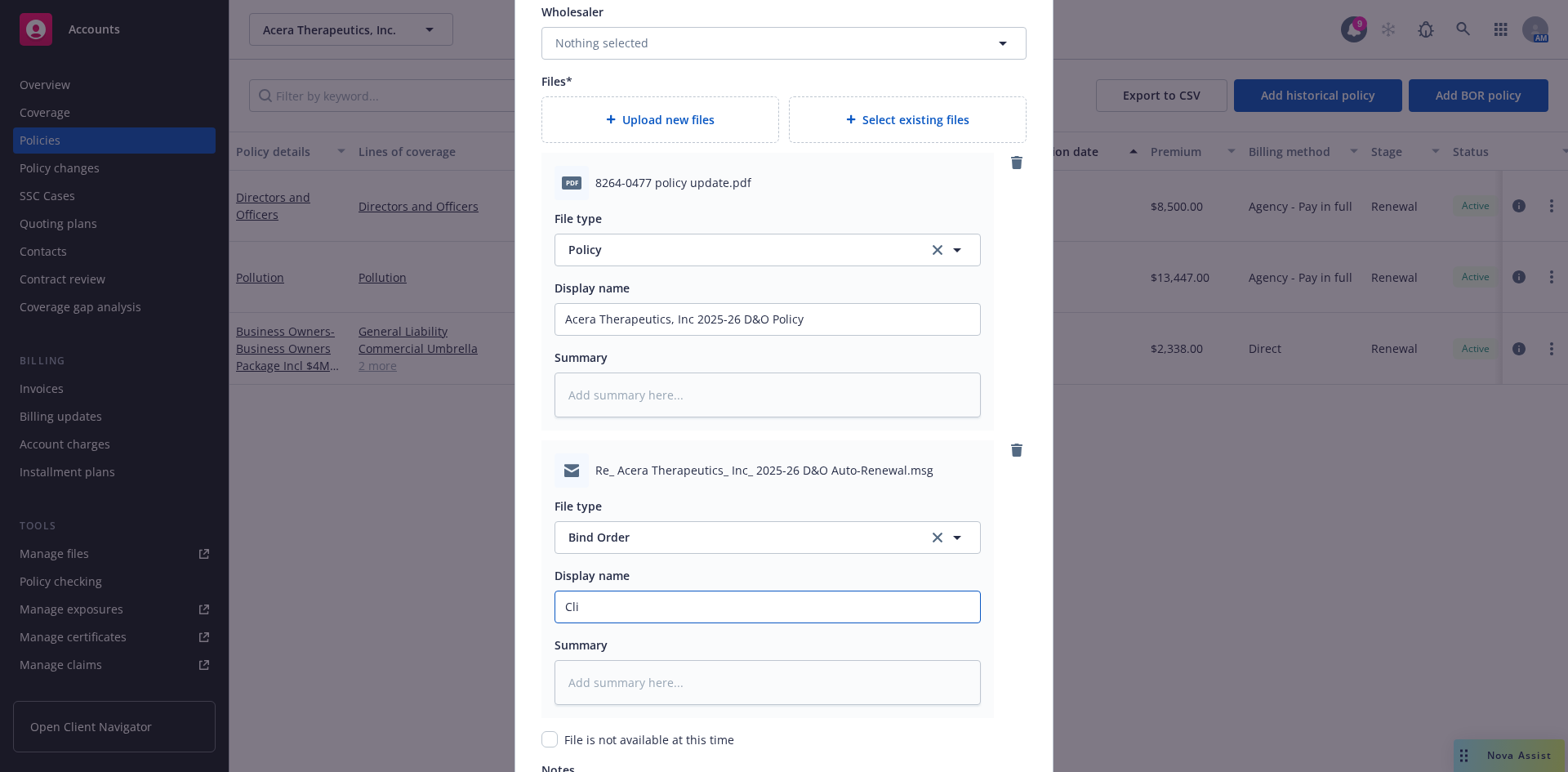
type textarea "x"
type input "Clie"
type textarea "x"
type input "Clien"
type textarea "x"
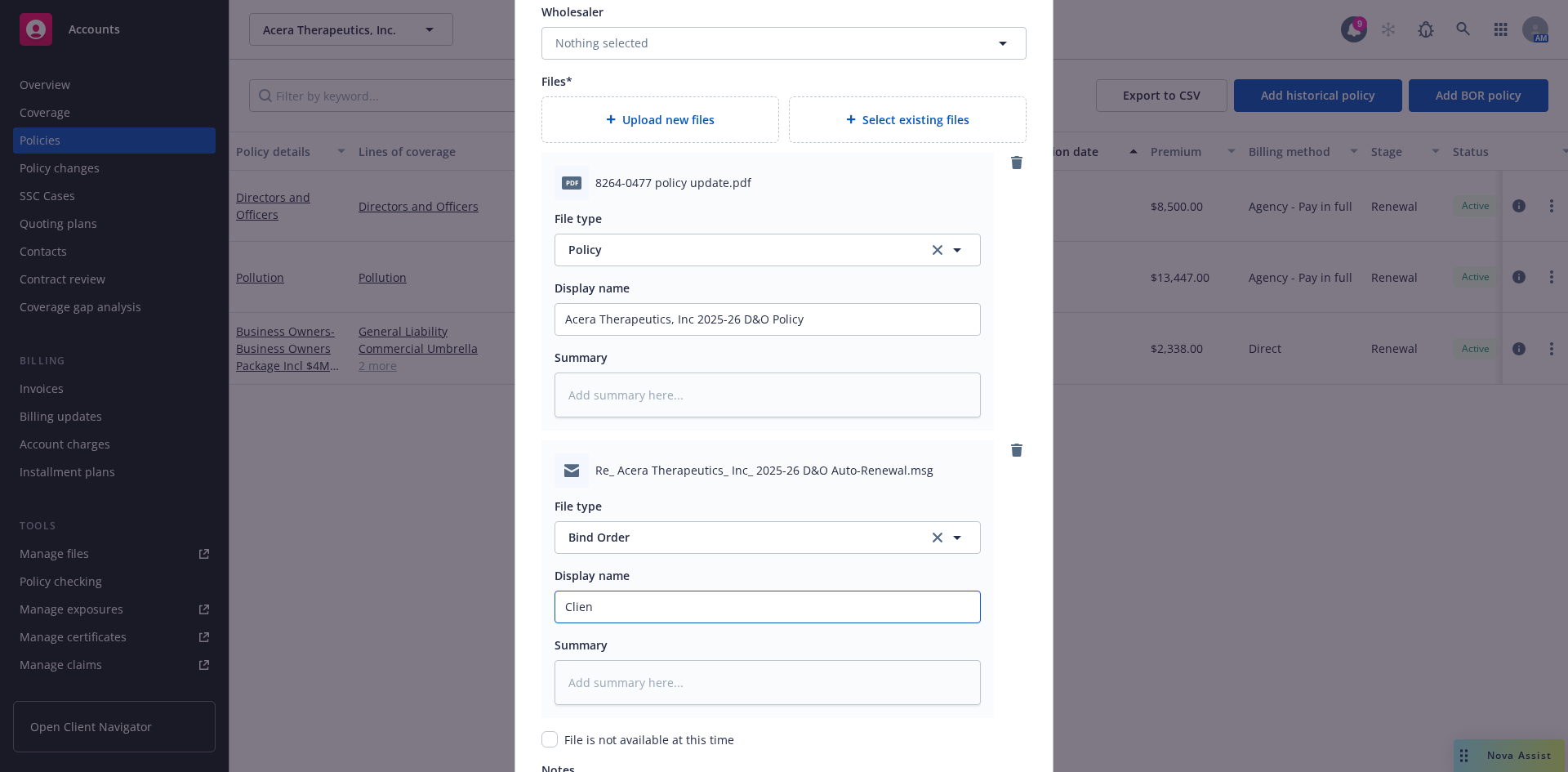
type input "Clieny"
type textarea "x"
type input "Clieny'"
type textarea "x"
type input "Clieny"
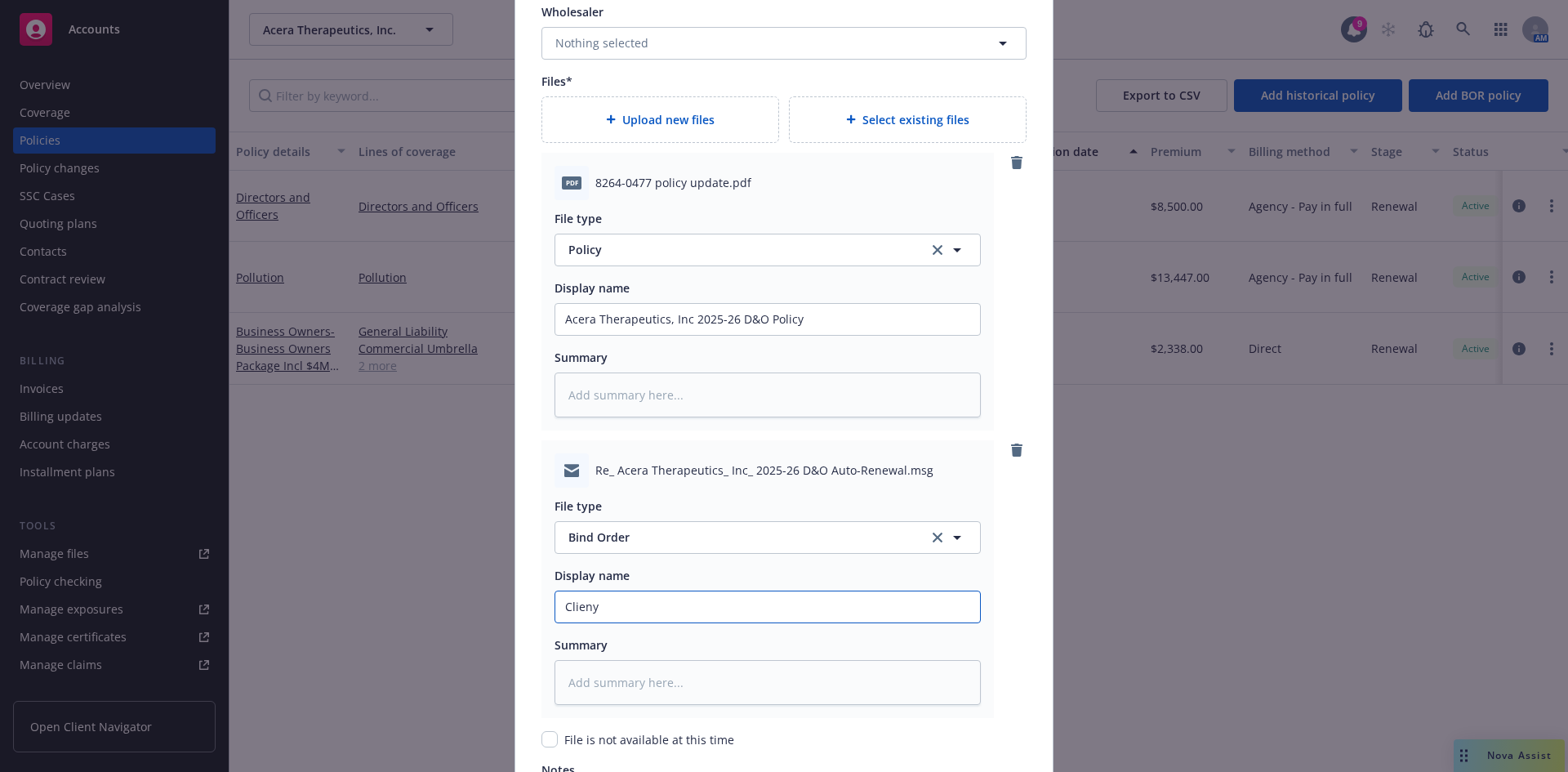
type textarea "x"
type input "Clien"
type textarea "x"
type input "Client"
type textarea "x"
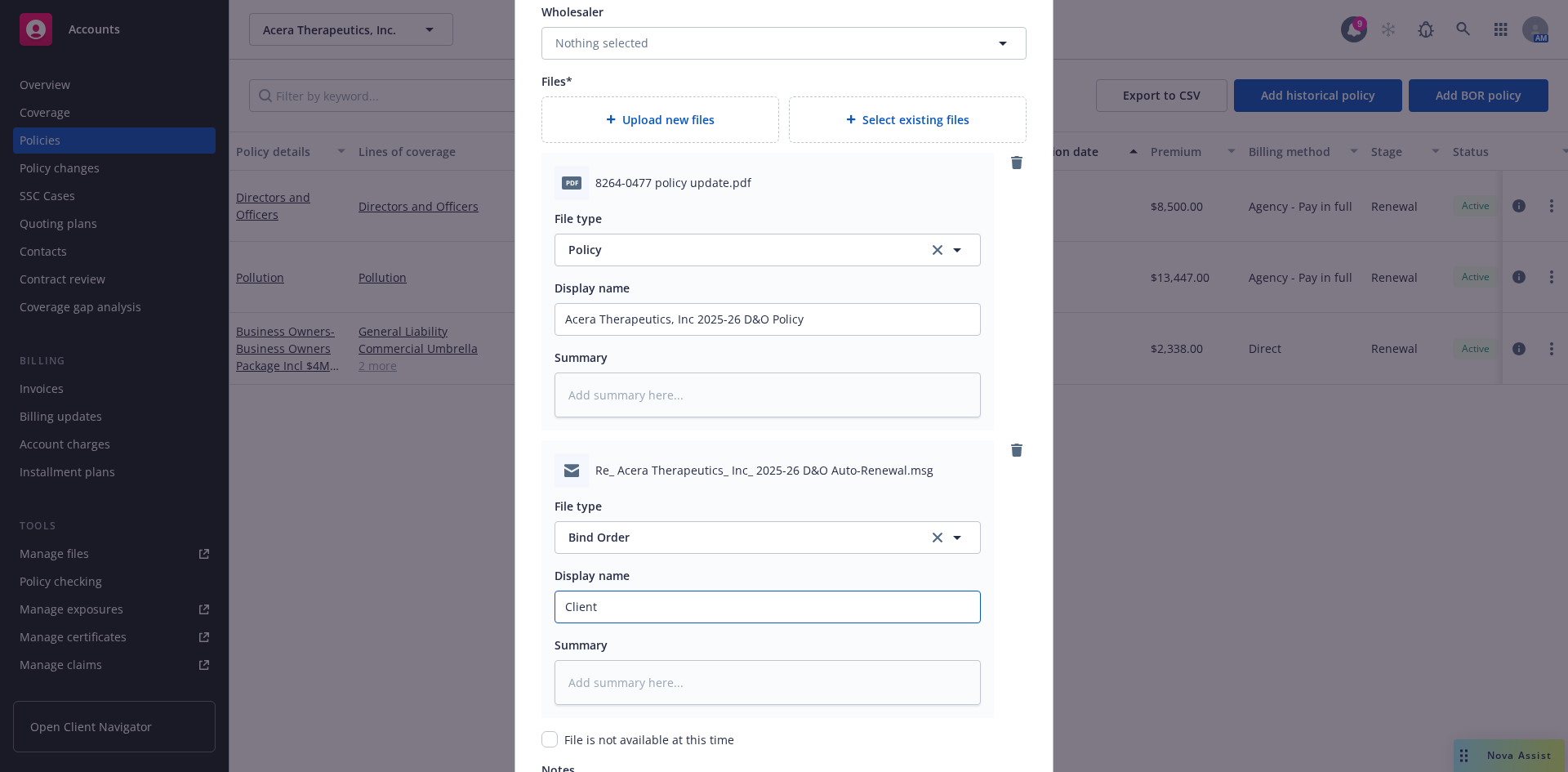
type input "Client'"
type textarea "x"
type input "Client's"
type textarea "x"
type input "Client's o"
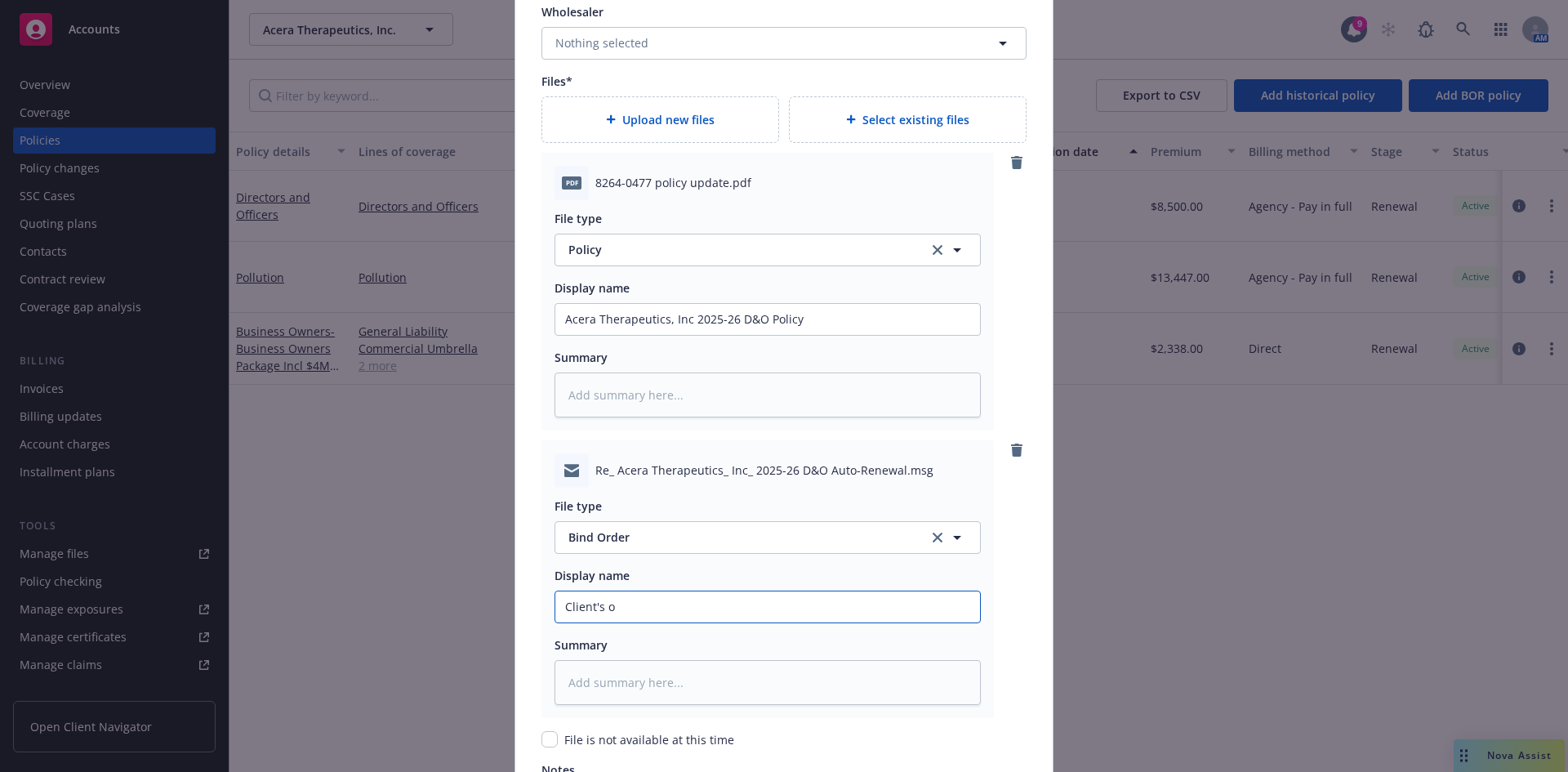
type textarea "x"
type input "Client's or"
type textarea "x"
type input "Client's ord"
type textarea "x"
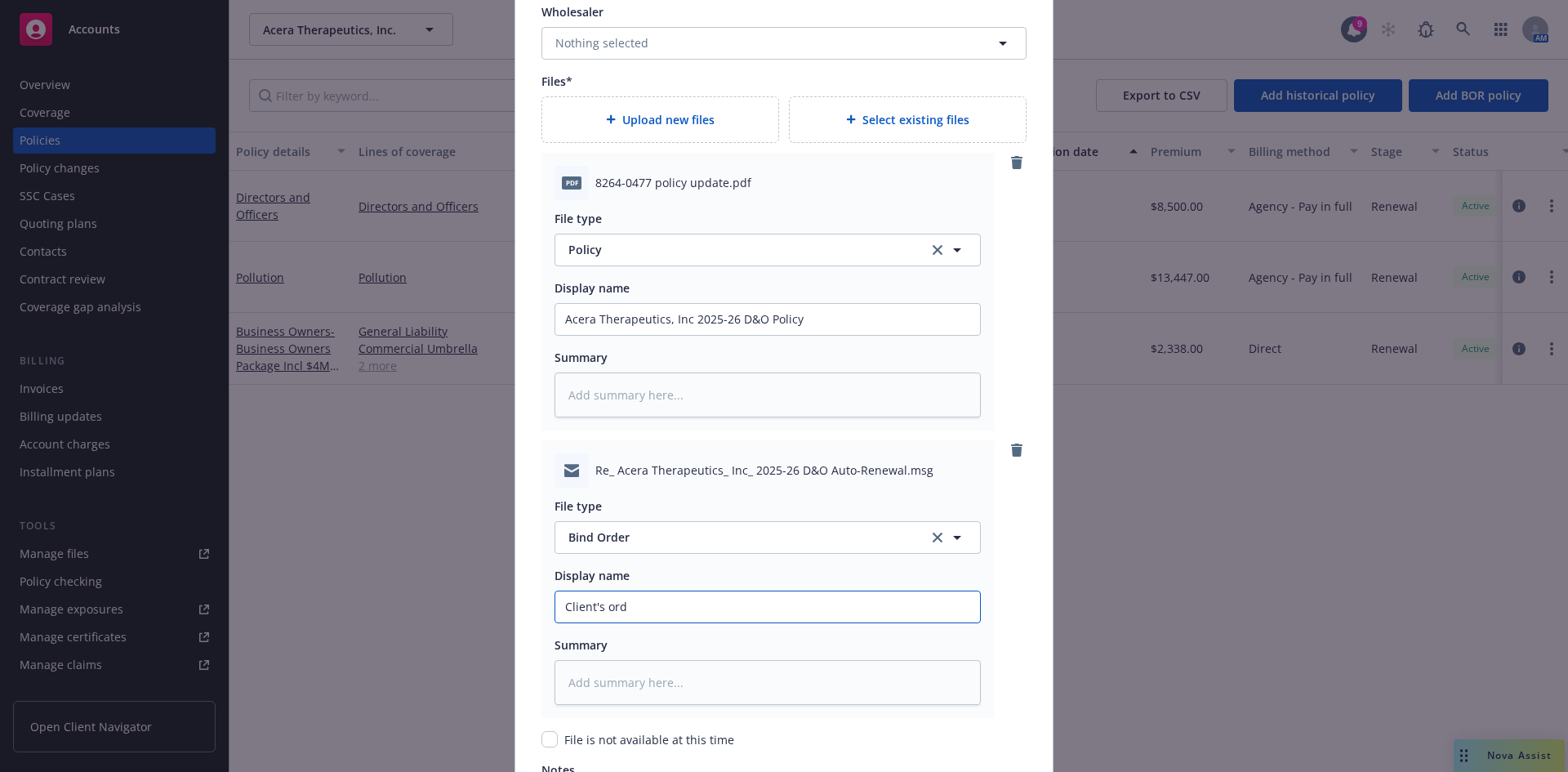
type input "Client's orde"
type textarea "x"
type input "Client's order"
type textarea "x"
type input "Client's order to"
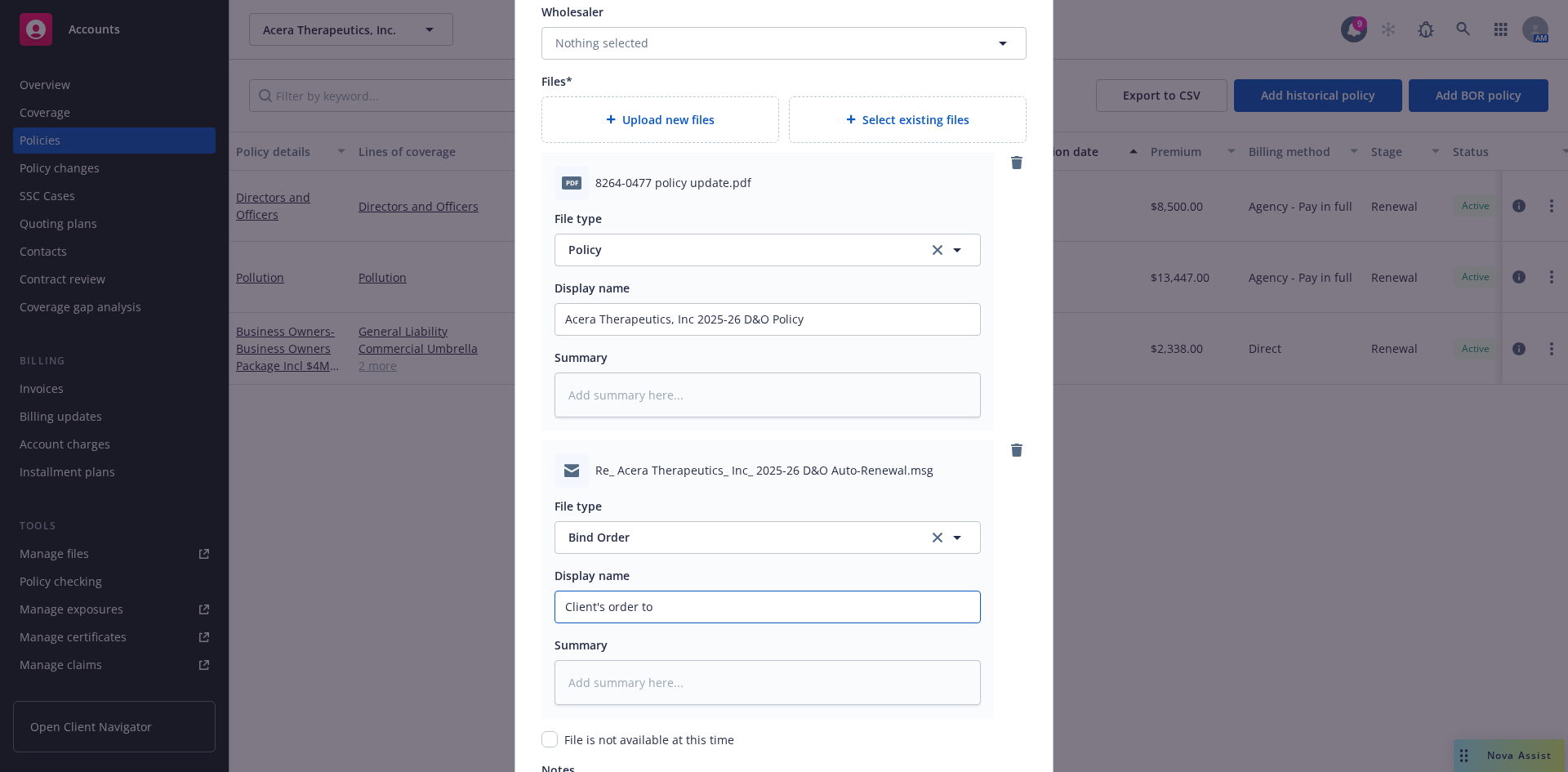
type textarea "x"
type input "Client's order to"
type textarea "x"
type input "Client's order to bi"
type textarea "x"
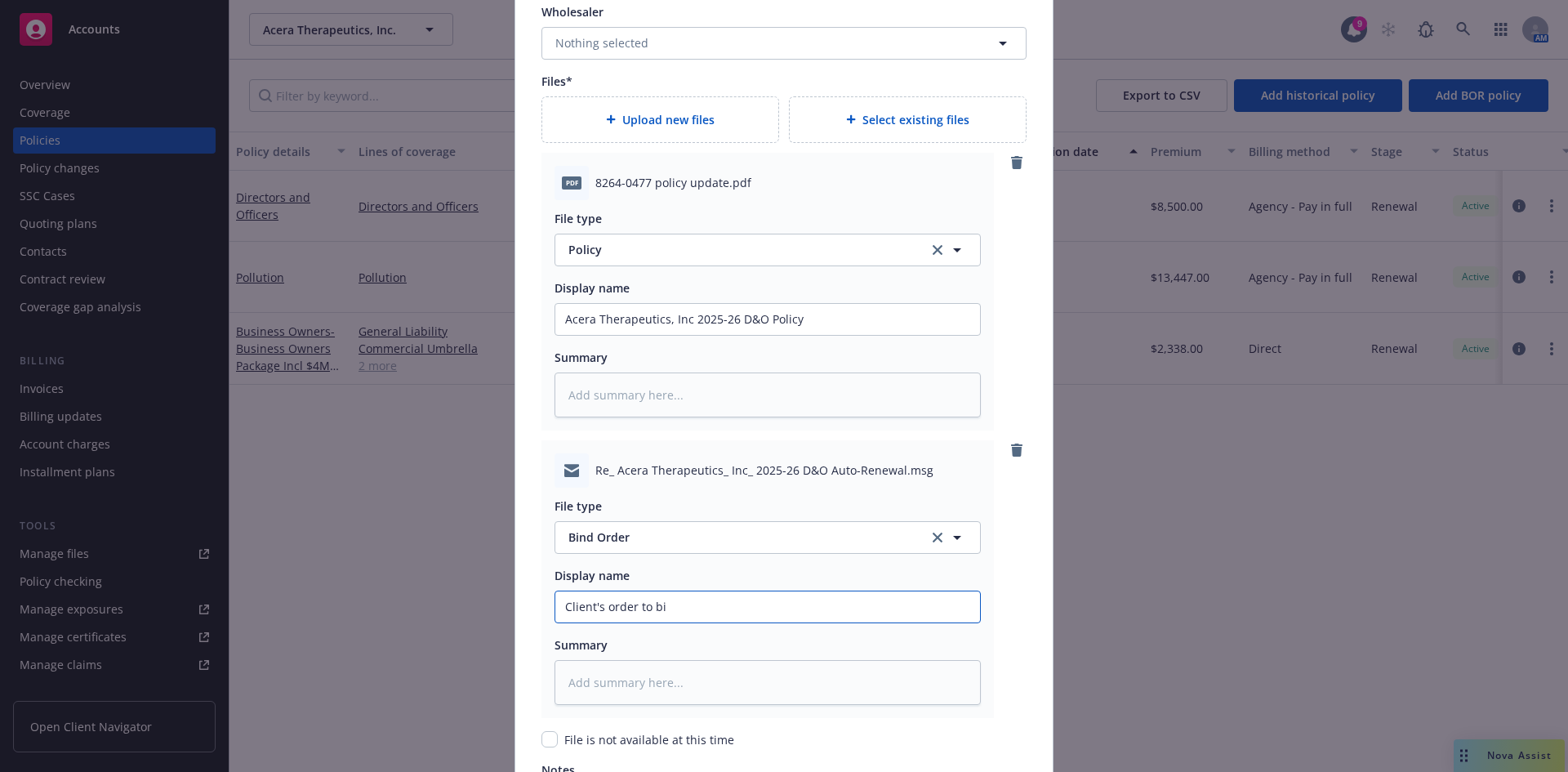
type input "Client's order to bin"
type textarea "x"
type input "Client's order to bind"
type textarea "x"
type input "Client's order to bind"
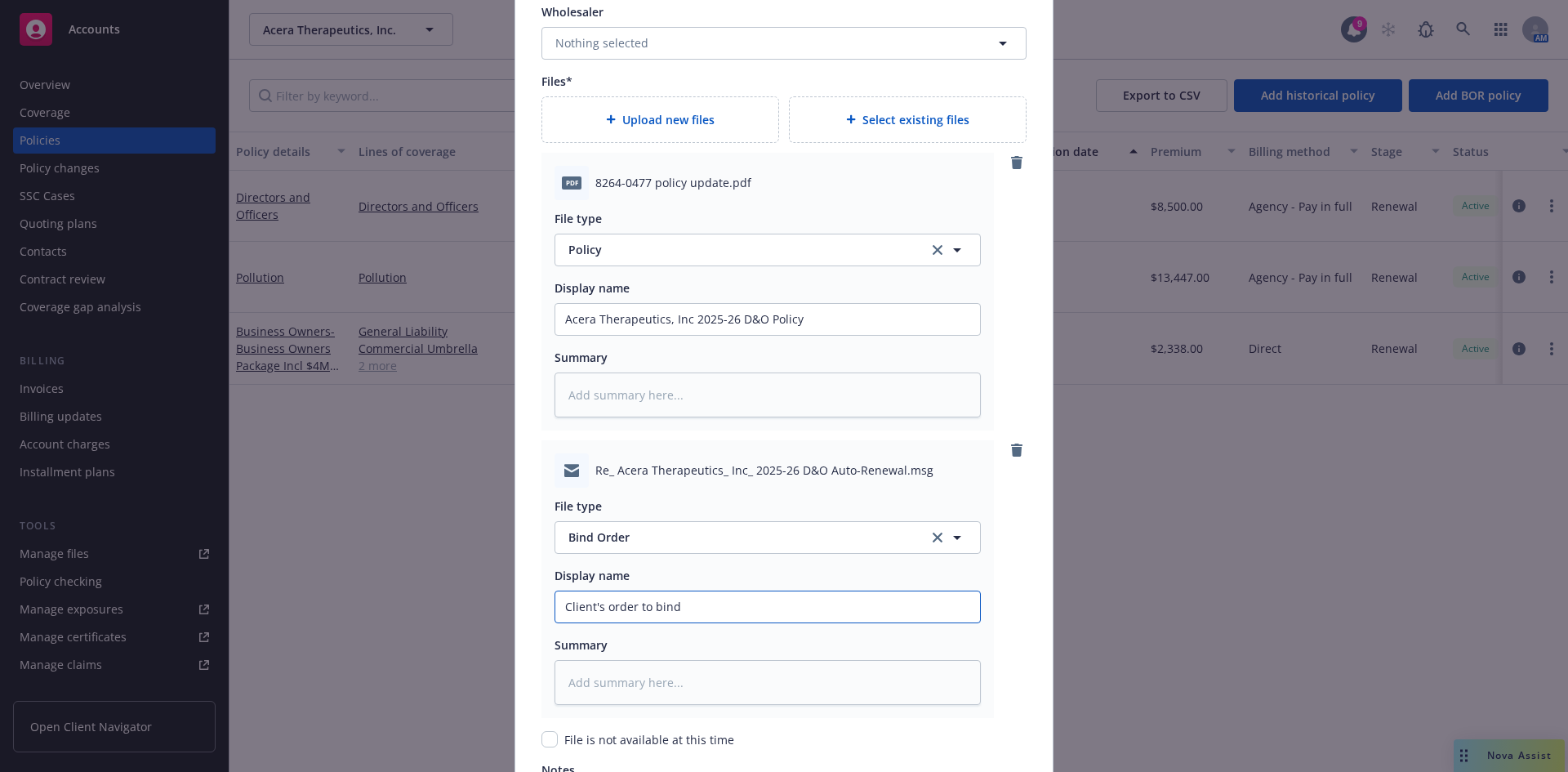
type textarea "x"
type input "Client's order to bind A"
type textarea "x"
type input "Client's order to bind Au"
type textarea "x"
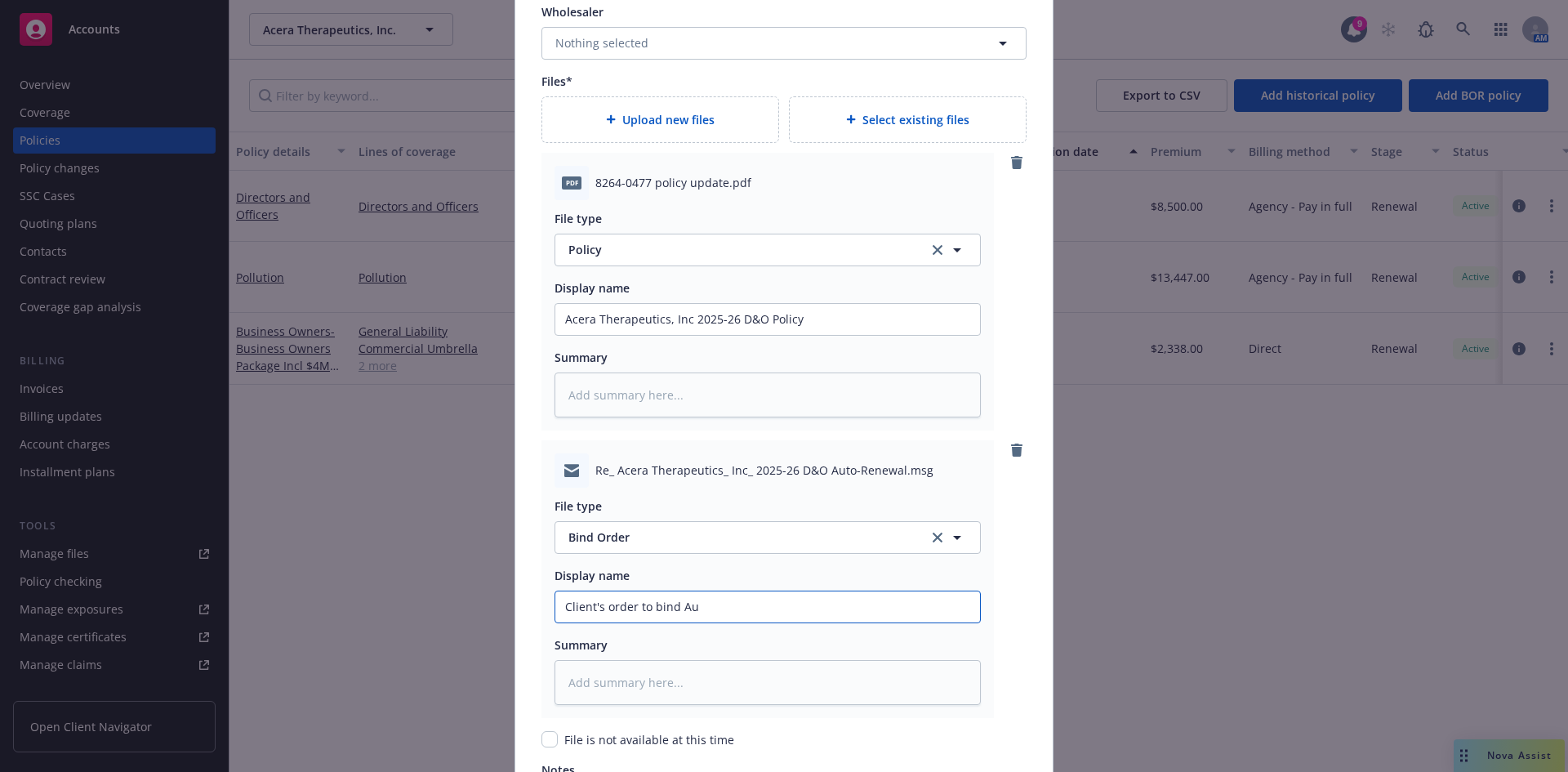
type input "Client's order to bind Aut"
type textarea "x"
type input "Client's order to bind Auto"
type textarea "x"
type input "Client's order to bind Auto-"
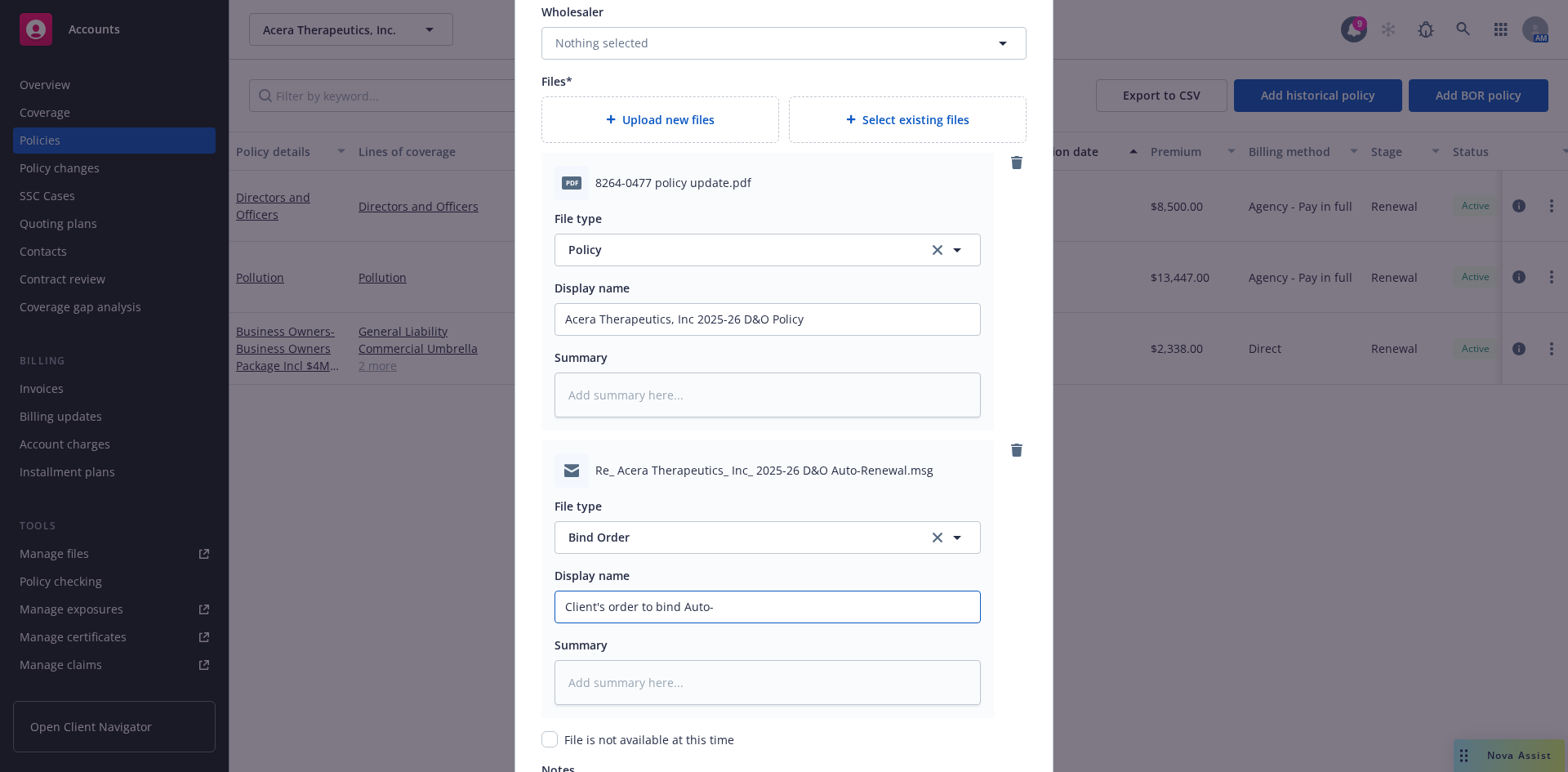
type textarea "x"
type input "Client's order to bind Auto-R"
type textarea "x"
type input "Client's order to bind Auto-Ren"
type textarea "x"
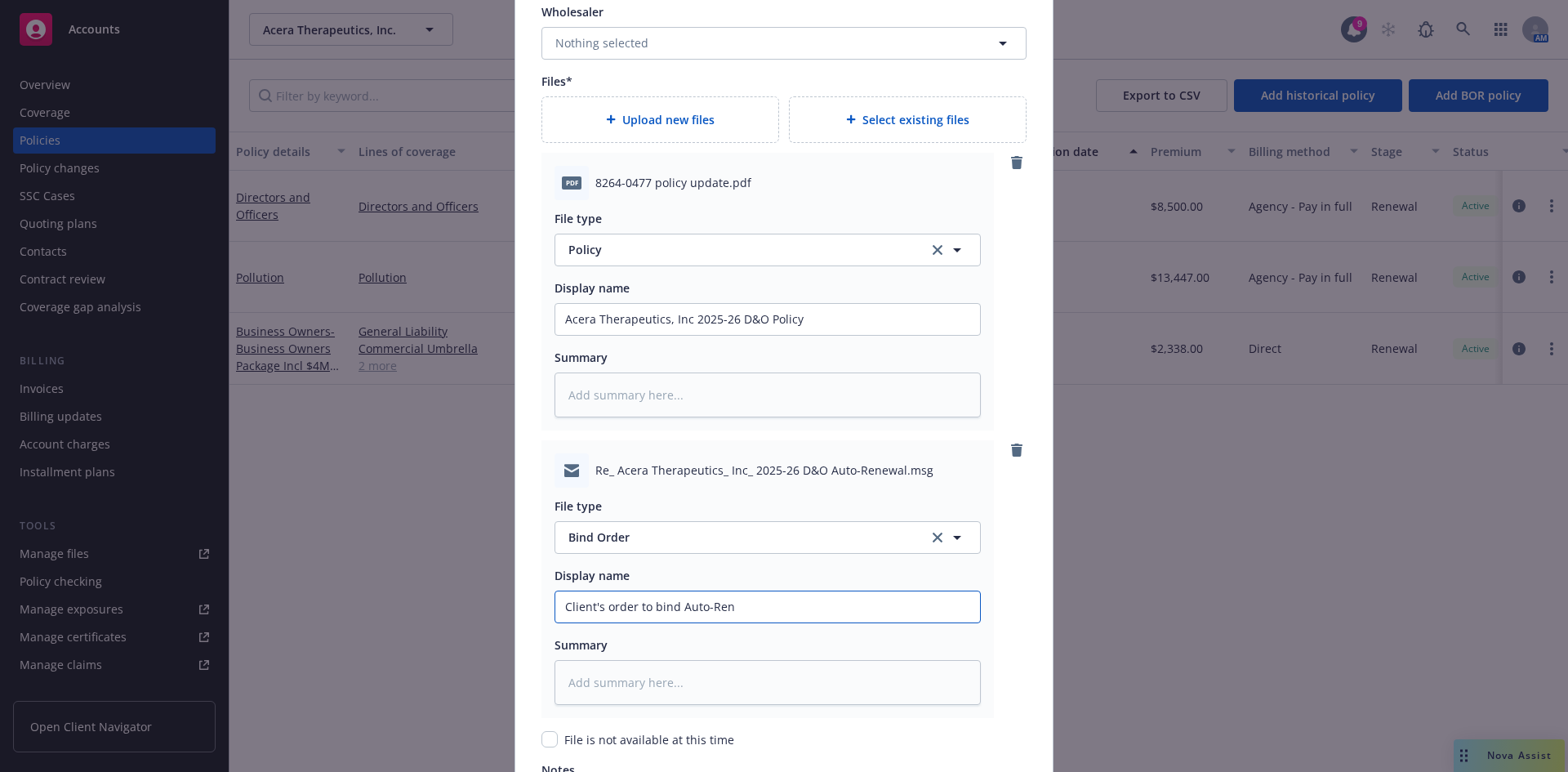
type input "Client's order to bind Auto-[PERSON_NAME]"
type textarea "x"
type input "Client's order to bind Auto-Renew"
type textarea "x"
type input "Client's order to bind Auto-Renewa"
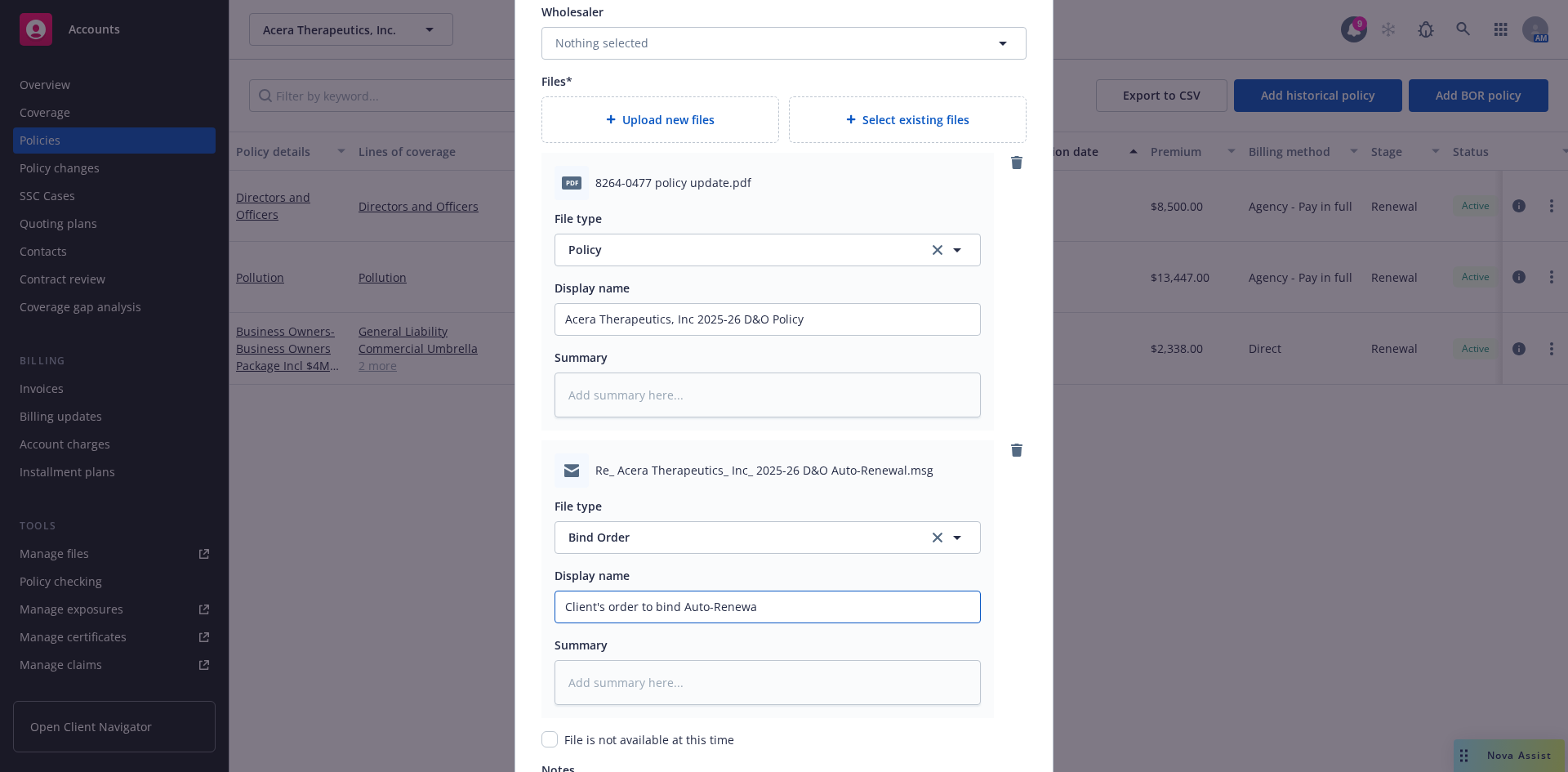
type textarea "x"
type input "Client's order to bind Auto-Renewal"
type textarea "x"
type input "Client's order to bind Auto-Renewal"
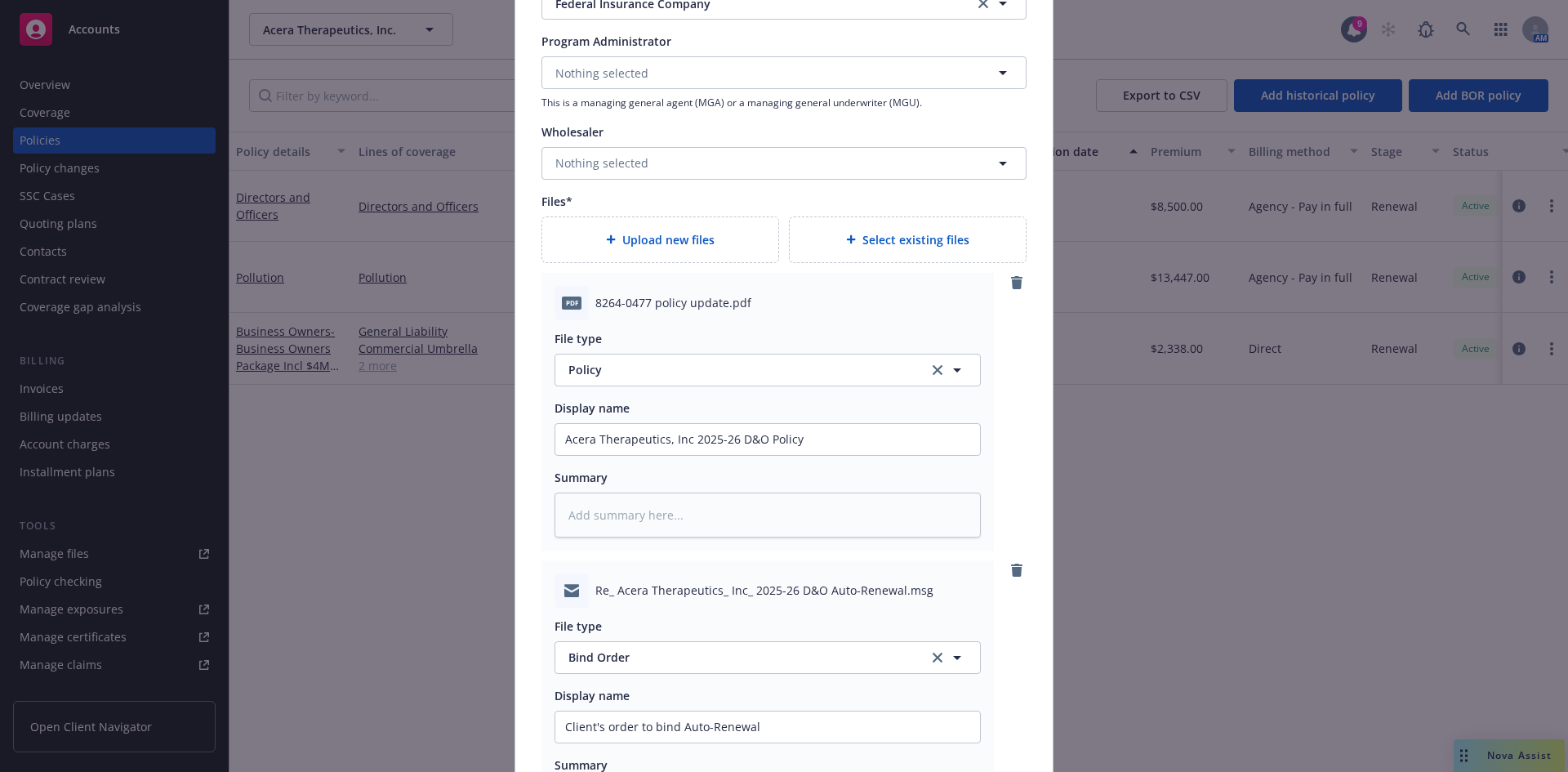
scroll to position [1912, 0]
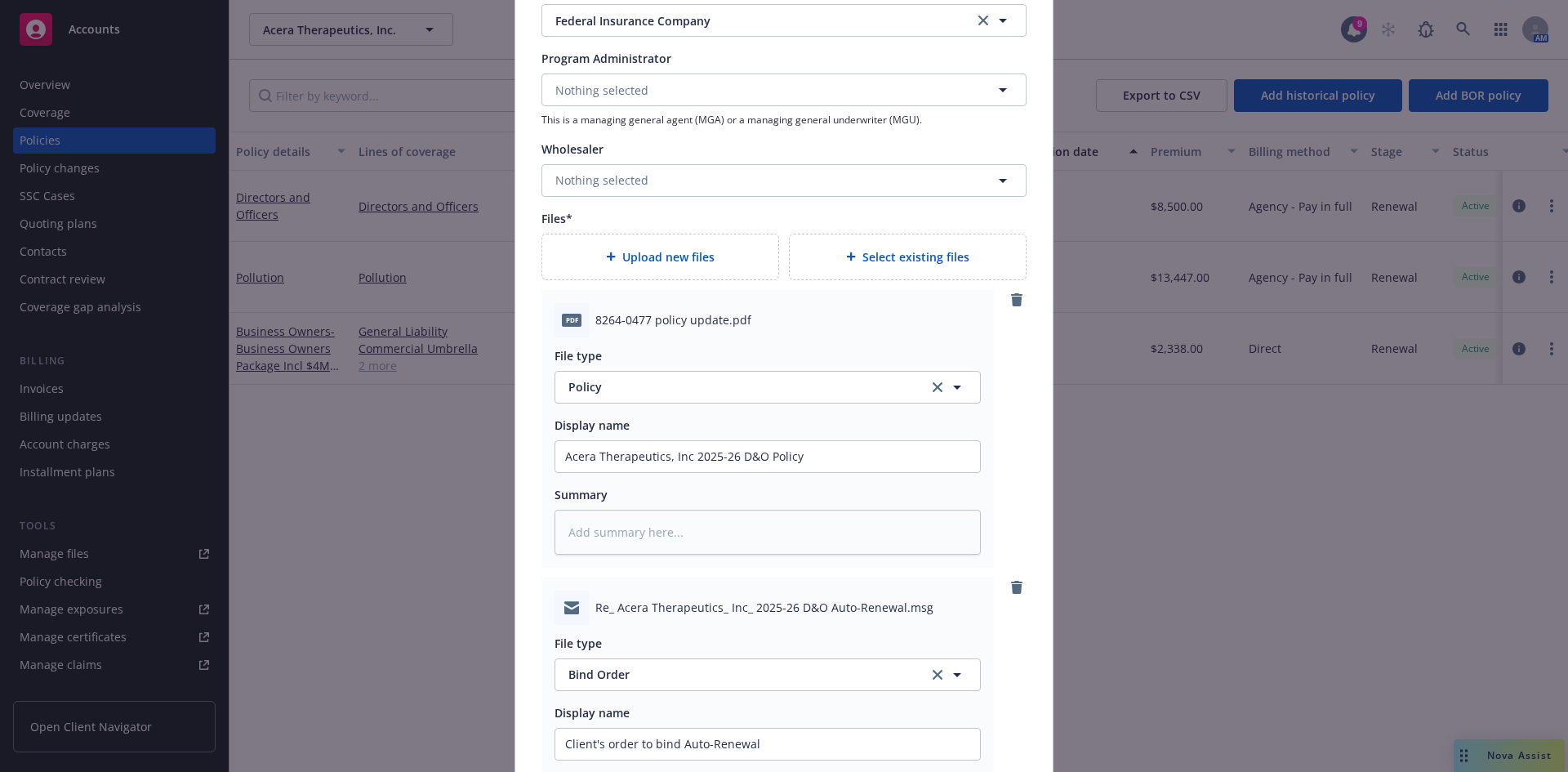
type textarea "x"
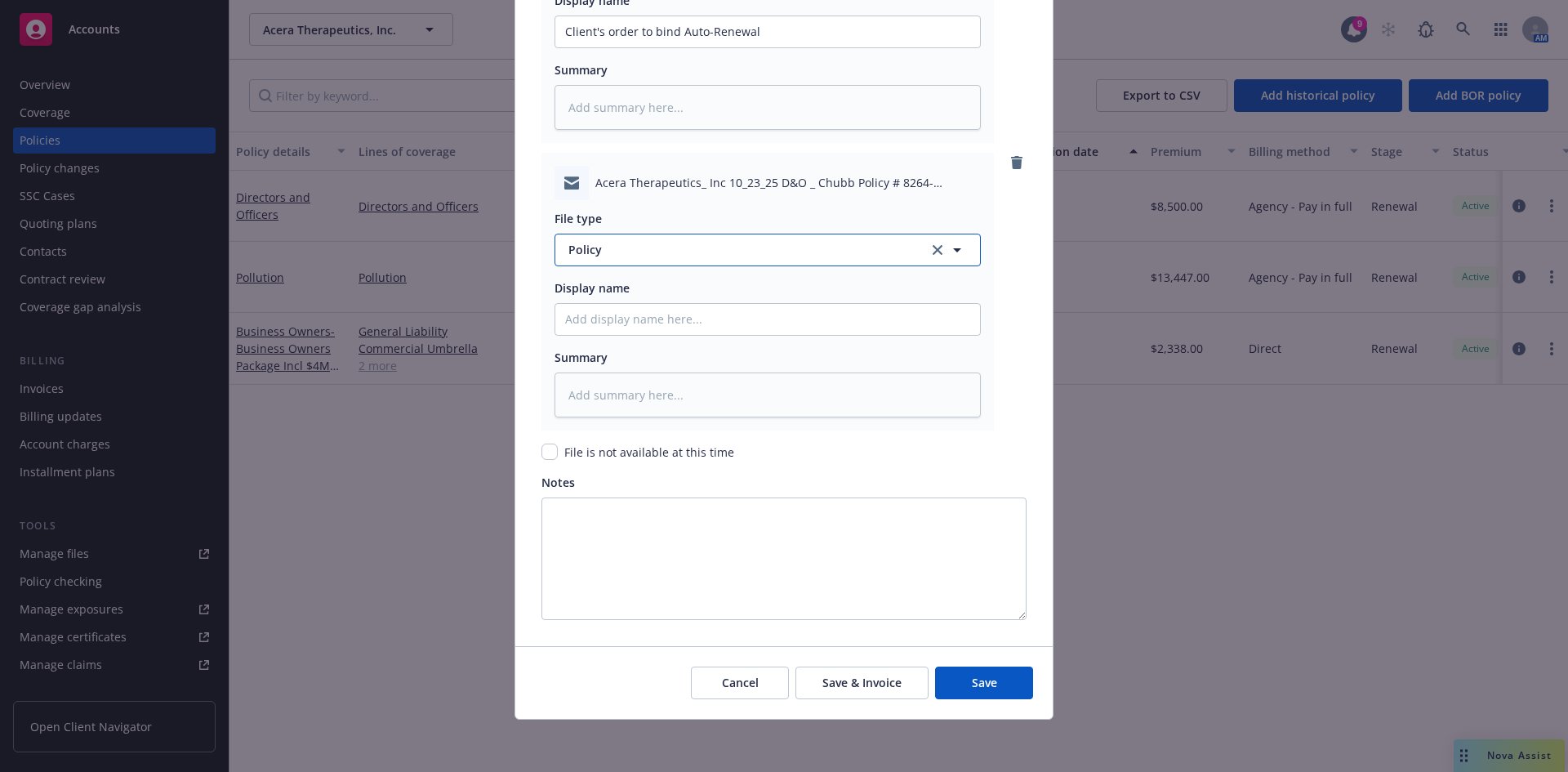
click at [607, 245] on span "Policy" at bounding box center [739, 250] width 341 height 17
type input "bind ord"
click at [600, 306] on div "Bind Order" at bounding box center [600, 295] width 71 height 24
click at [578, 316] on input "Policy display name" at bounding box center [768, 318] width 425 height 31
type textarea "x"
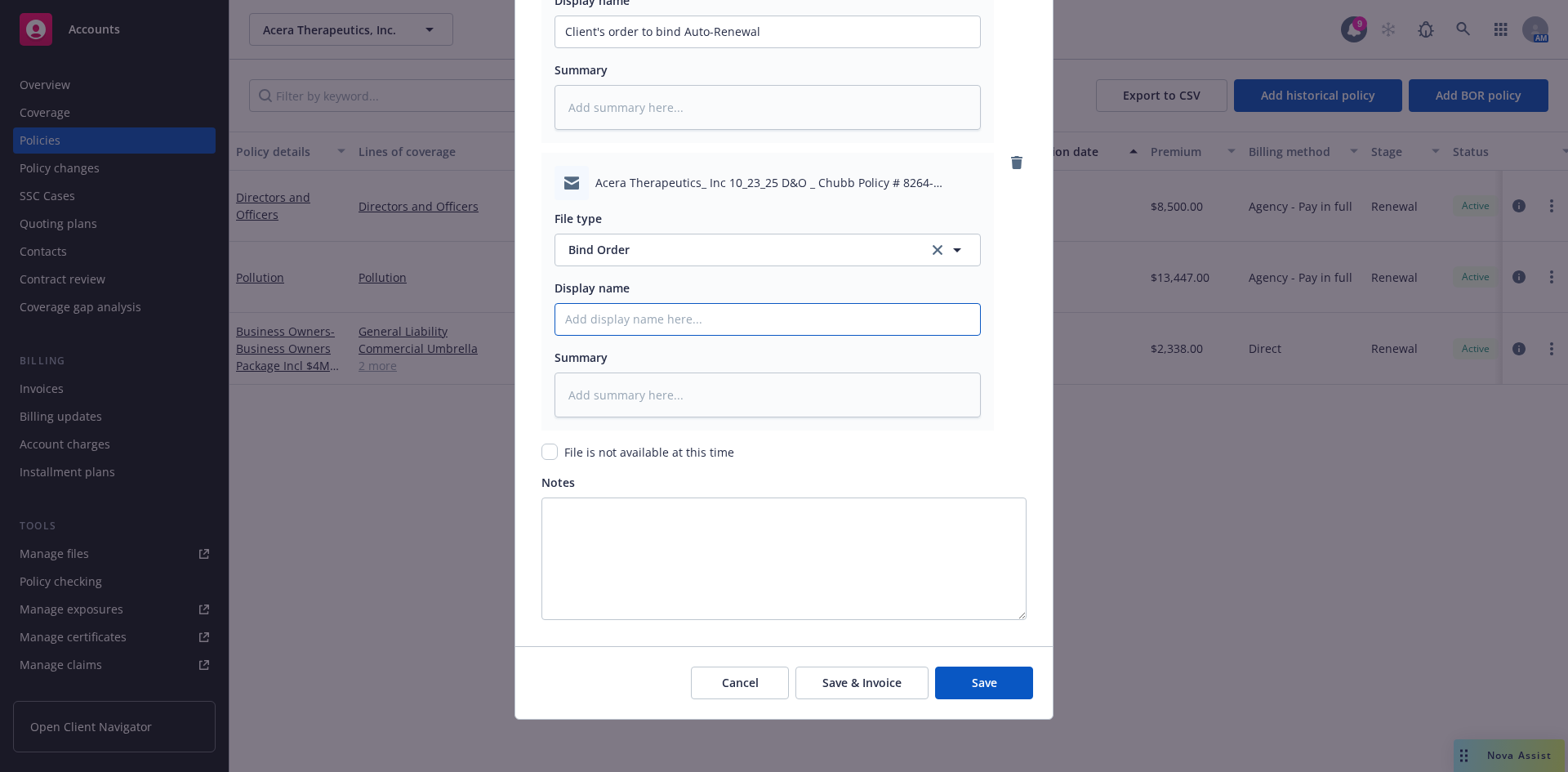
type input "B"
type textarea "x"
type input "Bi"
type textarea "x"
type input "Bind"
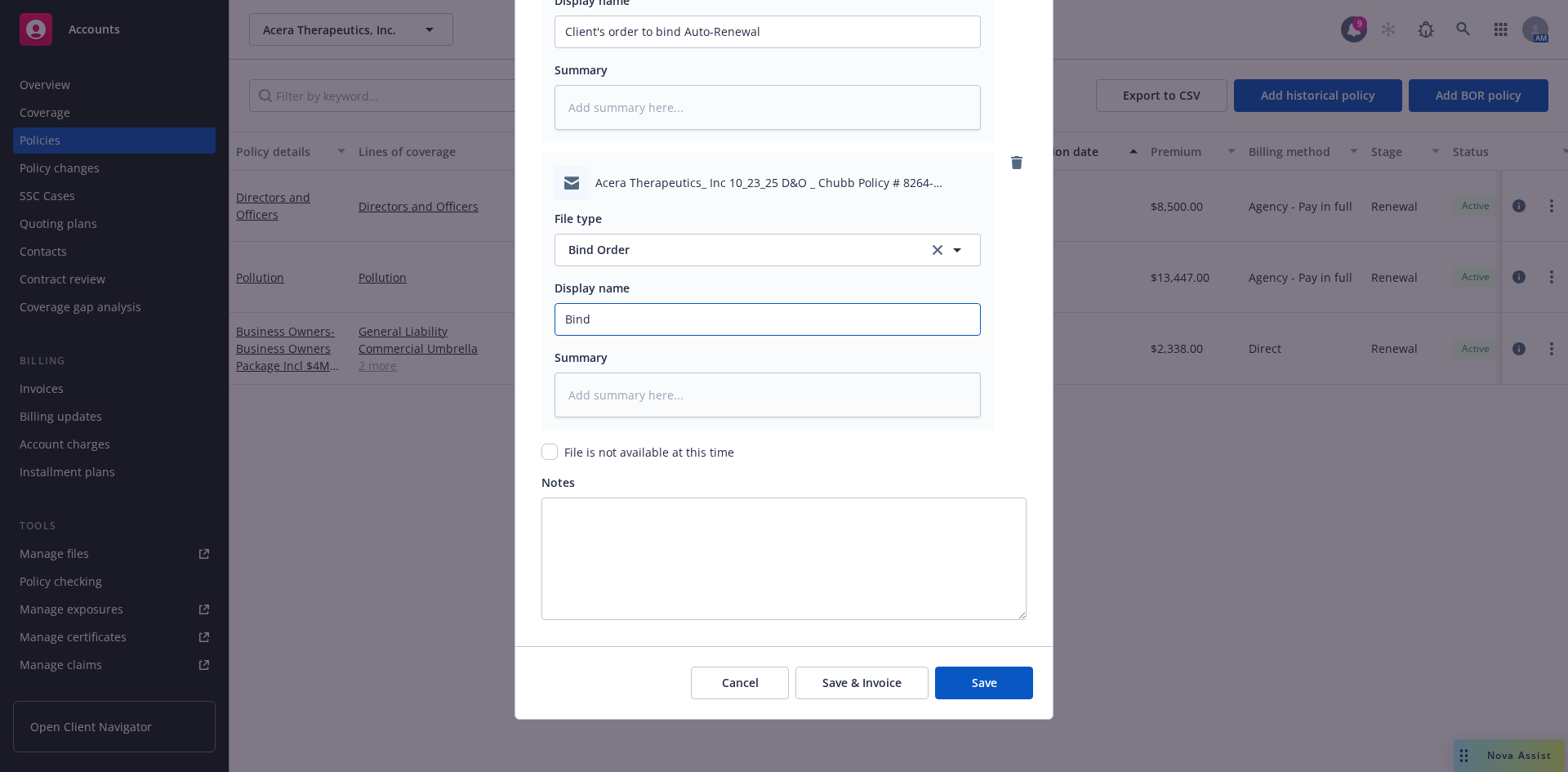
type textarea "x"
type input "Bind"
type textarea "x"
type input "Bind o"
type textarea "x"
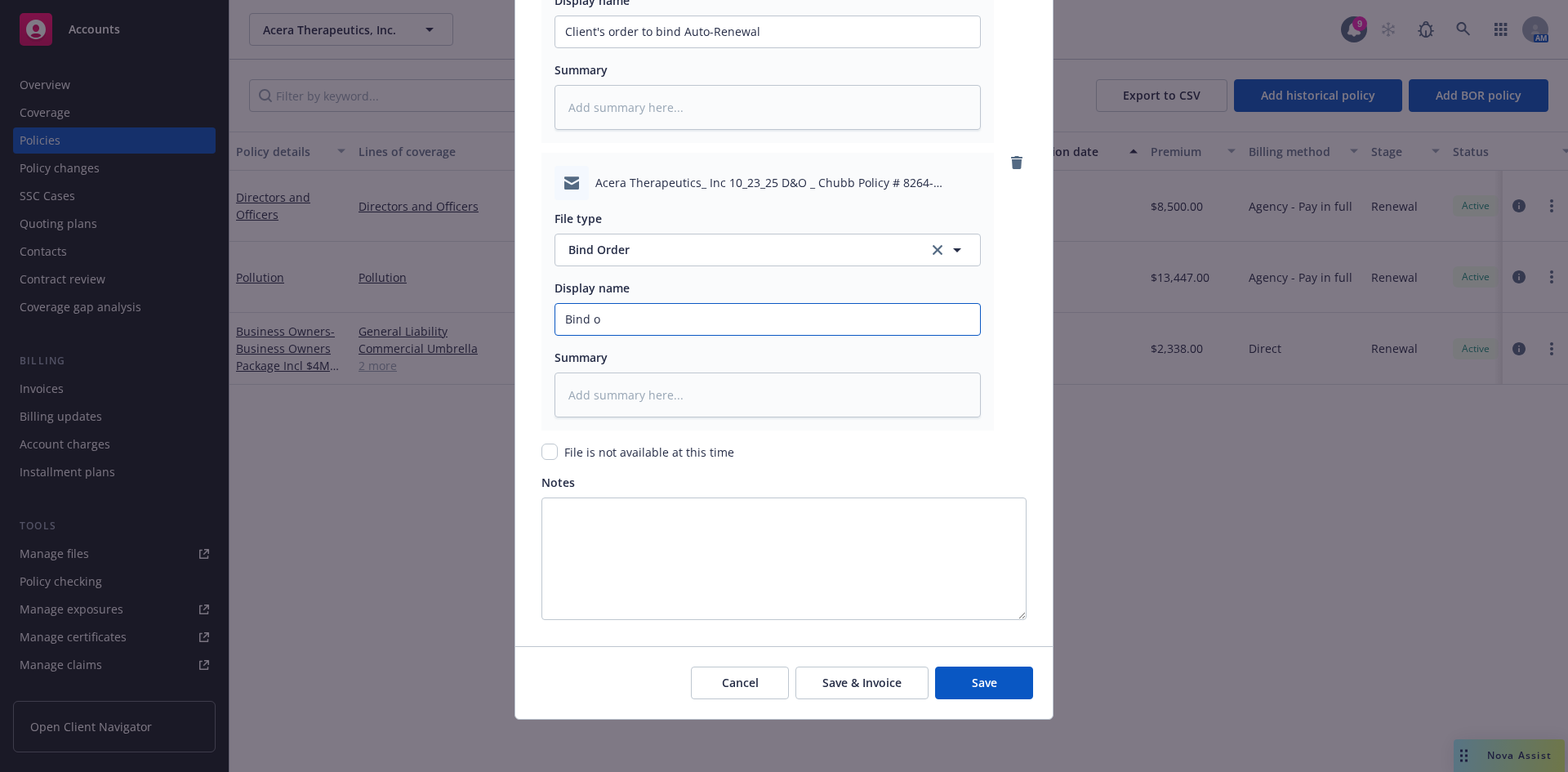
type input "Bind or"
type textarea "x"
type input "Bind ord"
type textarea "x"
type input "Bind orde"
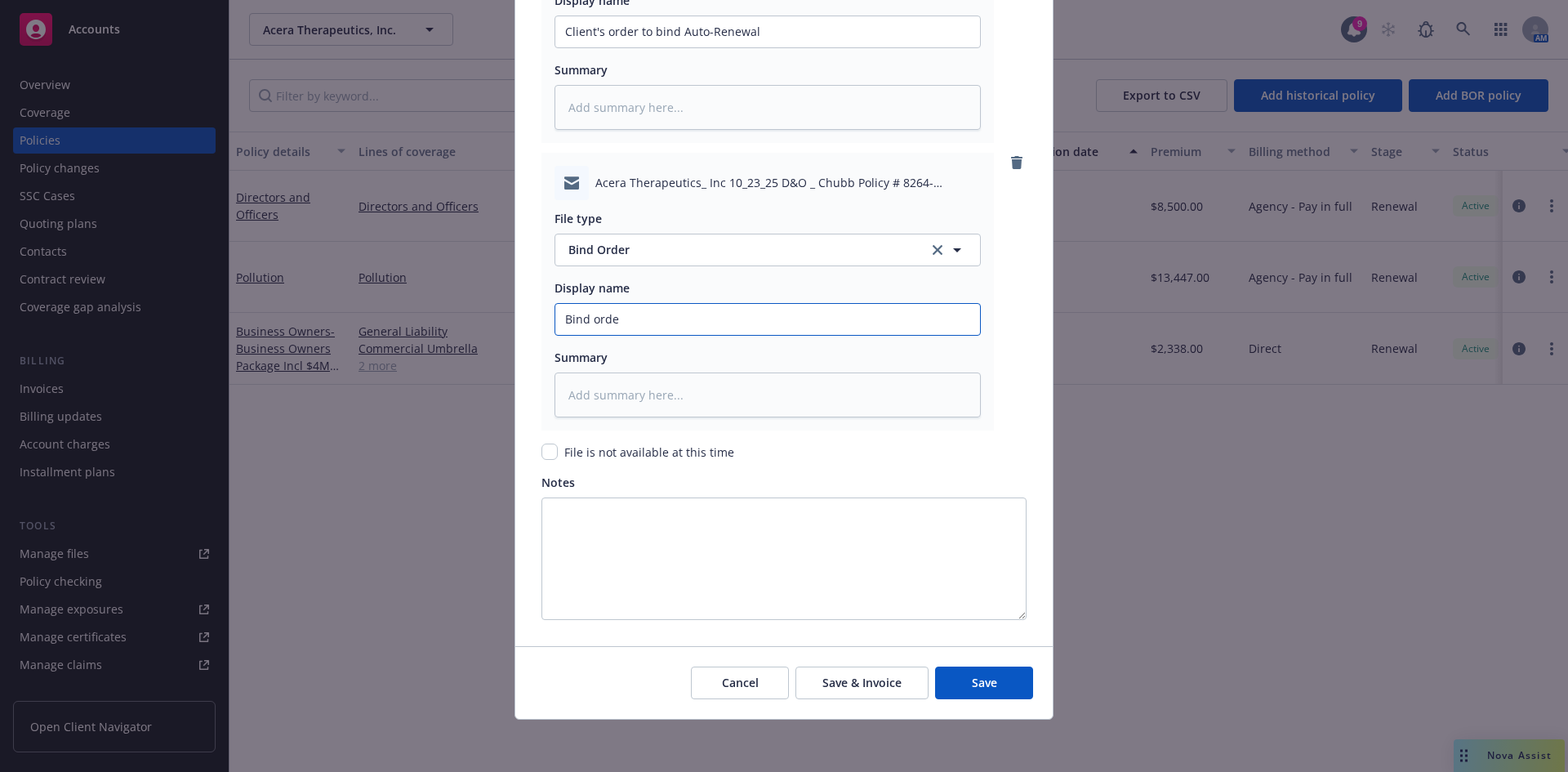
type textarea "x"
type input "Bind order"
type textarea "x"
type input "Bind order C"
type textarea "x"
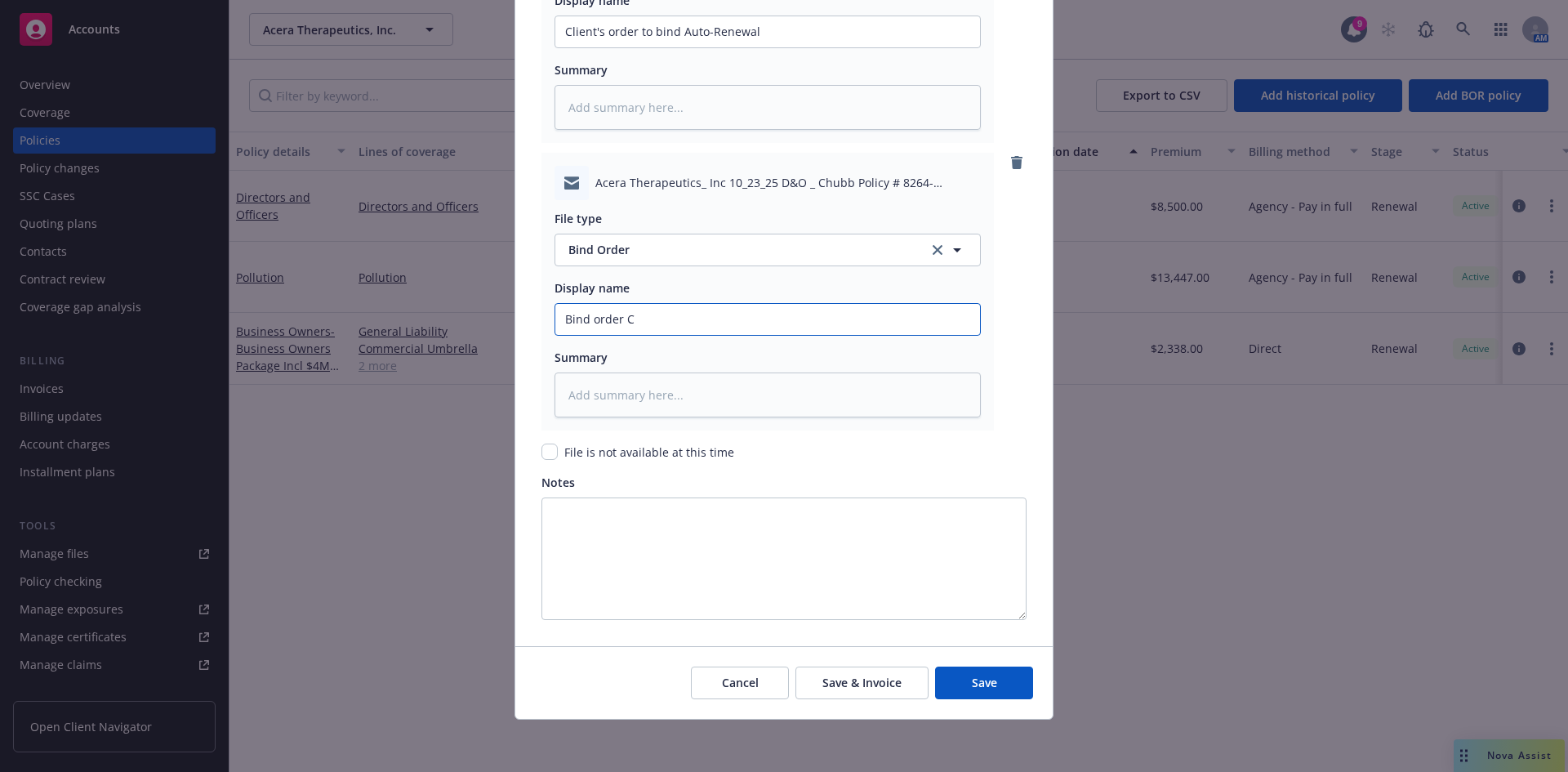
type input "Bind order Ch"
type textarea "x"
type input "Bind order Chu"
type textarea "x"
type input "Bind order Chub"
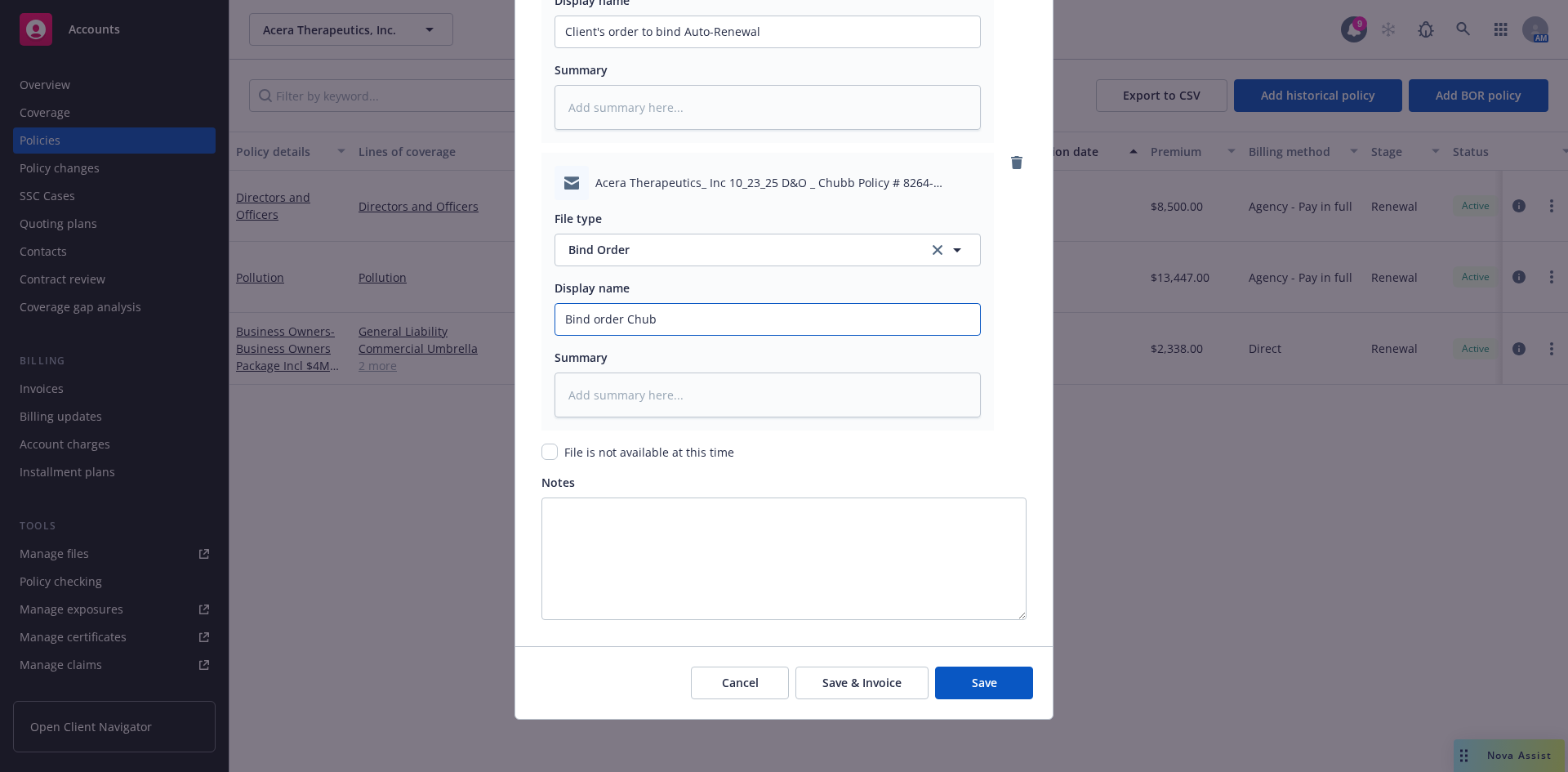
type textarea "x"
type input "Bind order Chubb"
type textarea "x"
type input "Bind order Chubb-"
type textarea "x"
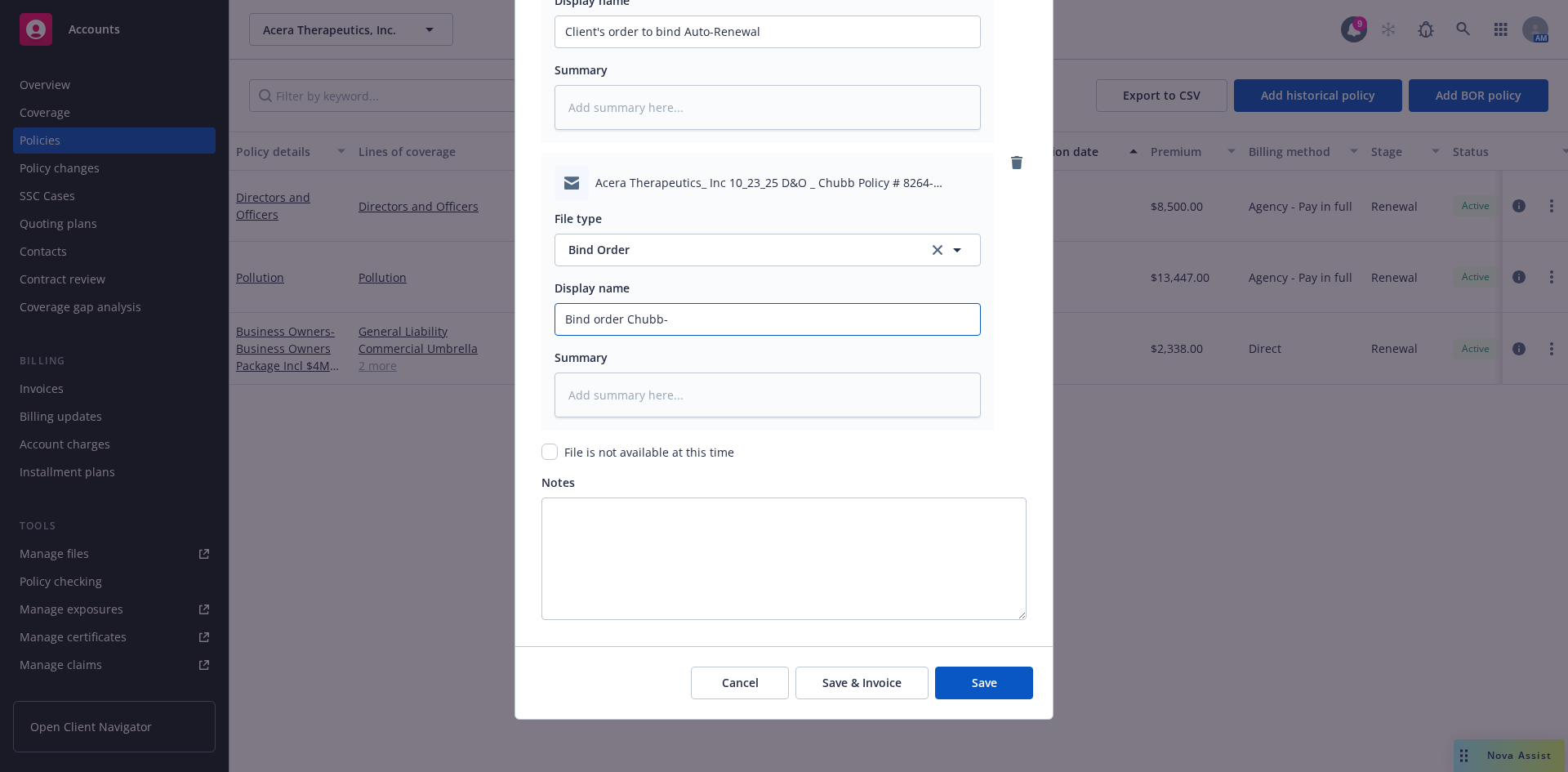
type input "Bind order Chubb-"
type textarea "x"
type input "Bind order Chubb- A"
type textarea "x"
type input "Bind order Chubb- Au"
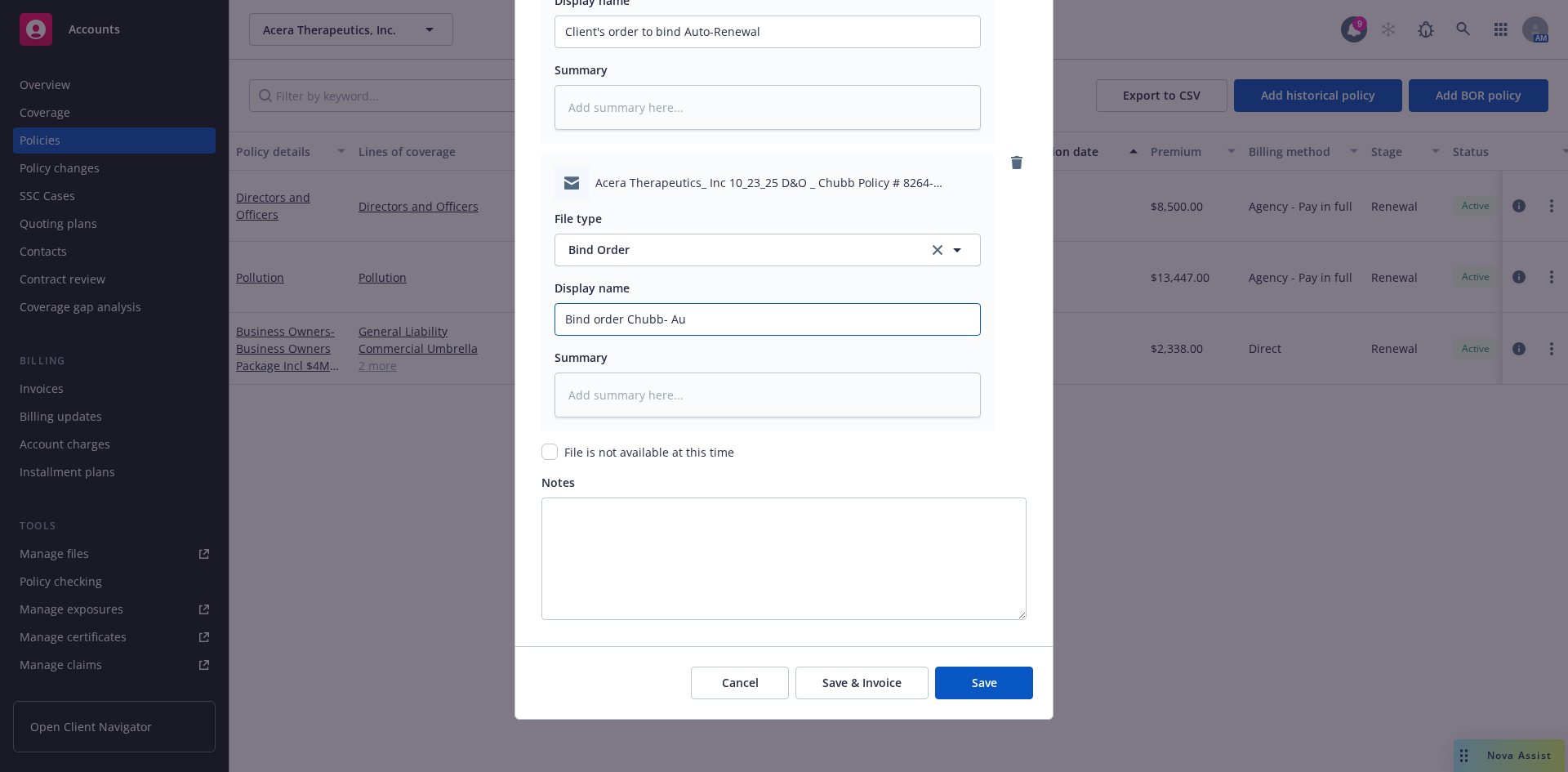
type textarea "x"
type input "Bind order Chubb- Aut"
type textarea "x"
type input "Bind order Chubb- Auto"
type textarea "x"
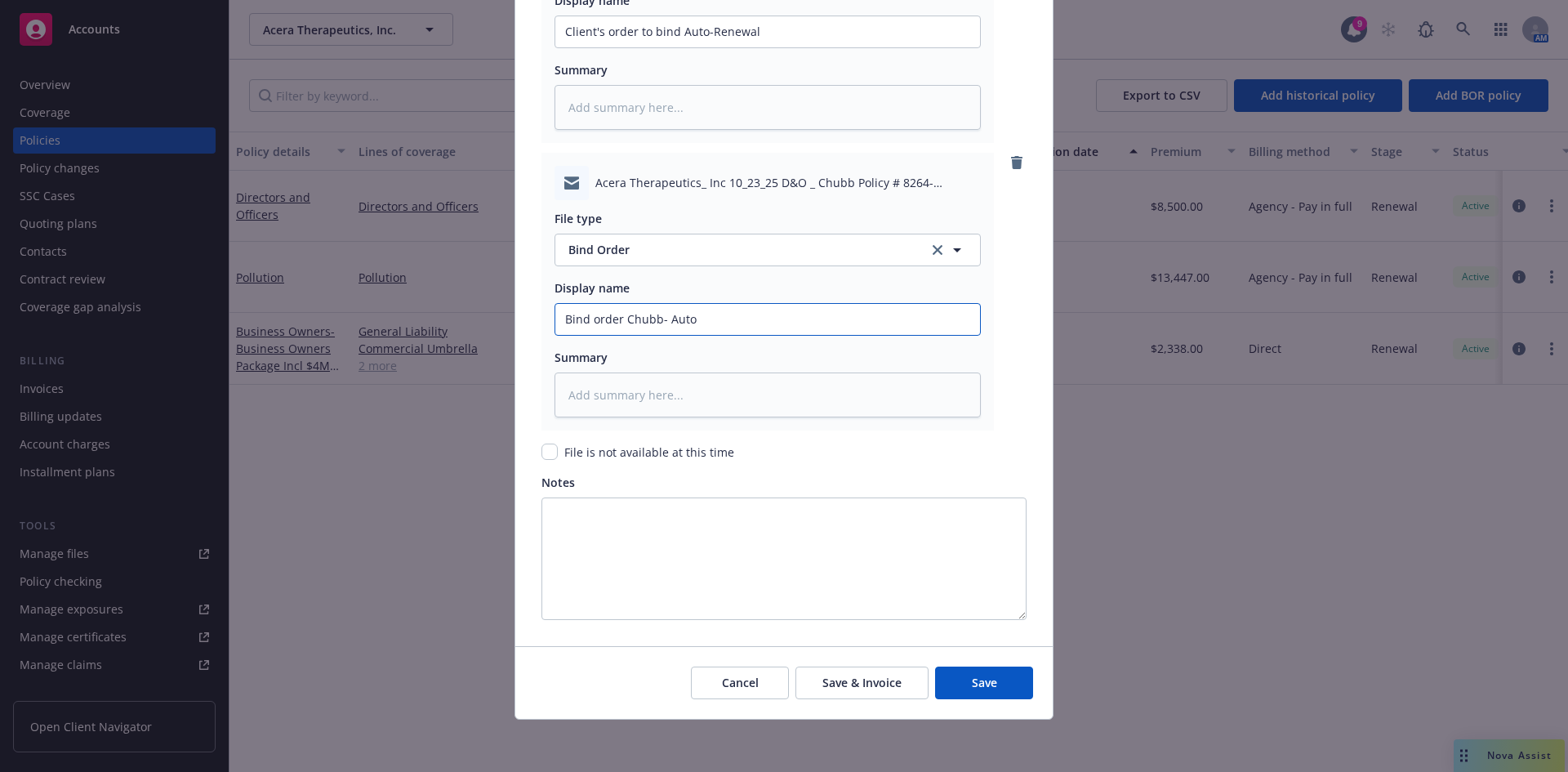
type input "Bind order Chubb- Auto-"
type textarea "x"
type input "Bind order Chubb- Auto-R"
type textarea "x"
type input "Bind order Chubb- Auto-Re"
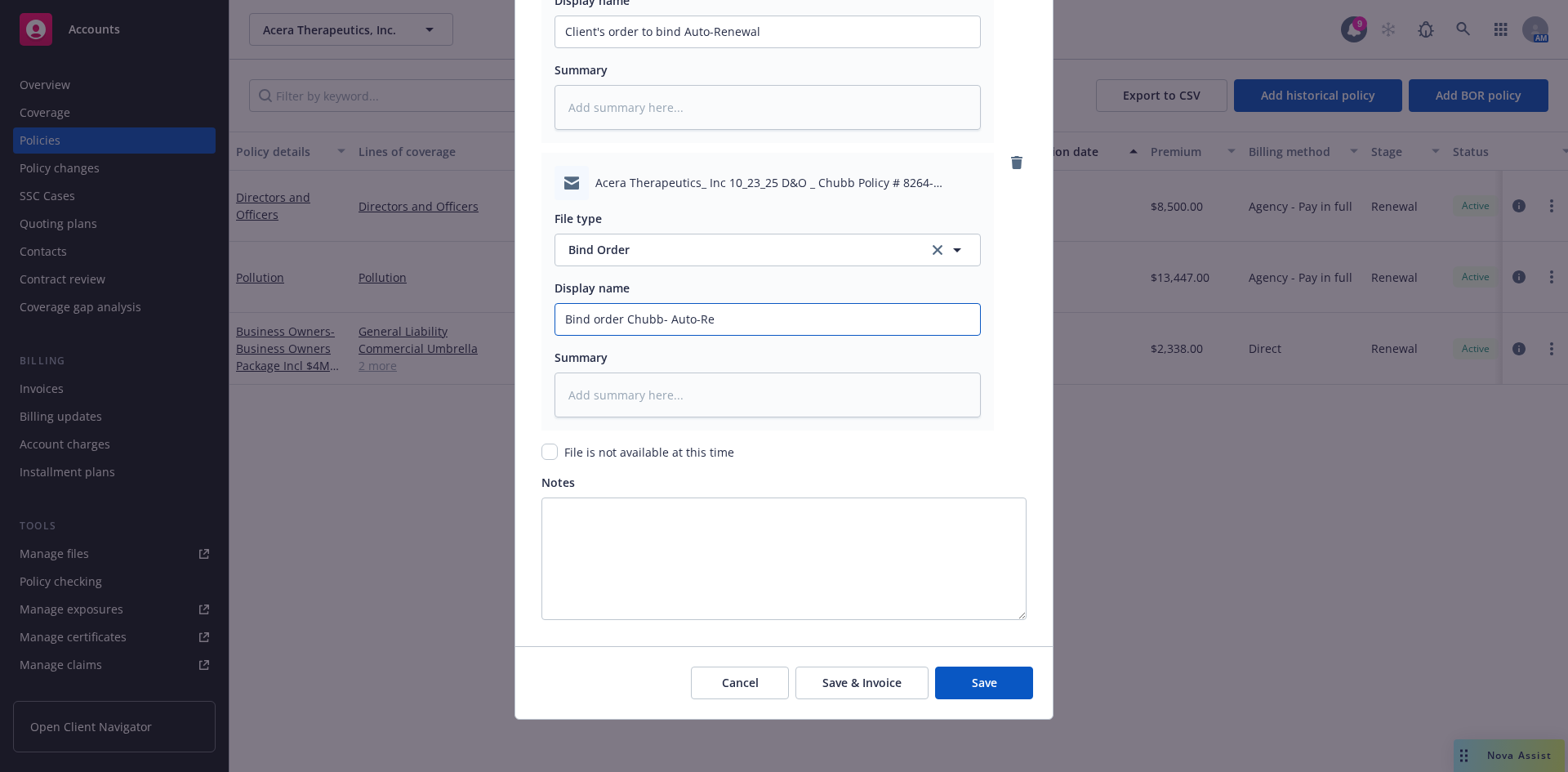
type textarea "x"
type input "Bind order Chubb- Auto-Ren"
type textarea "x"
type input "Bind order Chubb- Auto-[PERSON_NAME]"
type textarea "x"
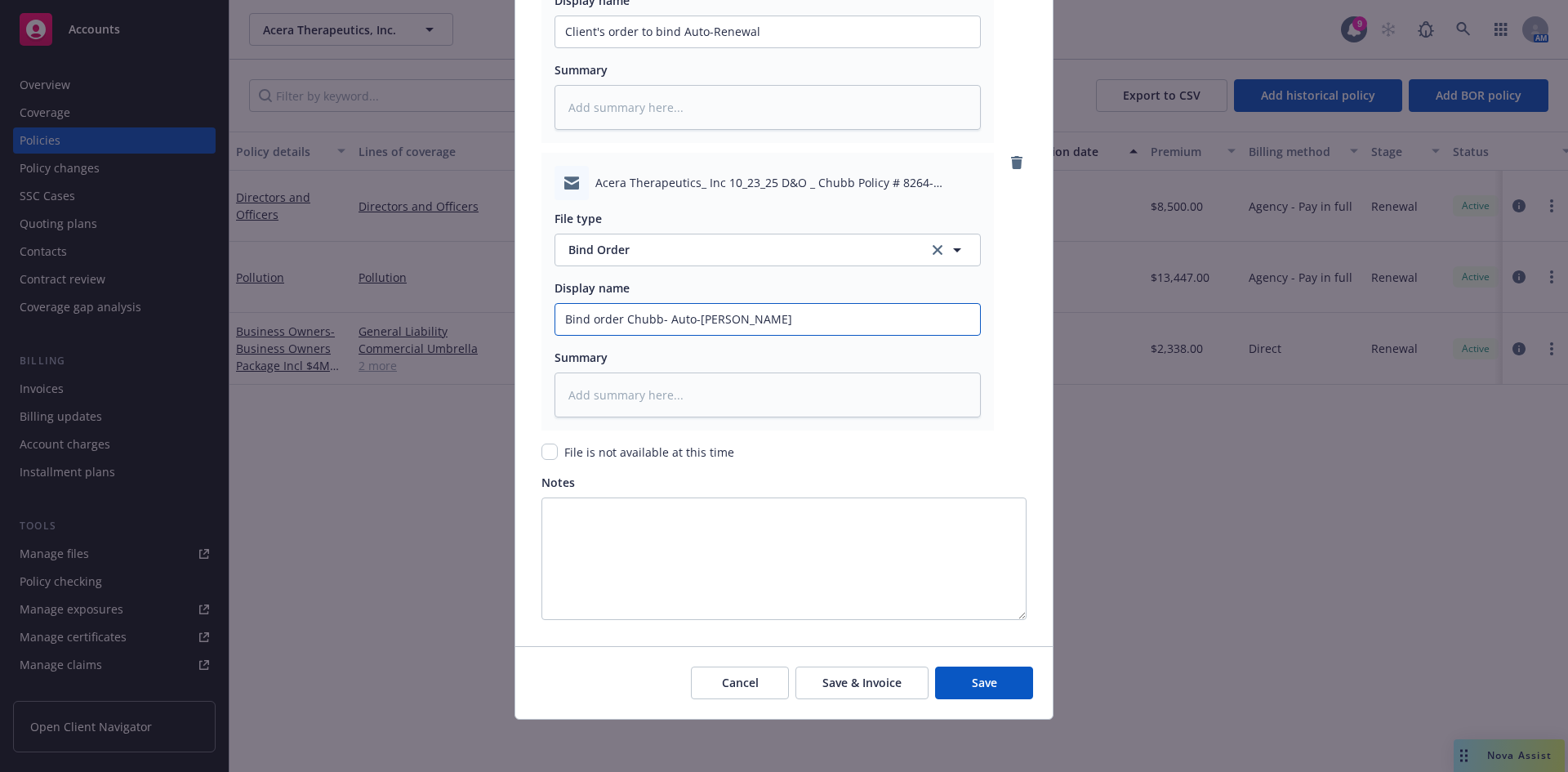
type input "Bind order Chubb- Auto-Renew"
type textarea "x"
type input "Bind order Chubb- Auto-Renewa"
type textarea "x"
type input "Bind order Chubb- Auto-Renewal"
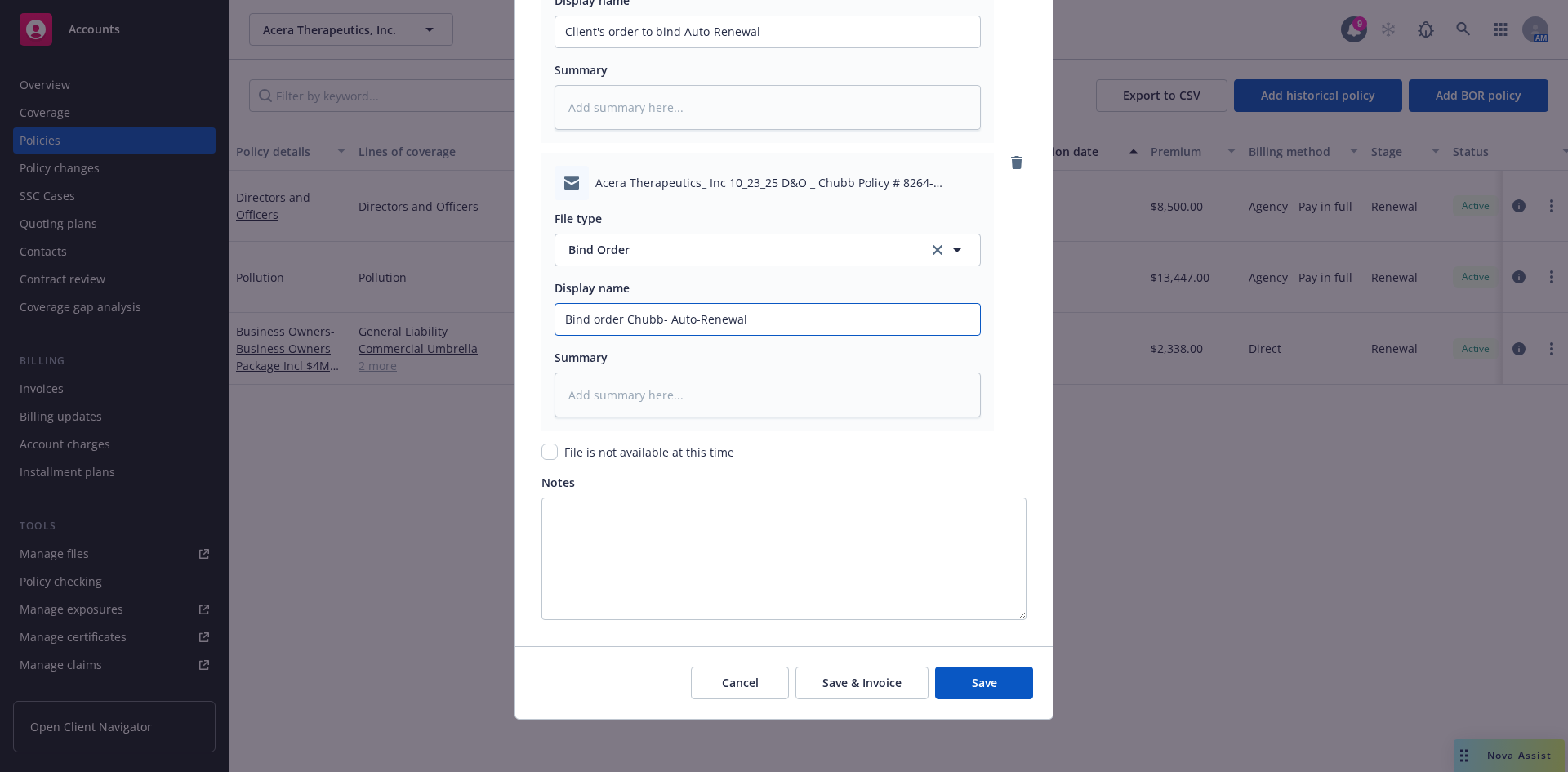
type textarea "x"
type input "Bind order Chubb- Auto-Renewal"
click at [991, 683] on span "Save" at bounding box center [984, 682] width 25 height 16
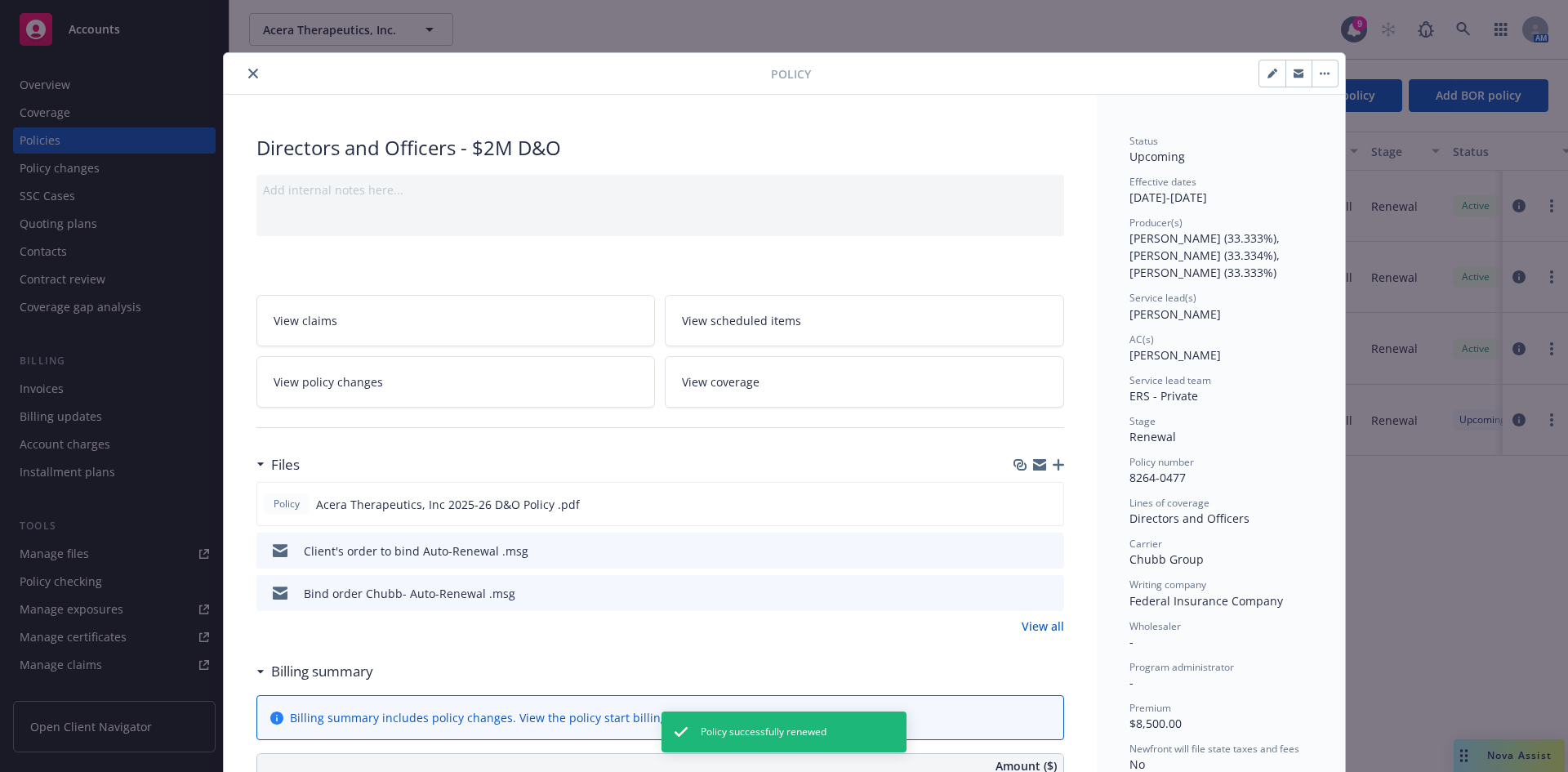
scroll to position [1014, 0]
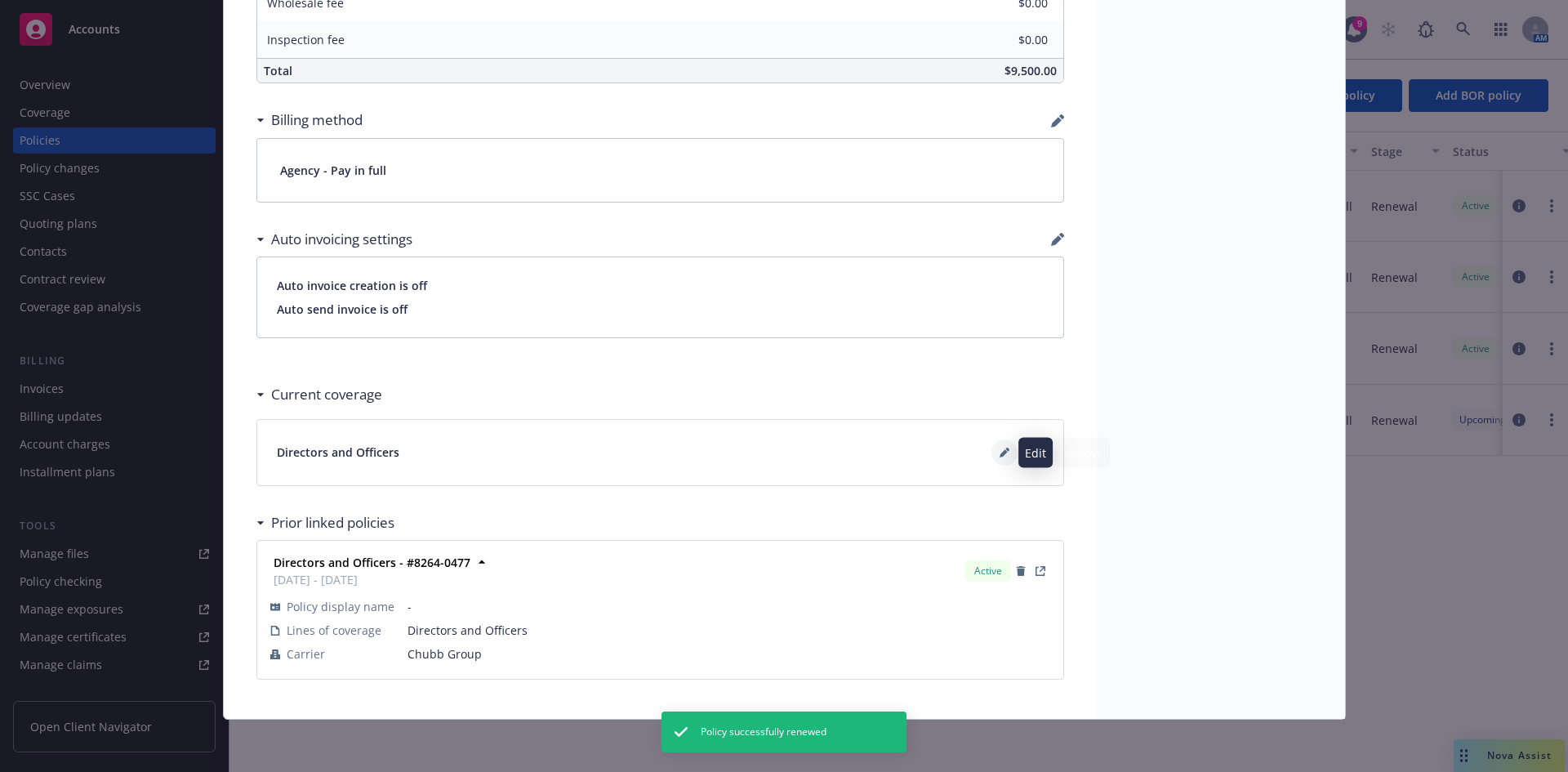
click at [1006, 449] on icon at bounding box center [1007, 449] width 4 height 4
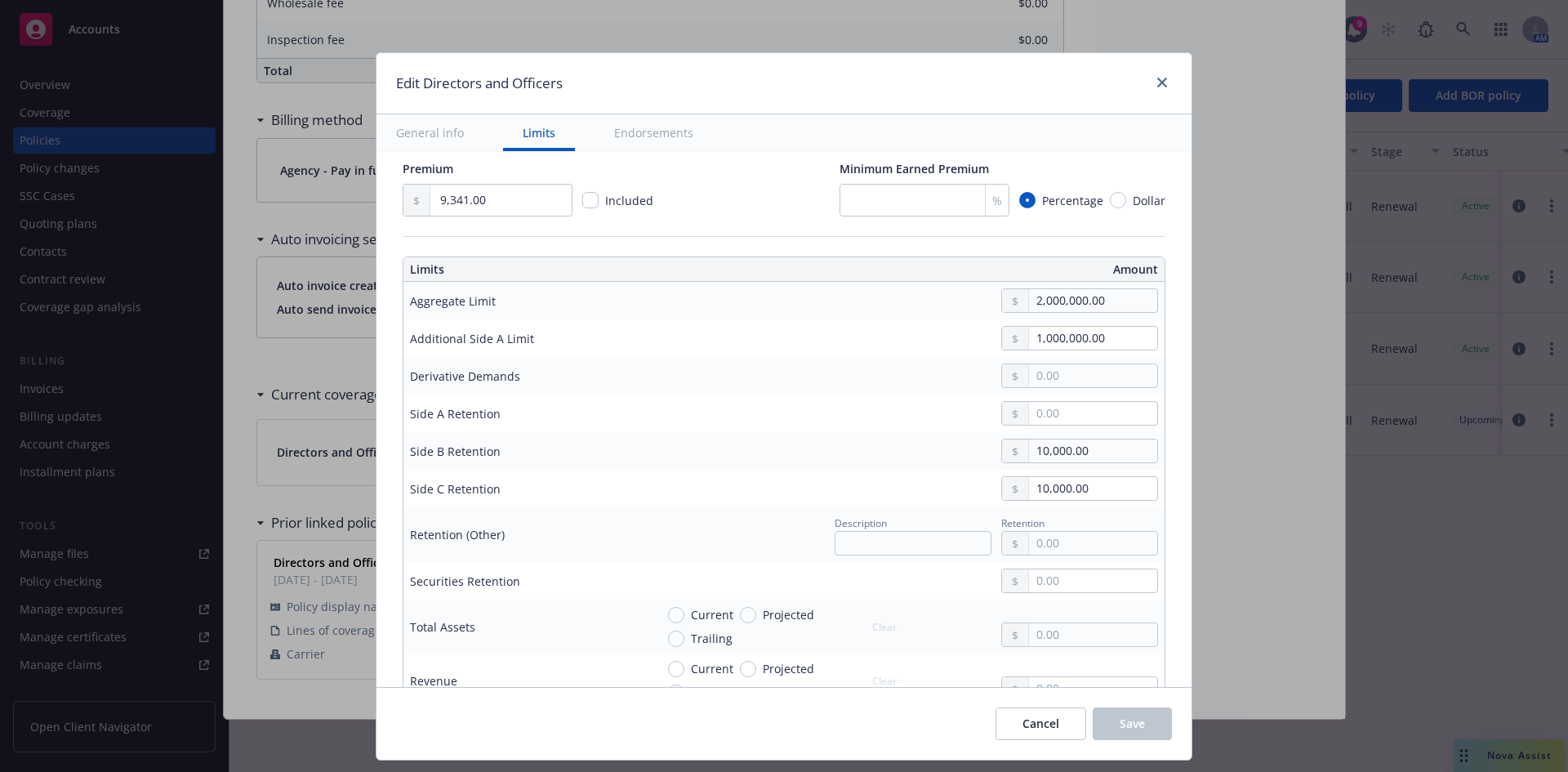
scroll to position [472, 0]
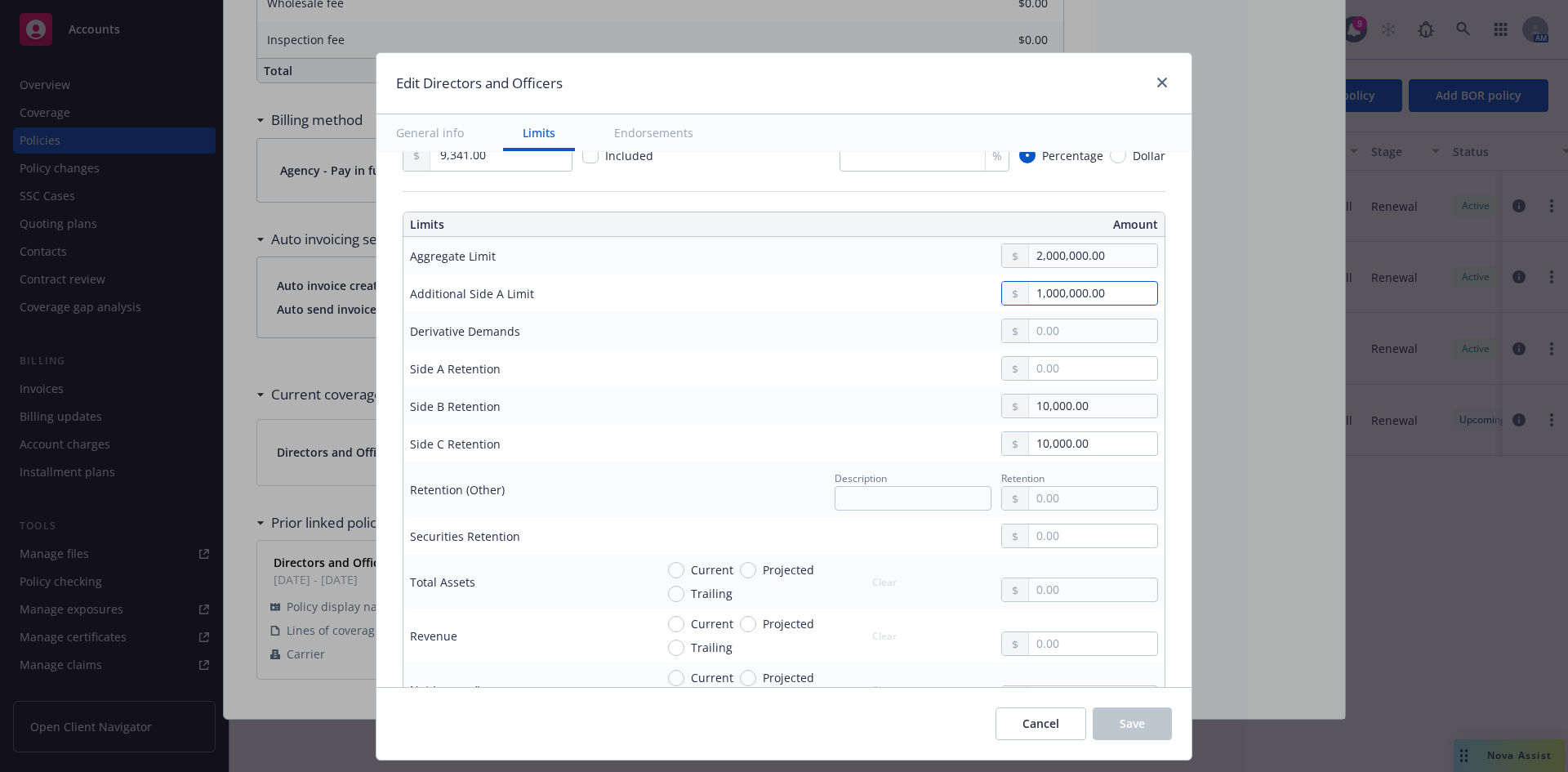
click at [1088, 286] on input "1,000,000.00" at bounding box center [1093, 293] width 129 height 23
type textarea "x"
type input "0.00"
click at [1065, 330] on input "text" at bounding box center [1093, 330] width 129 height 23
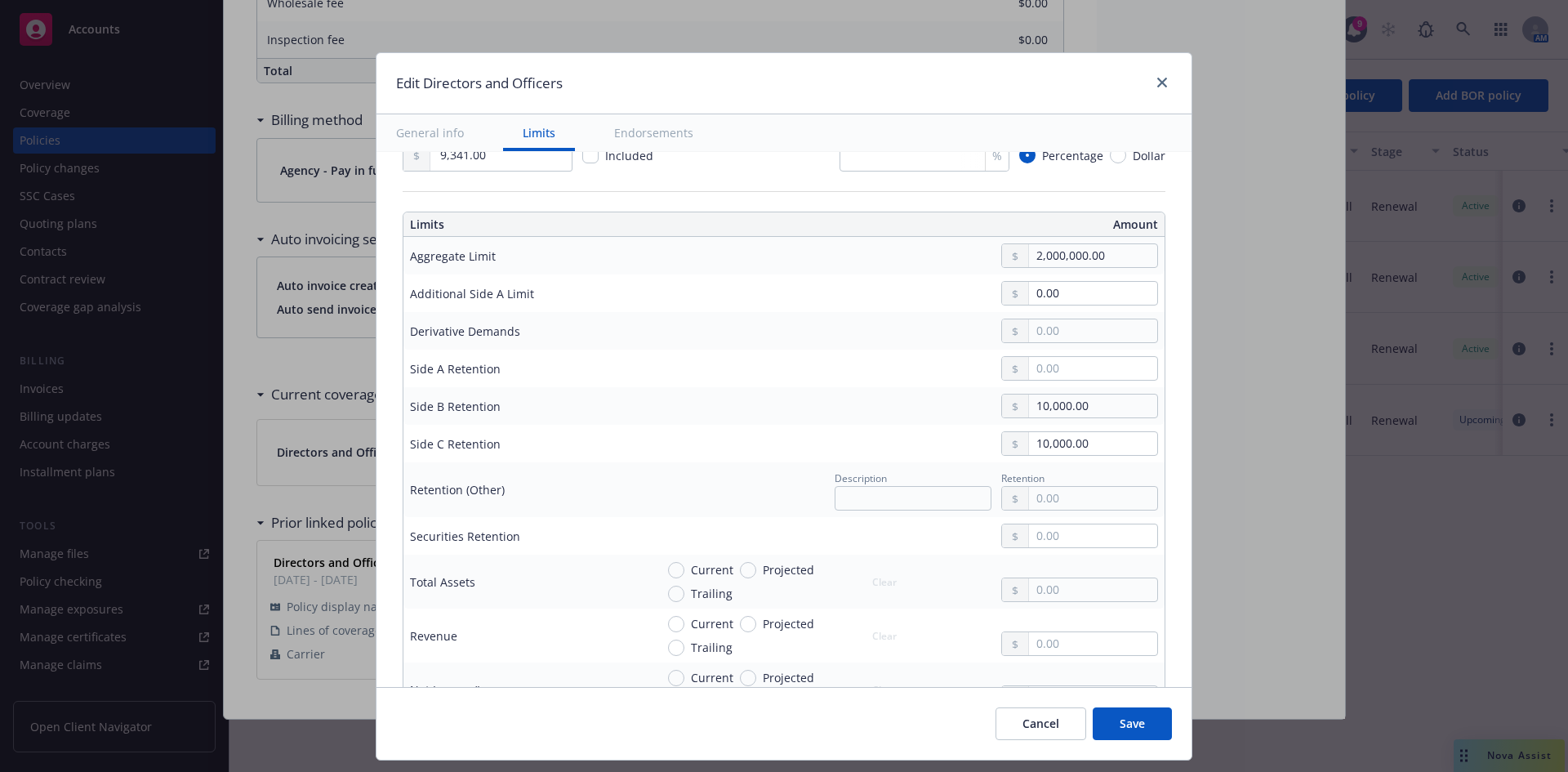
click at [883, 427] on td "10,000.00" at bounding box center [907, 443] width 516 height 38
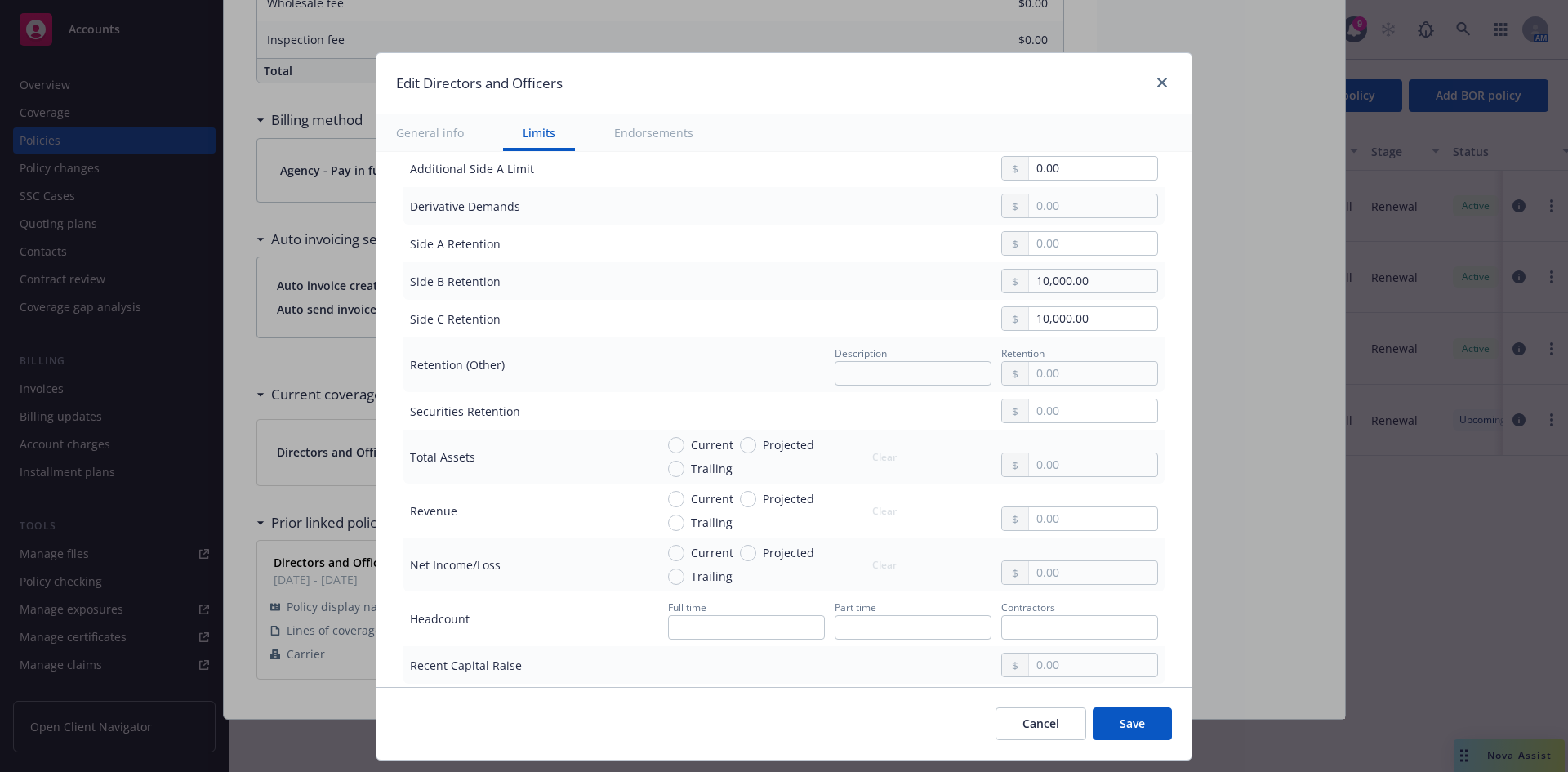
scroll to position [677, 0]
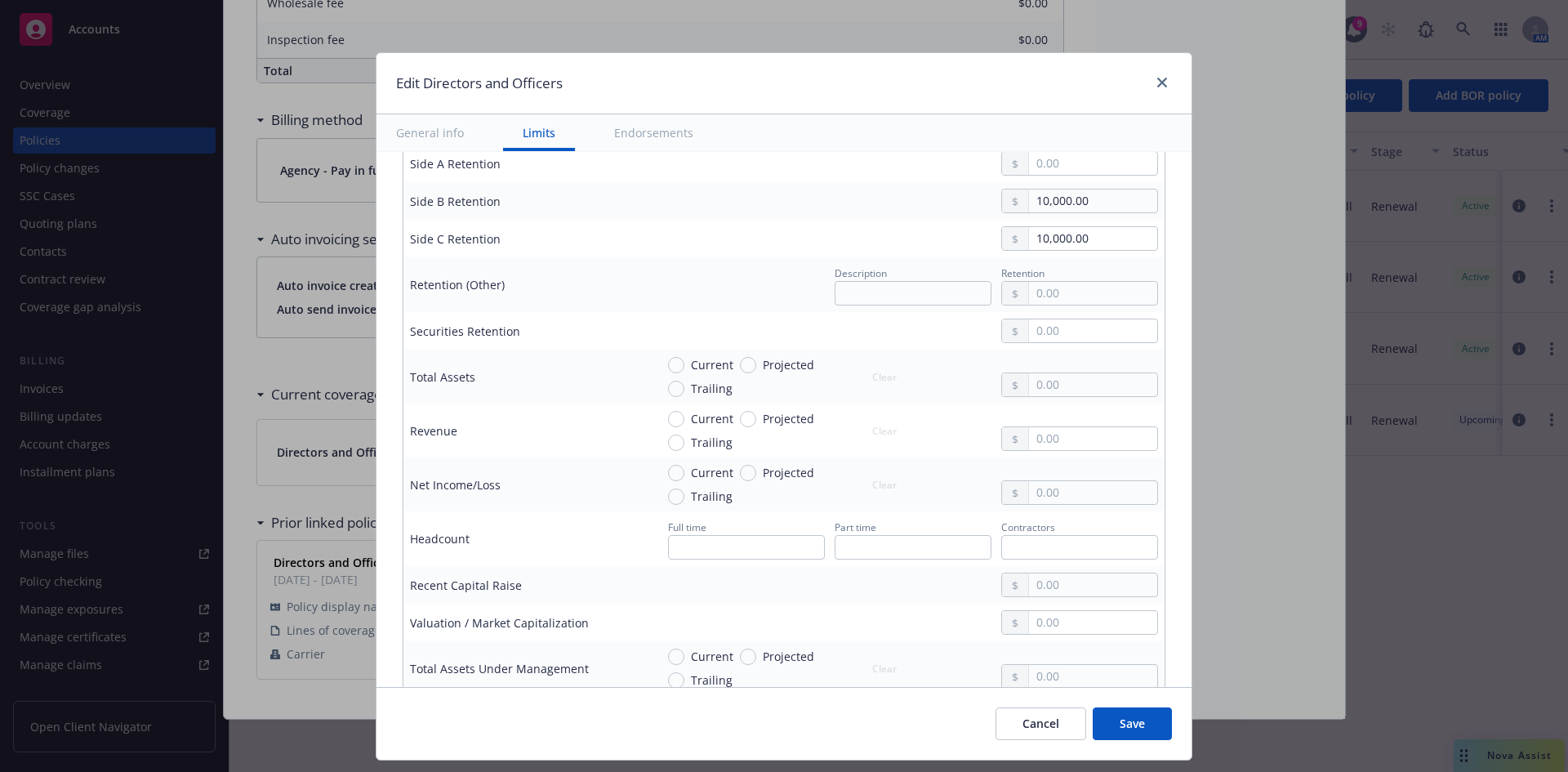
type textarea "x"
click at [668, 474] on input "Current" at bounding box center [676, 472] width 17 height 17
radio input "true"
click at [1054, 493] on input "text" at bounding box center [1093, 492] width 129 height 23
type textarea "x"
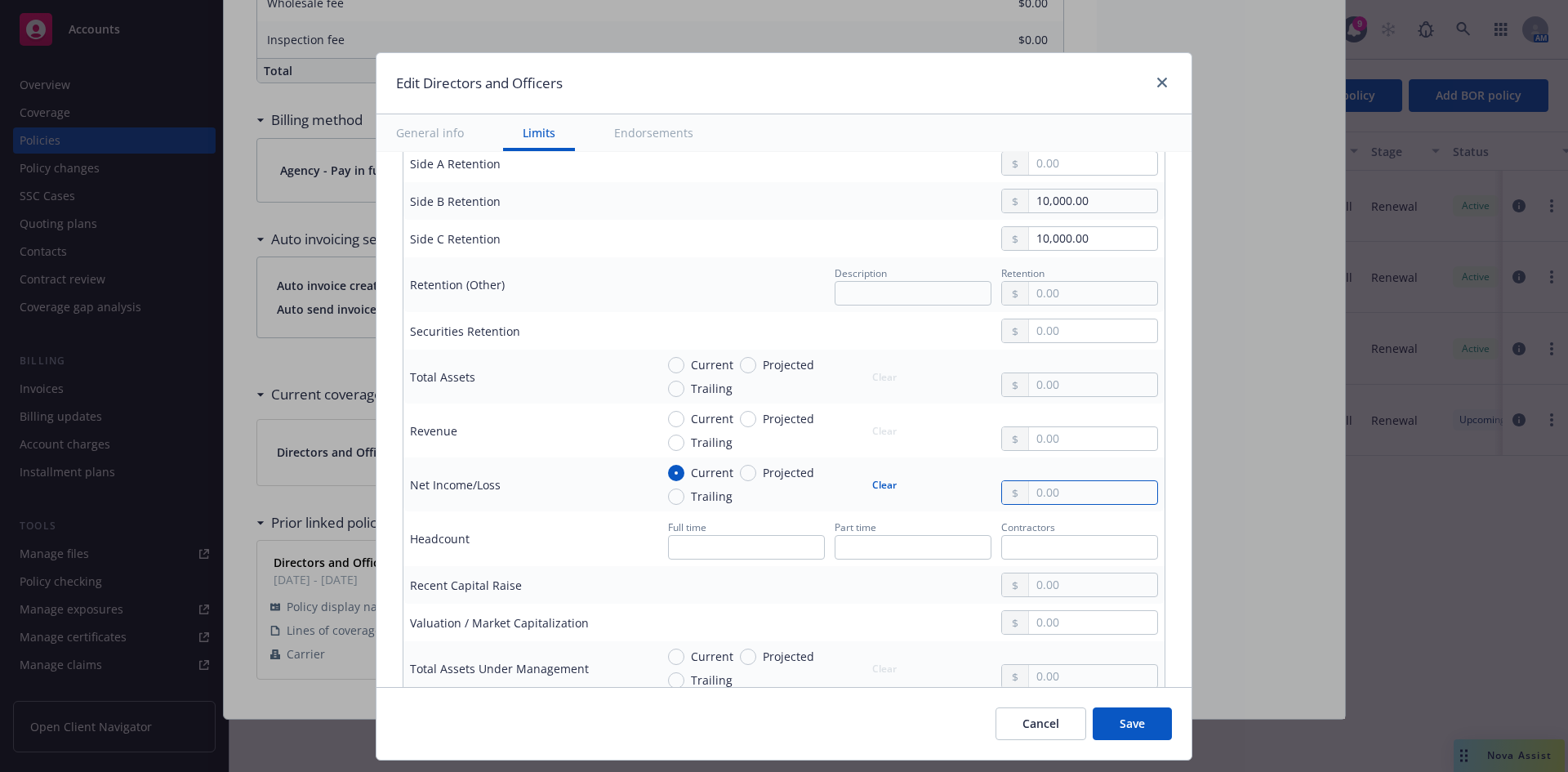
type input "-"
type textarea "x"
type input "-2.00"
type textarea "x"
type input "-22.00"
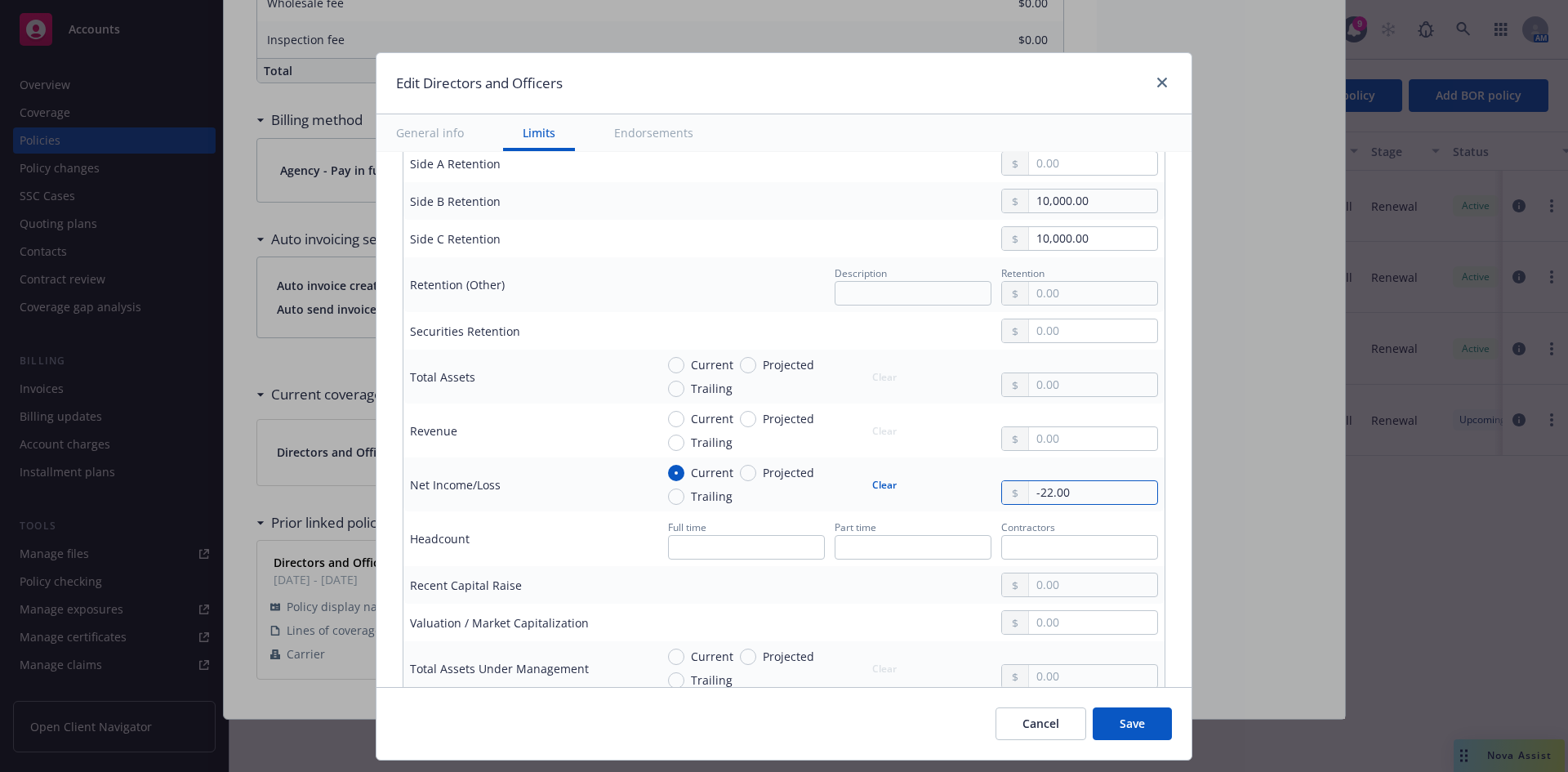
type textarea "x"
click at [1040, 437] on input "text" at bounding box center [1093, 438] width 129 height 23
click at [668, 657] on input "Current" at bounding box center [676, 657] width 17 height 17
click at [1044, 679] on input "text" at bounding box center [1093, 676] width 129 height 23
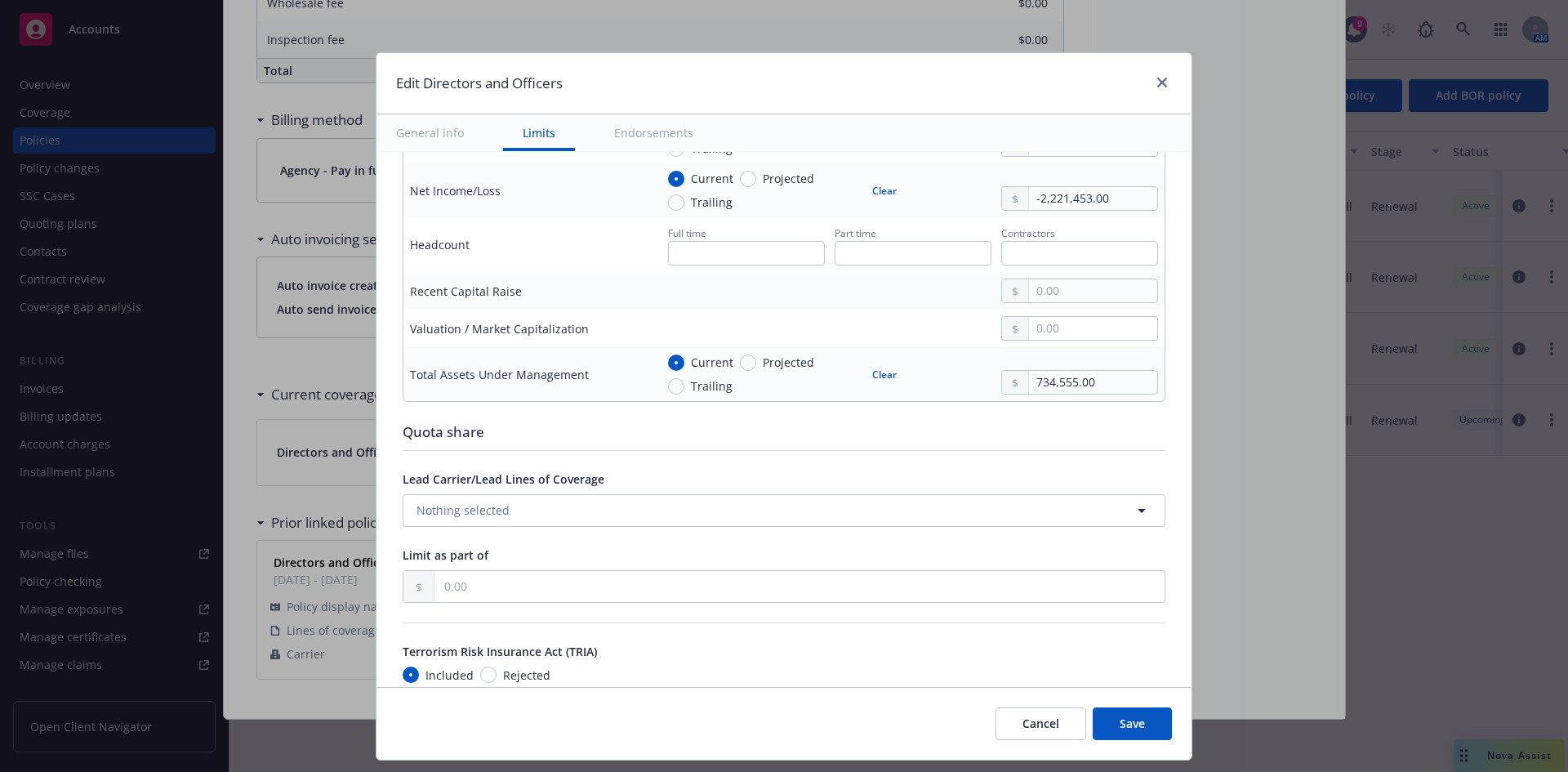
scroll to position [975, 0]
drag, startPoint x: 1084, startPoint y: 374, endPoint x: 953, endPoint y: 378, distance: 131.1
click at [953, 378] on div "Current Projected Trailing Clear 734,555.00" at bounding box center [906, 370] width 503 height 41
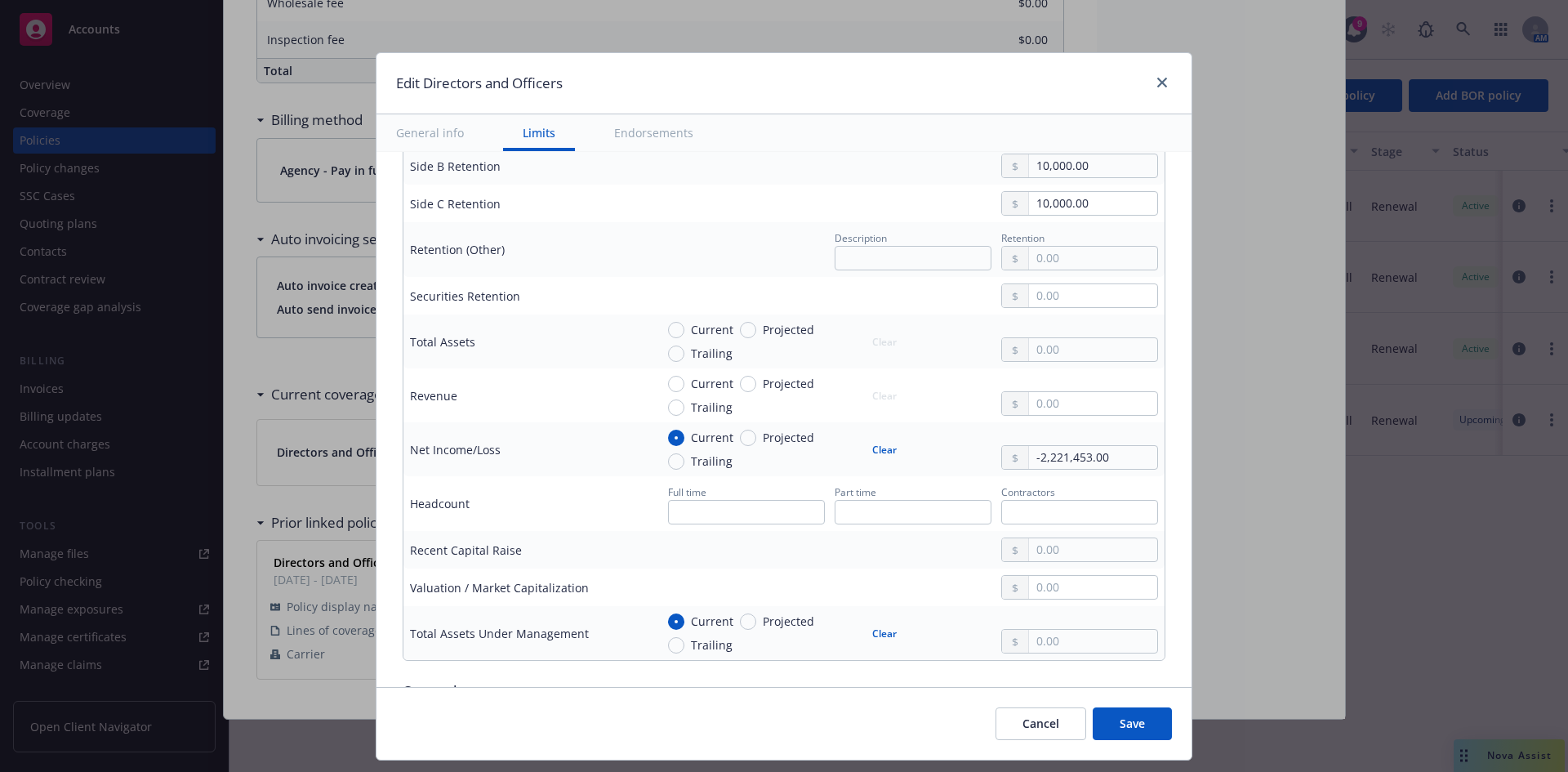
scroll to position [704, 0]
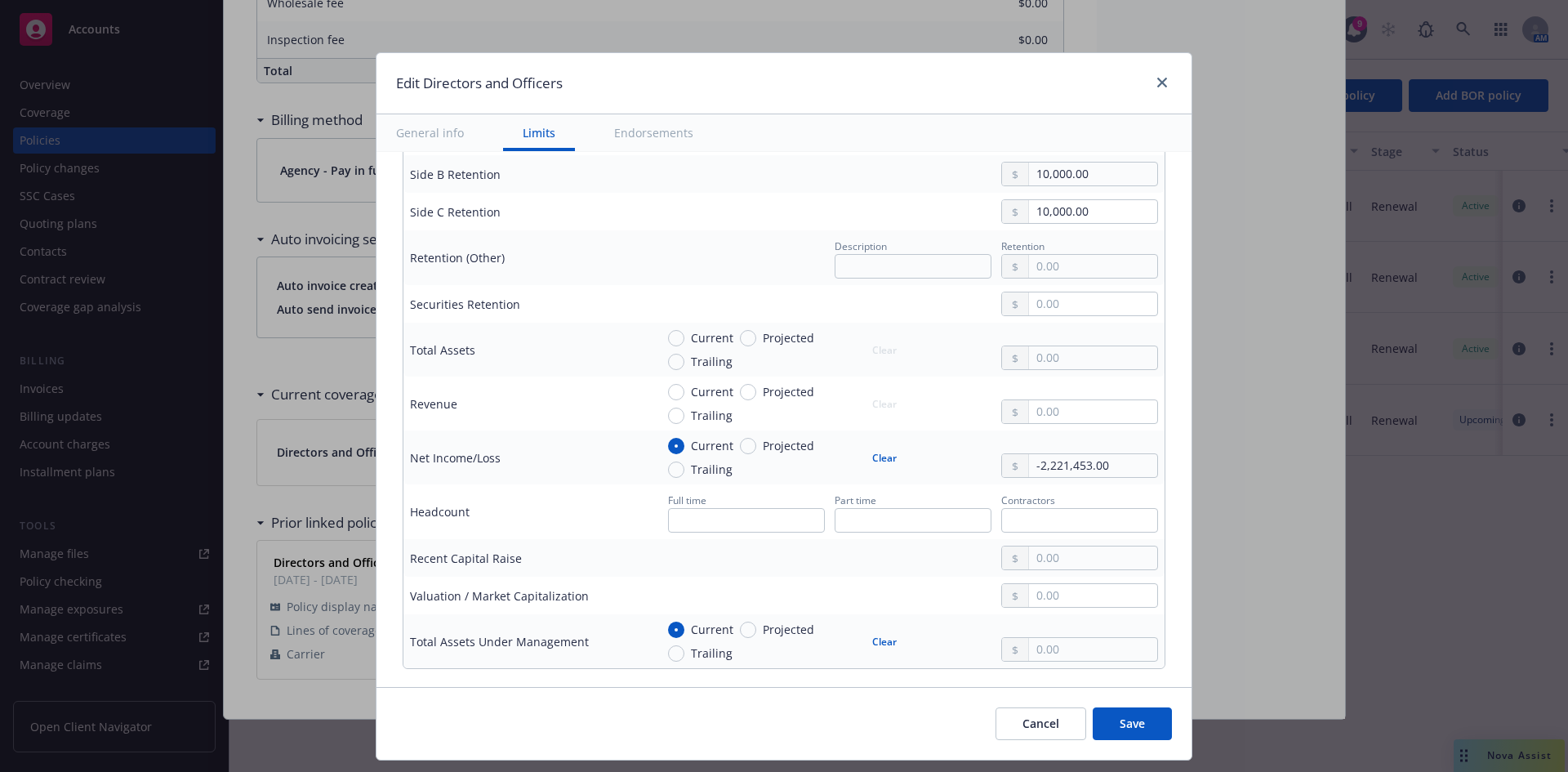
click at [864, 642] on button "Clear" at bounding box center [884, 641] width 44 height 23
click at [668, 336] on input "Current" at bounding box center [676, 337] width 17 height 17
click at [1056, 367] on input "text" at bounding box center [1093, 358] width 129 height 23
paste input "734,555.00"
click at [1120, 724] on span "Save" at bounding box center [1132, 723] width 25 height 16
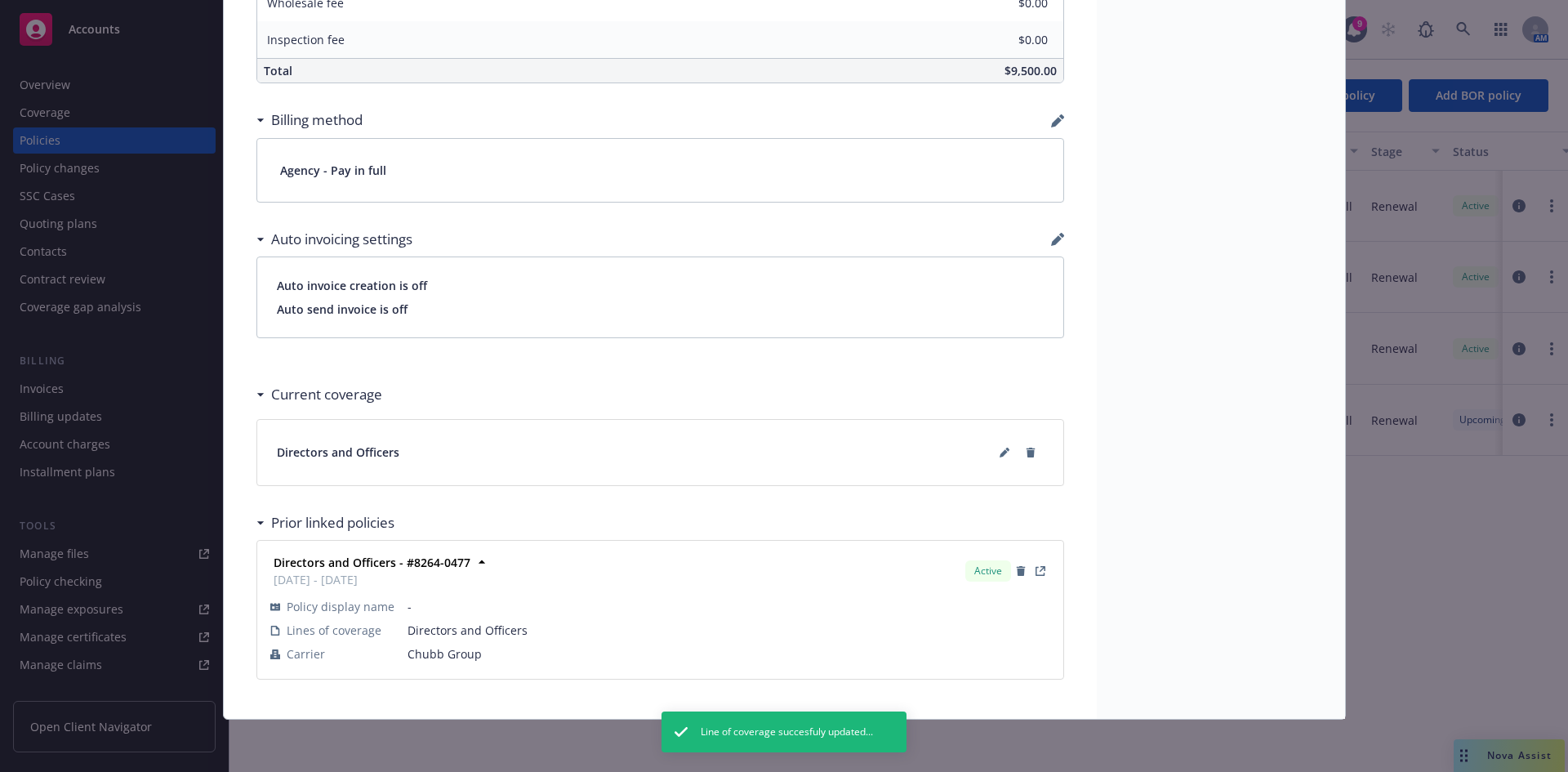
scroll to position [0, 0]
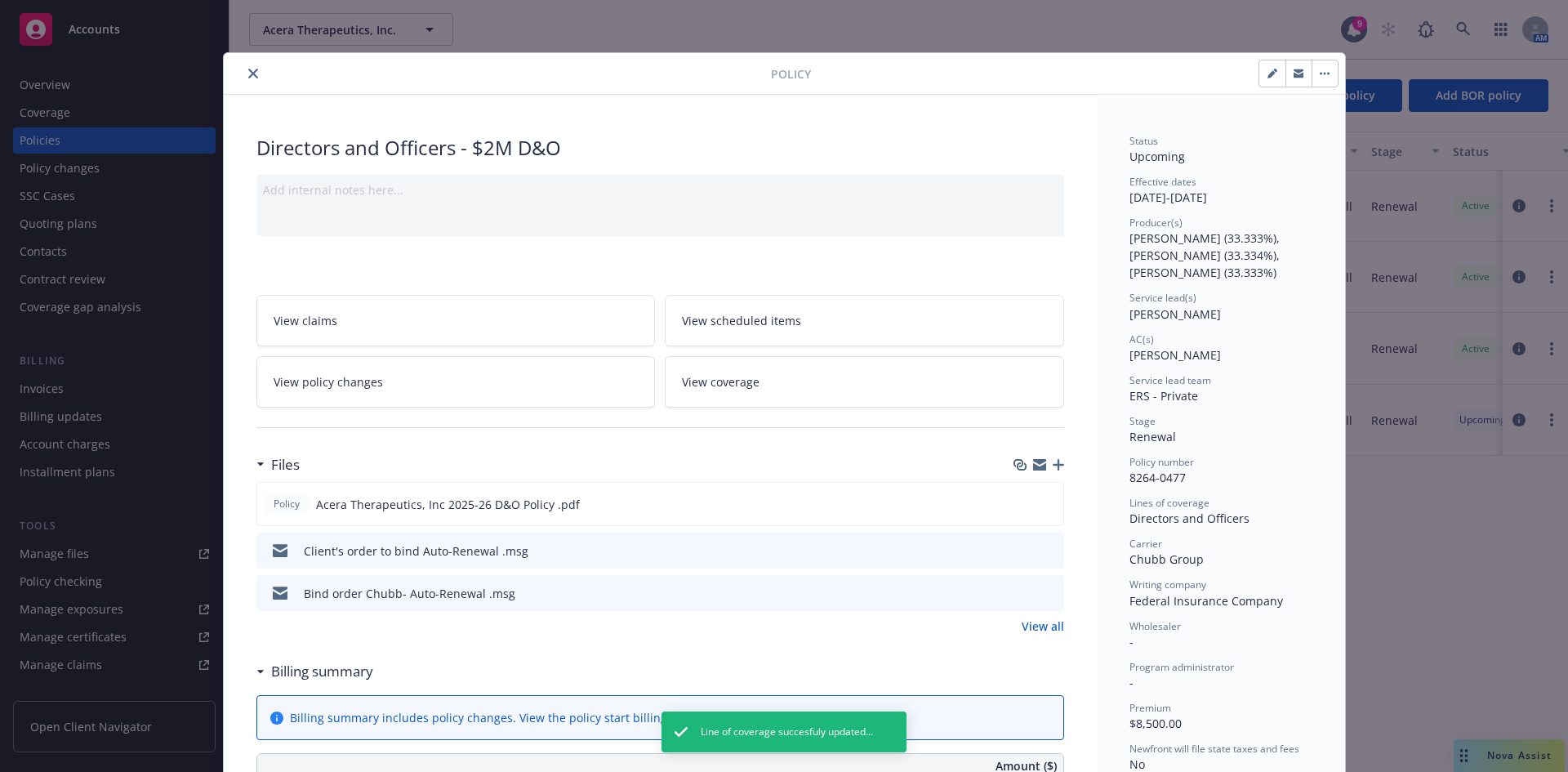
click at [248, 72] on icon "close" at bounding box center [253, 73] width 10 height 10
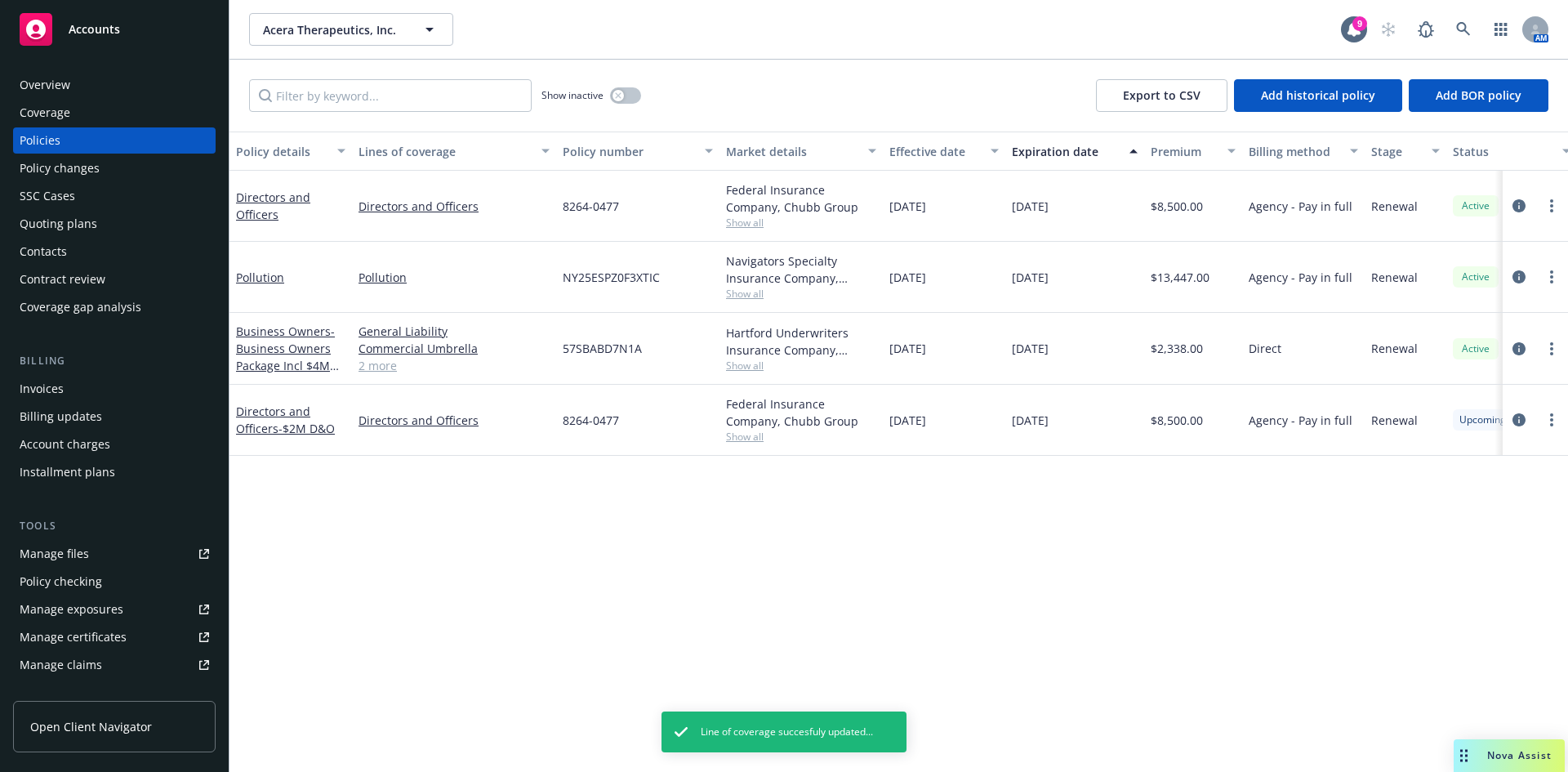
click at [59, 390] on div "Invoices" at bounding box center [41, 389] width 44 height 26
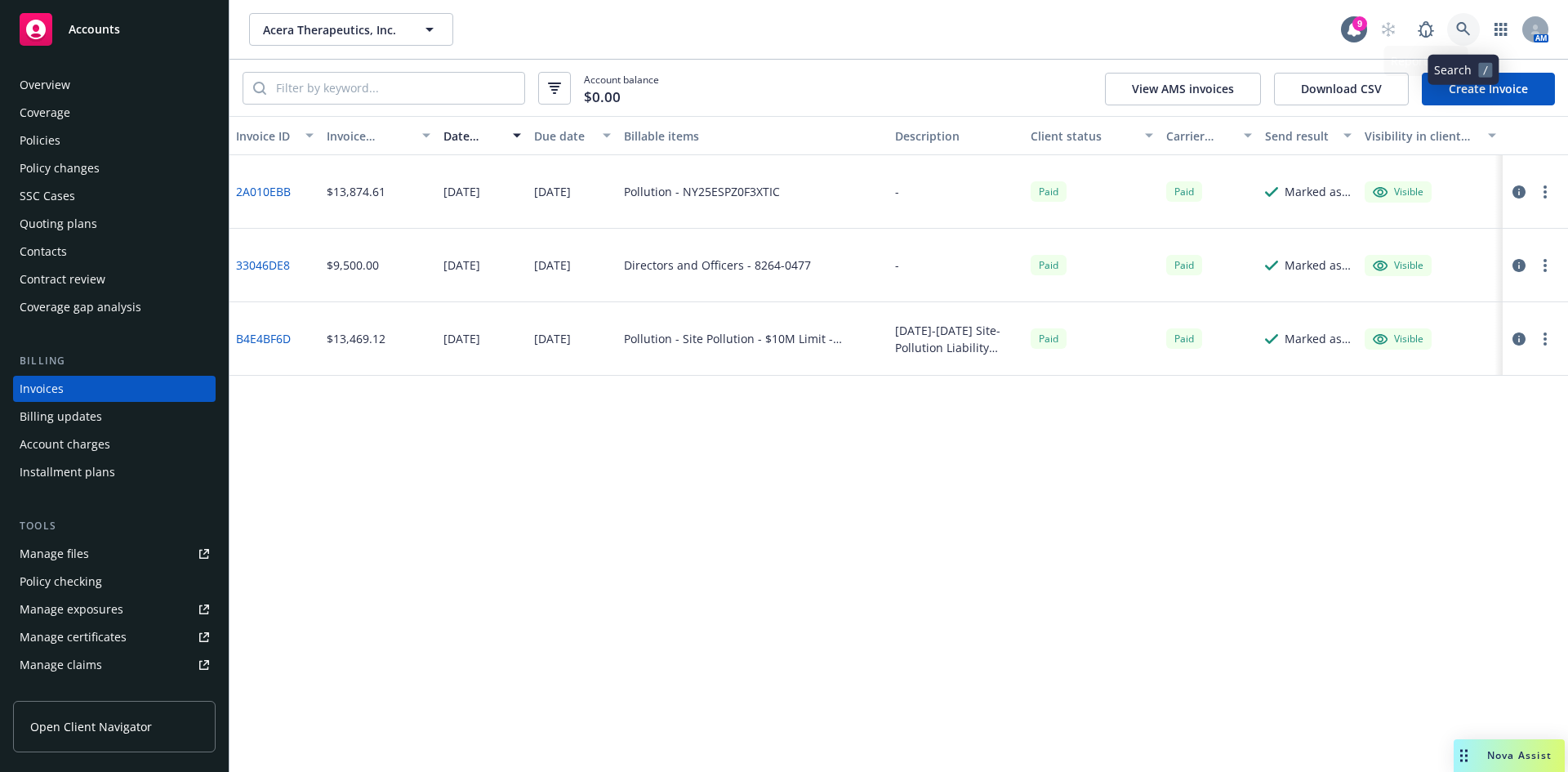
click at [1452, 31] on link at bounding box center [1463, 29] width 32 height 32
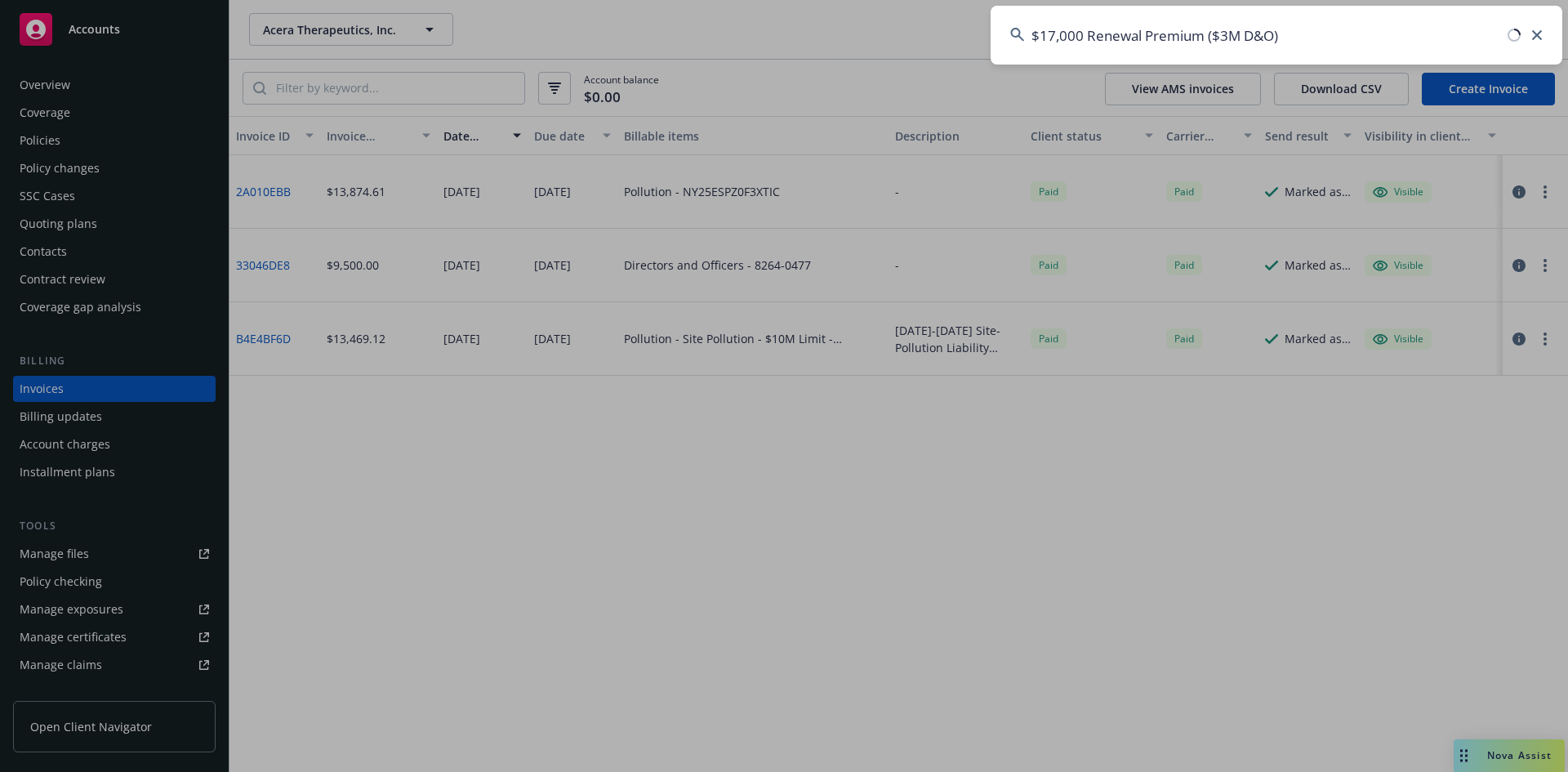
click at [1169, 31] on input "$17,000 Renewal Premium ($3M D&O)" at bounding box center [1277, 35] width 572 height 59
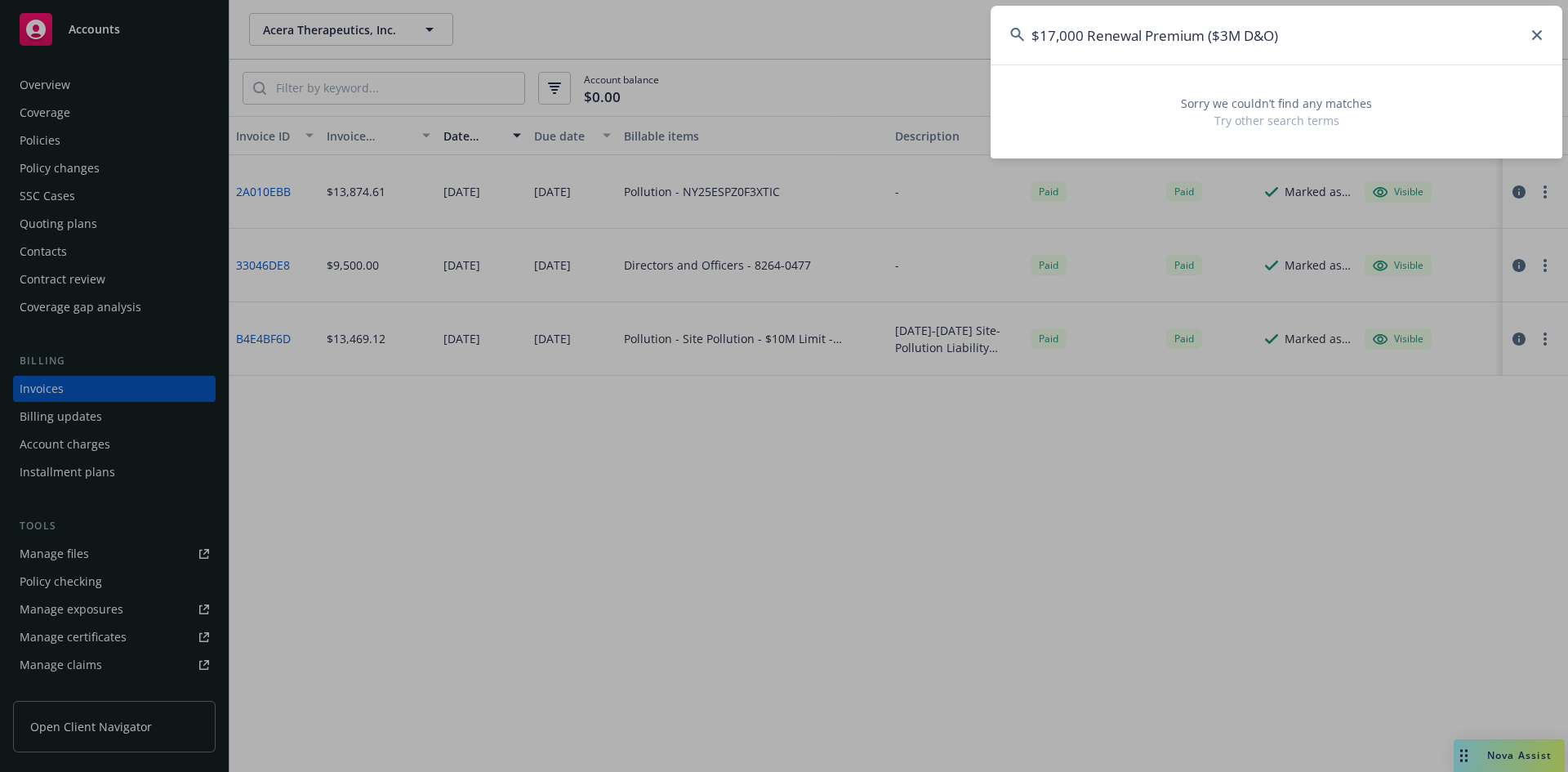
click at [1169, 31] on input "$17,000 Renewal Premium ($3M D&O)" at bounding box center [1277, 35] width 572 height 59
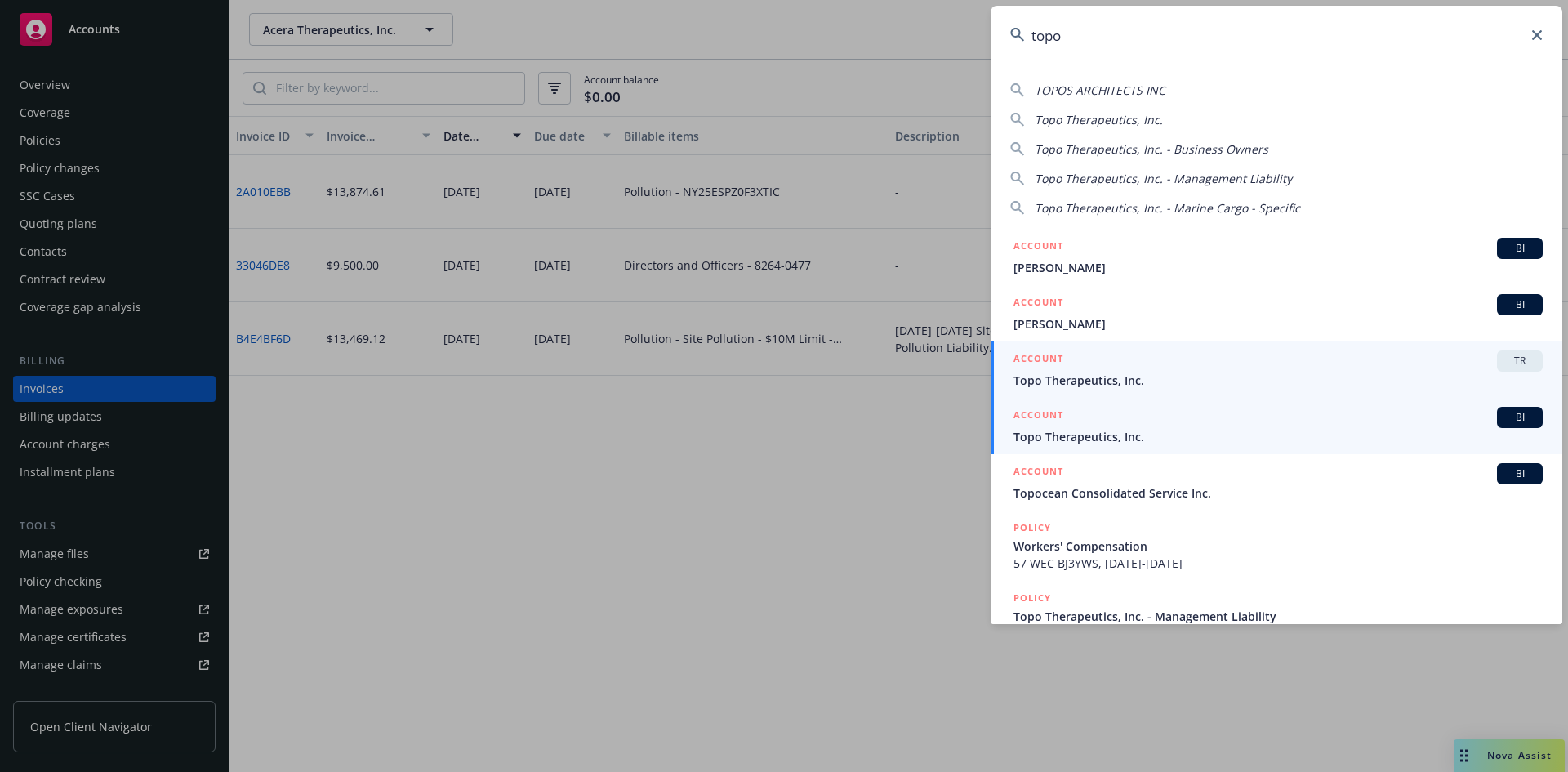
click at [1078, 435] on span "Topo Therapeutics, Inc." at bounding box center [1278, 436] width 529 height 17
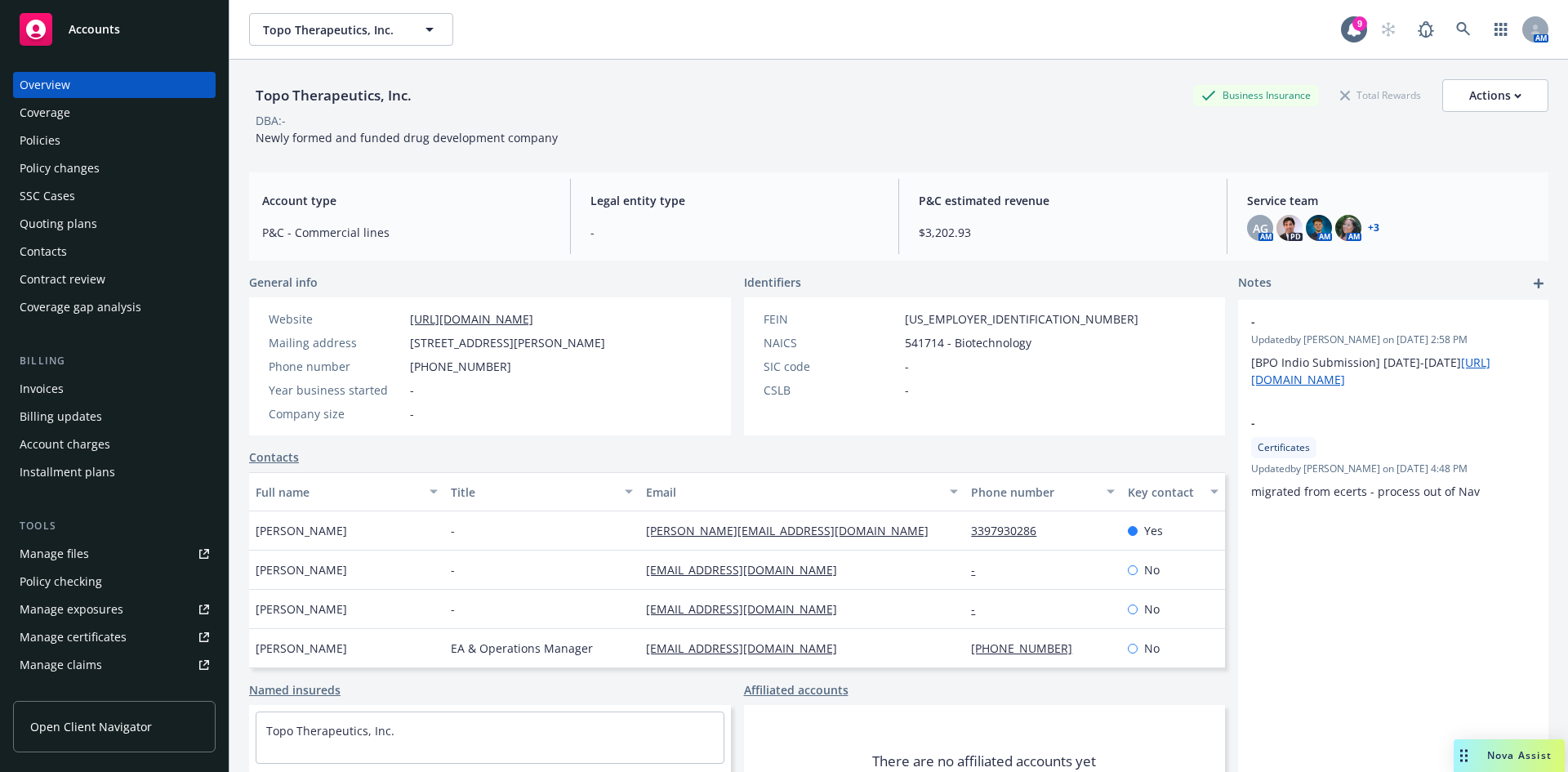
click at [68, 147] on div "Policies" at bounding box center [114, 141] width 190 height 26
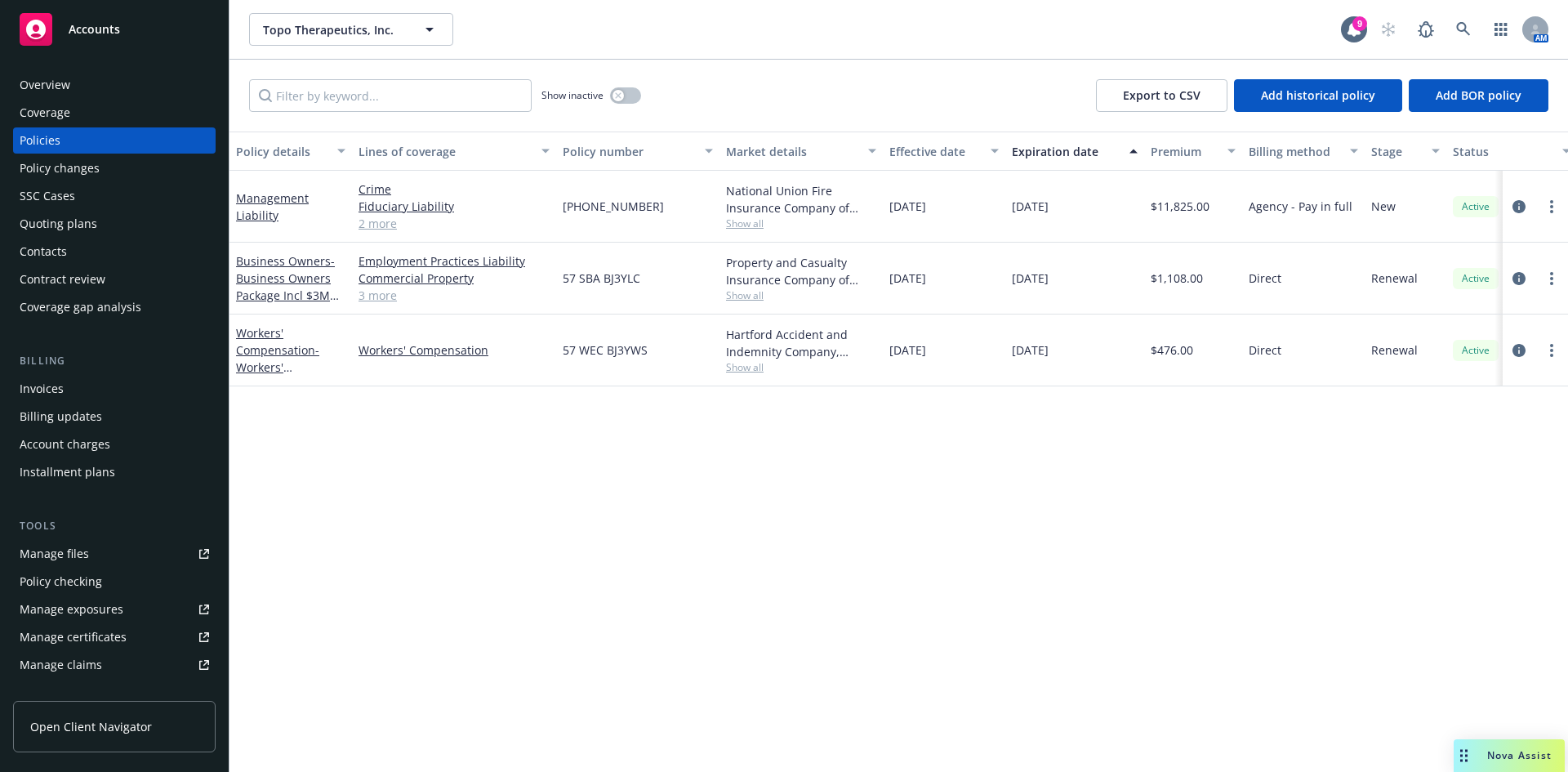
click at [385, 226] on link "2 more" at bounding box center [454, 224] width 192 height 17
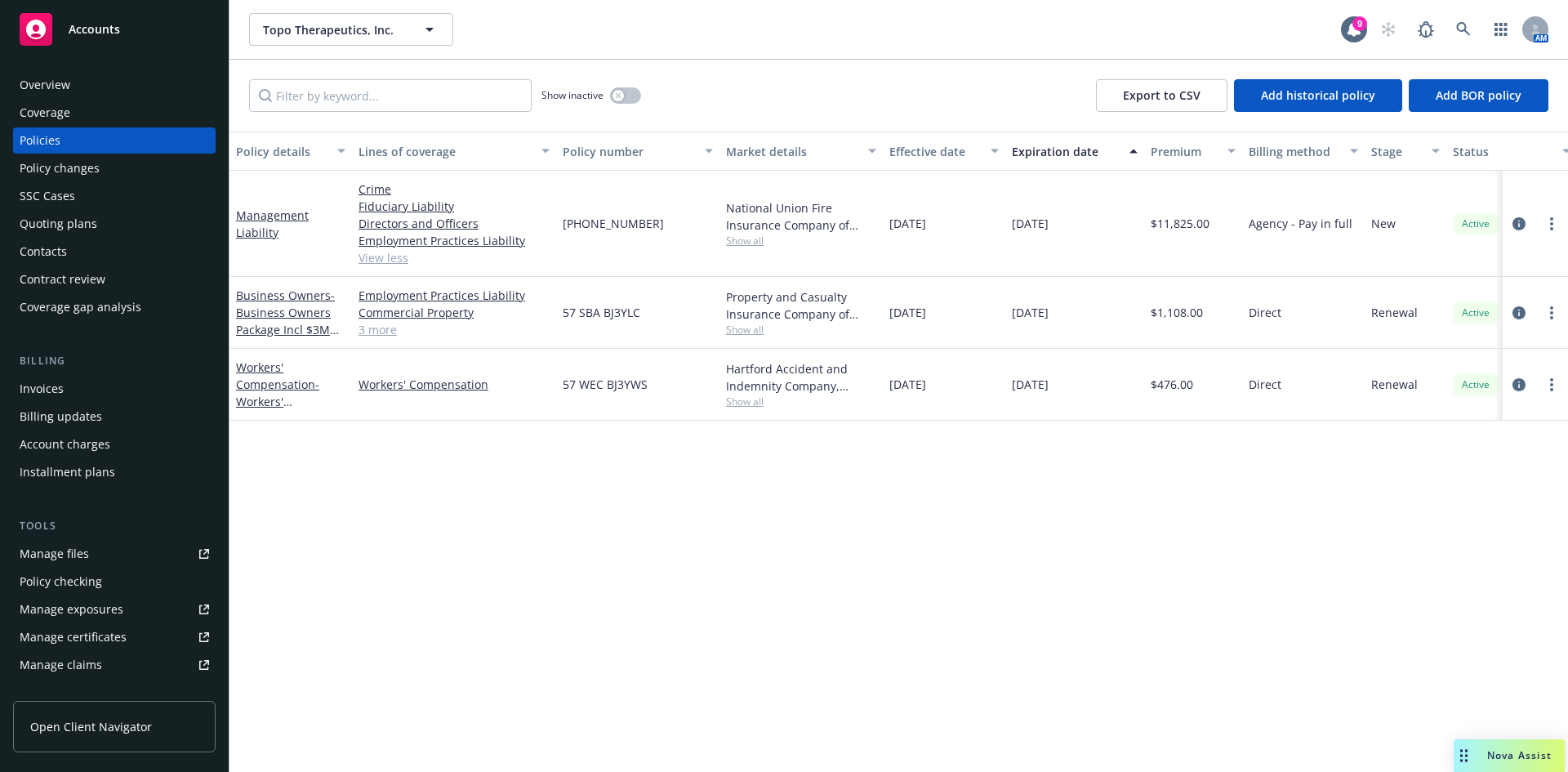
click at [324, 599] on div "Policy details Lines of coverage Policy number Market details Effective date Ex…" at bounding box center [898, 451] width 1339 height 640
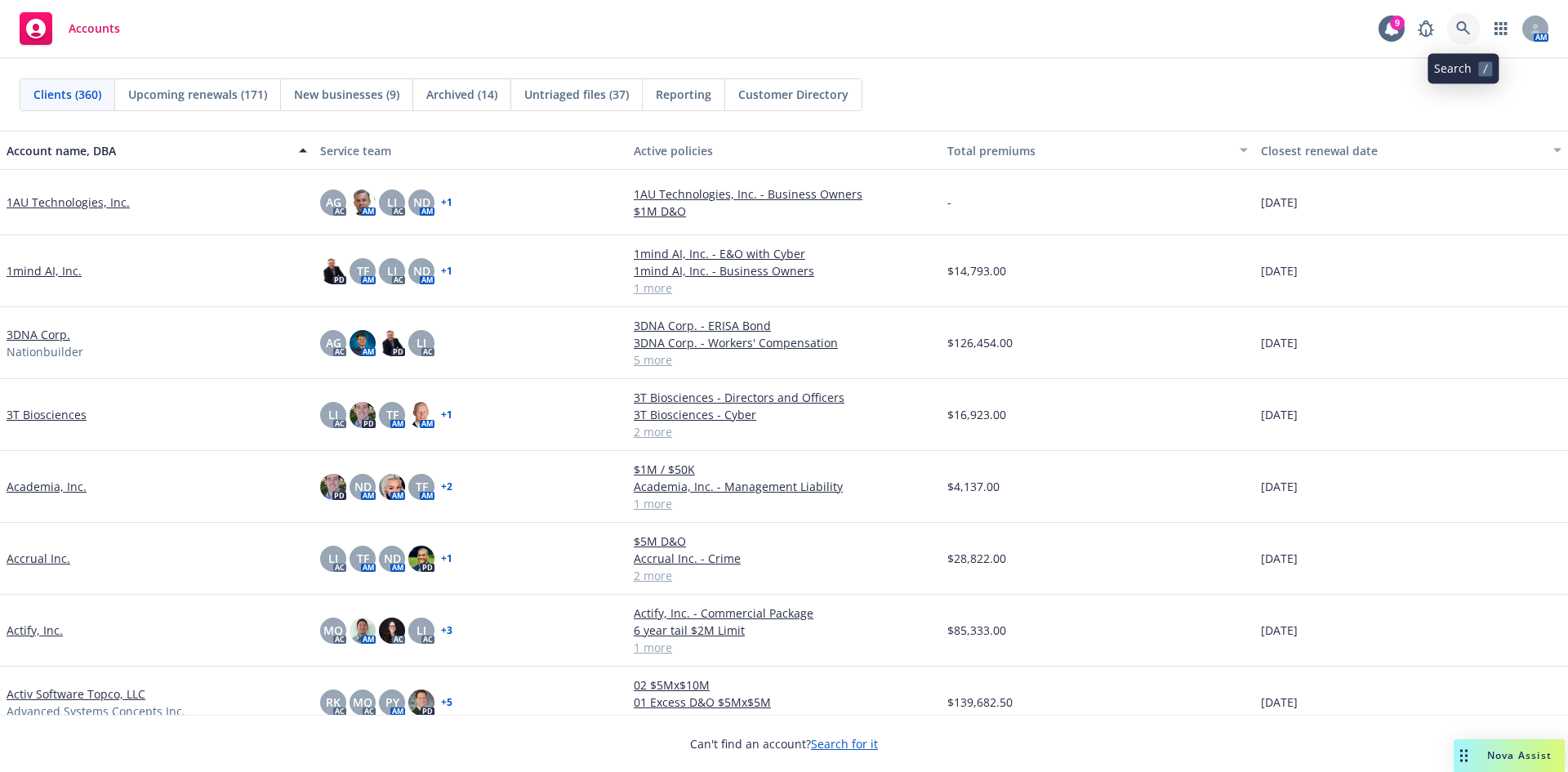
click at [1465, 24] on icon at bounding box center [1463, 28] width 14 height 14
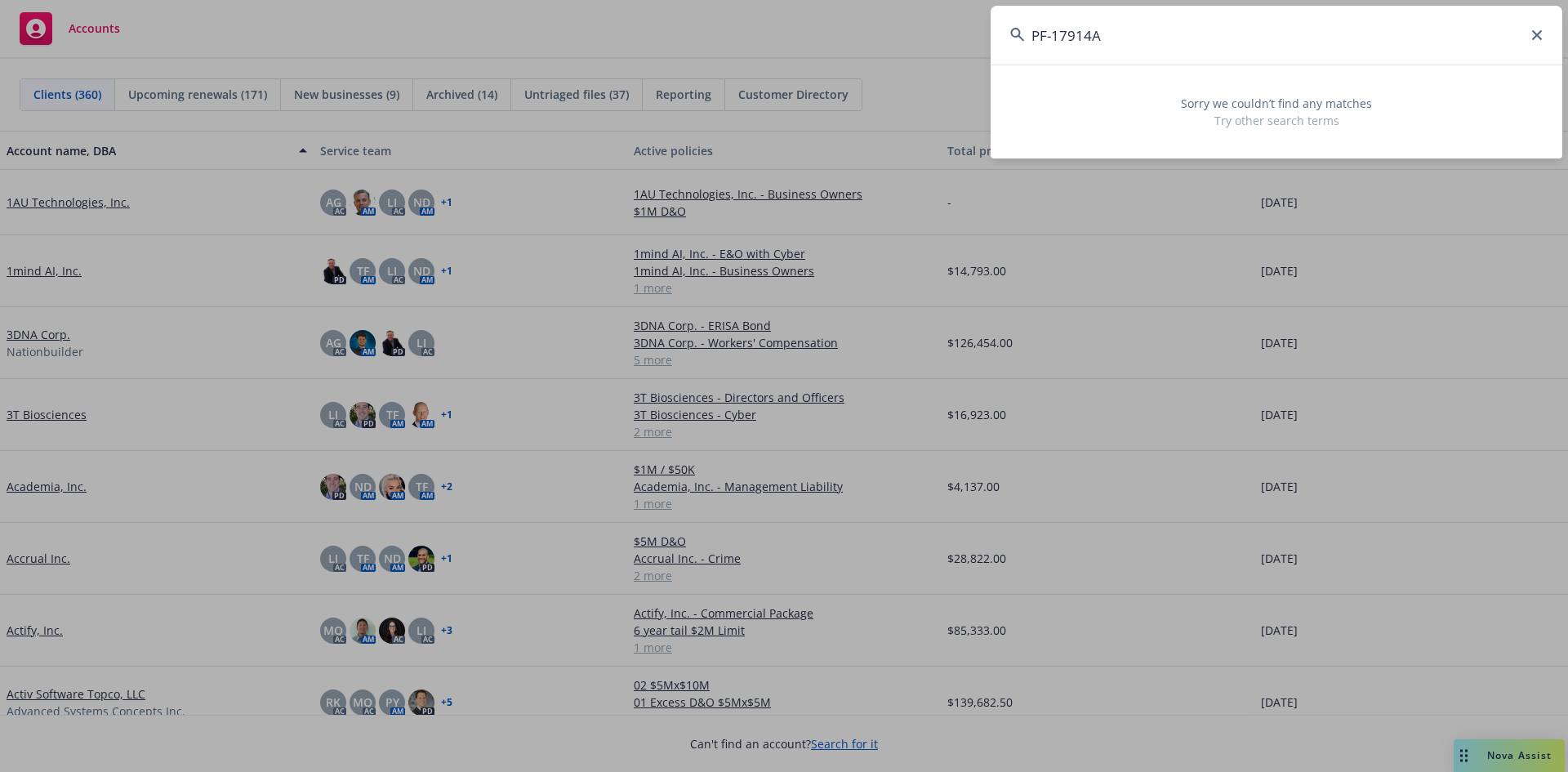
click at [1145, 37] on input "PF-17914A" at bounding box center [1277, 35] width 572 height 59
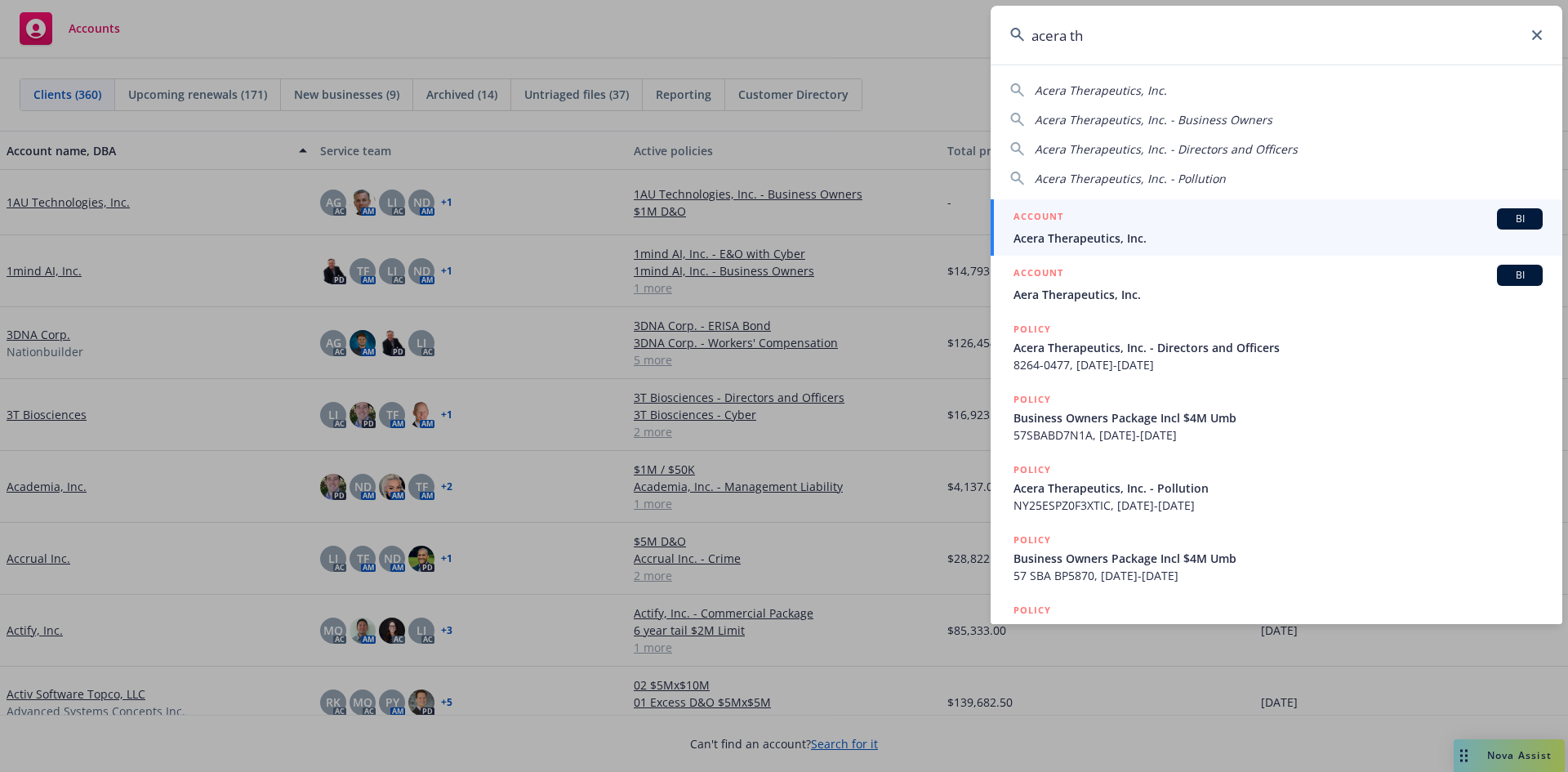
type input "acera th"
click at [1149, 233] on span "Acera Therapeutics, Inc." at bounding box center [1278, 238] width 529 height 17
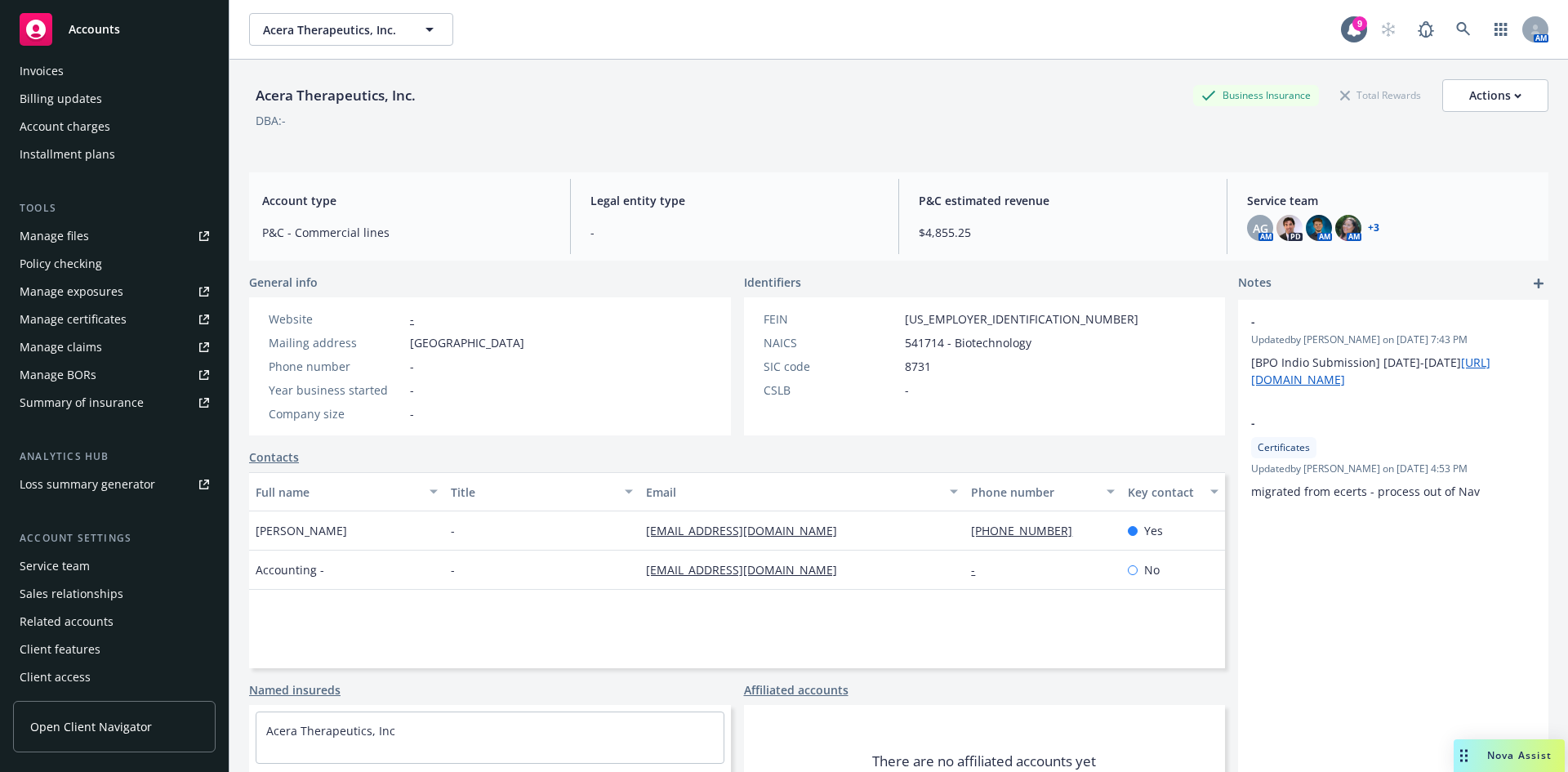
scroll to position [320, 0]
click at [75, 567] on div "Service team" at bounding box center [54, 564] width 70 height 26
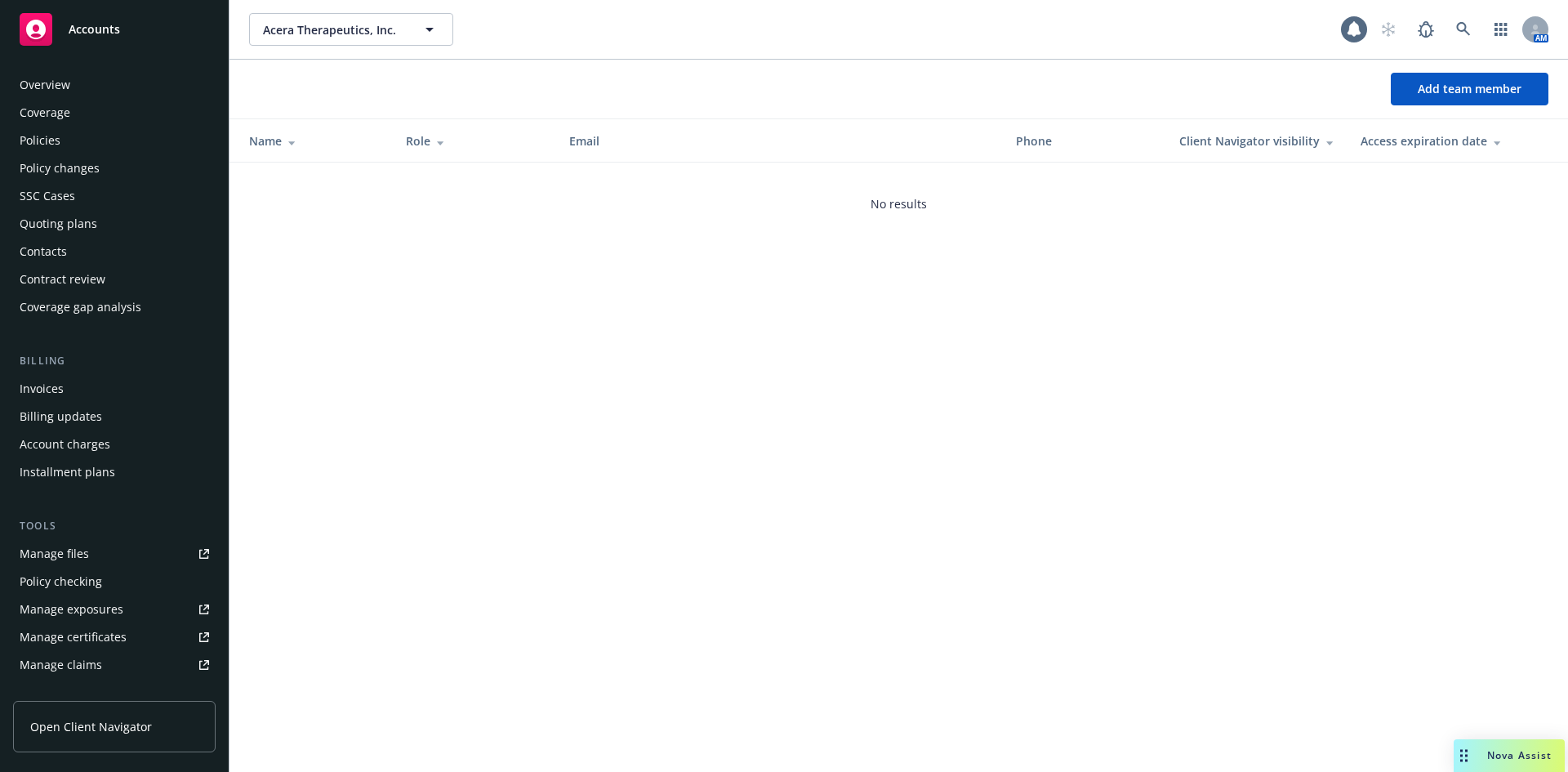
scroll to position [320, 0]
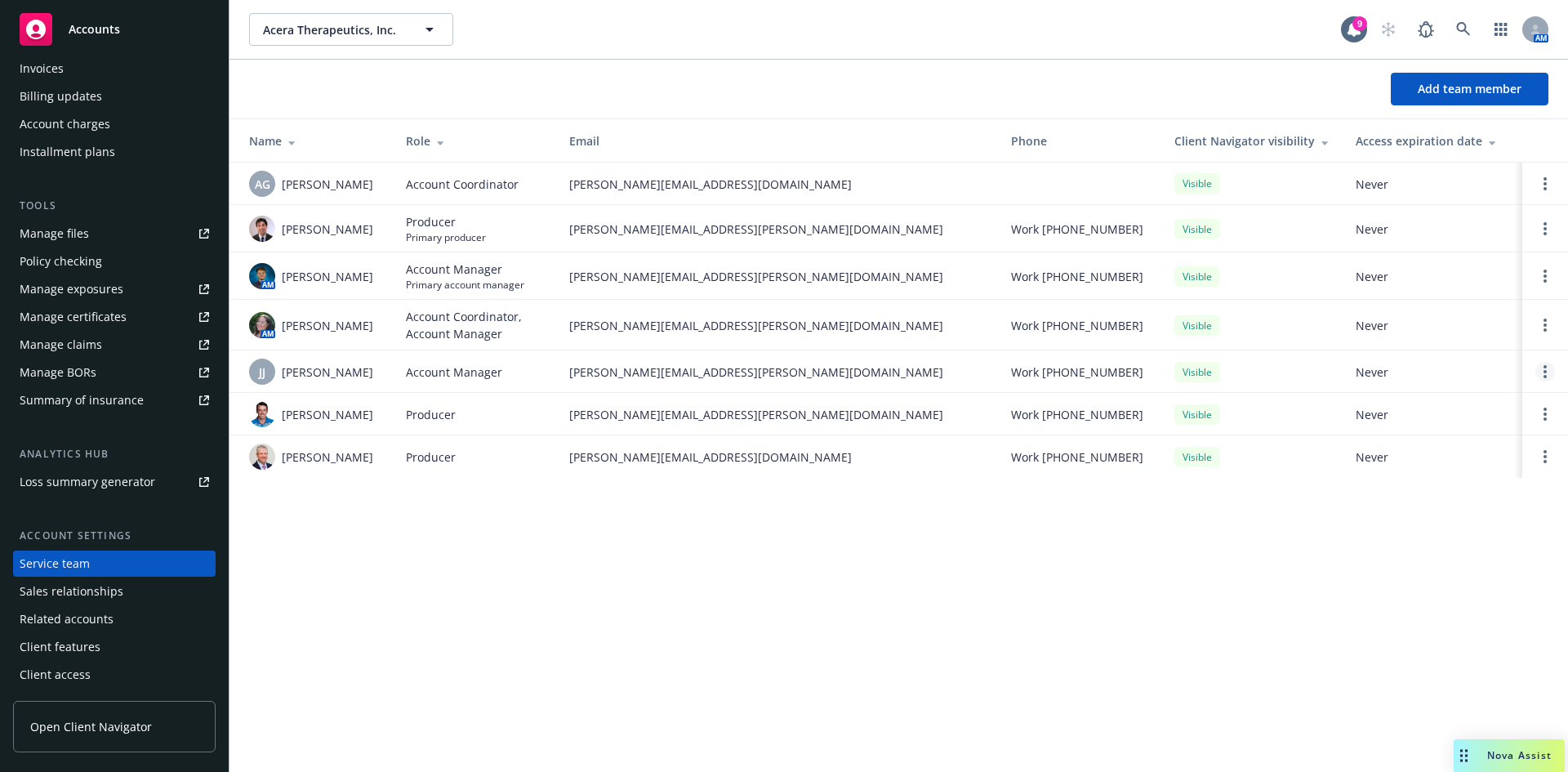
click at [1543, 369] on link "Open options" at bounding box center [1545, 372] width 19 height 19
click at [1420, 328] on span "Remove account manager" at bounding box center [1387, 325] width 181 height 16
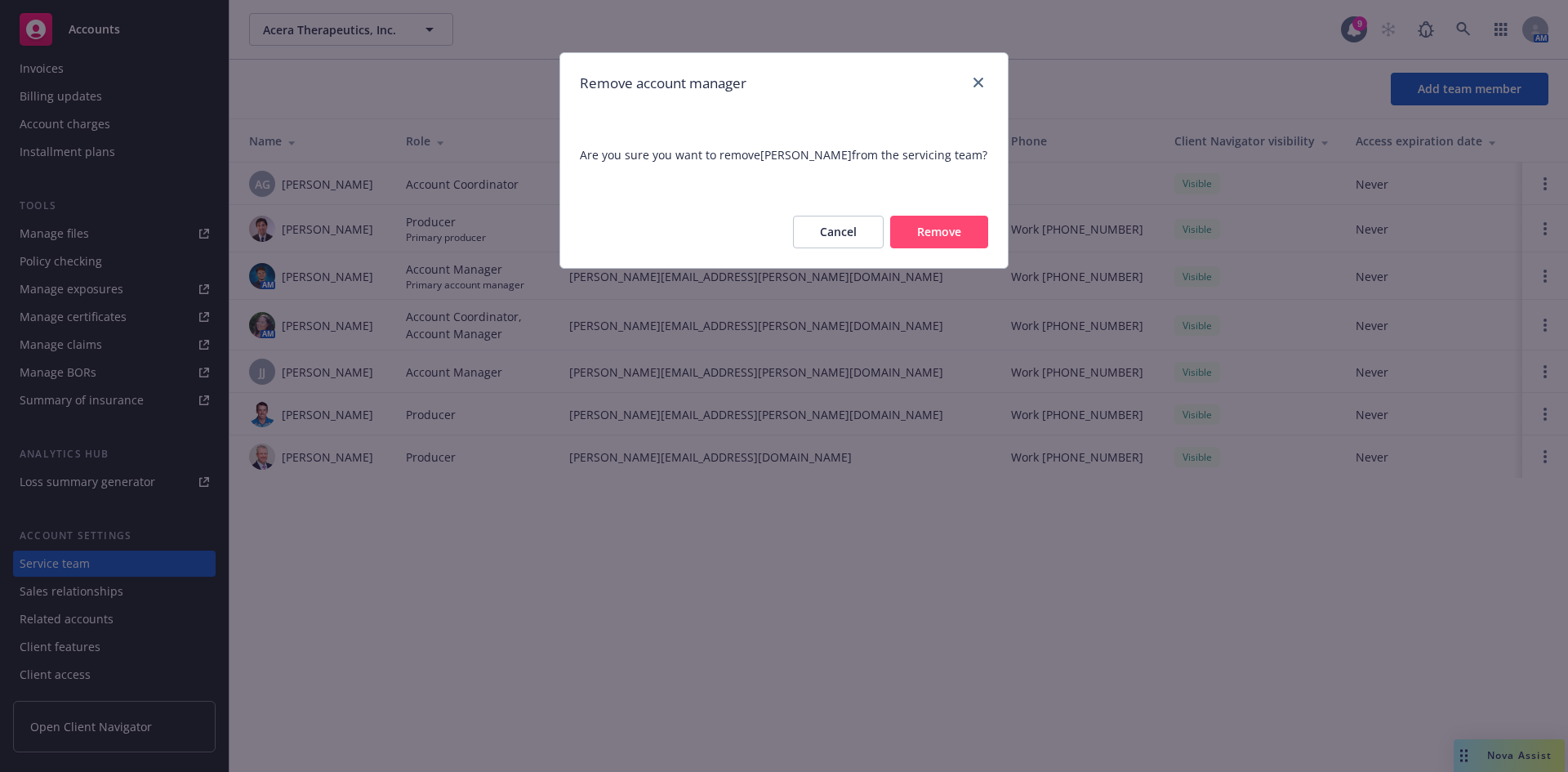
click at [937, 231] on button "Remove" at bounding box center [939, 232] width 98 height 32
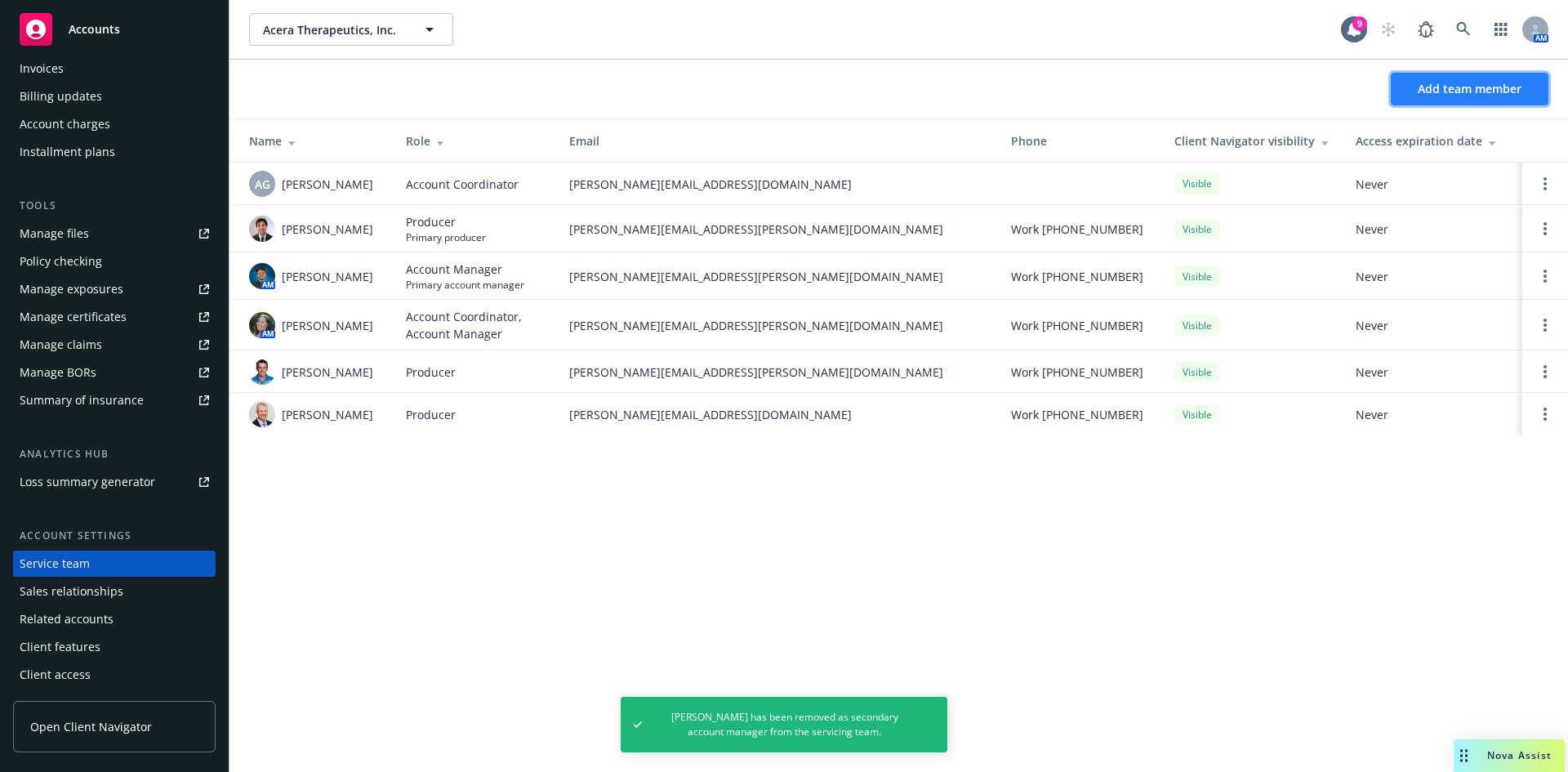
click at [1435, 94] on span "Add team member" at bounding box center [1469, 88] width 104 height 16
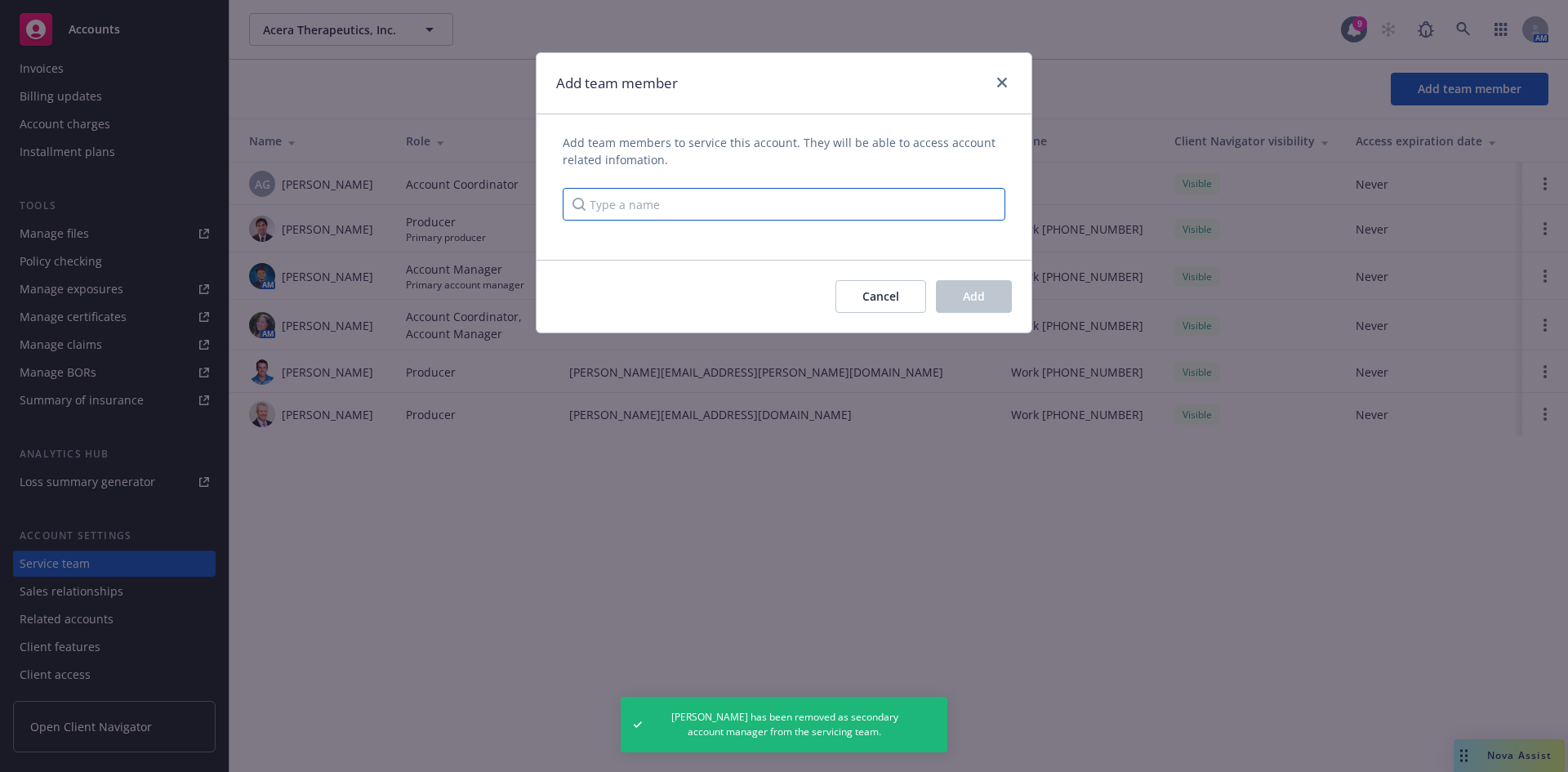
click at [670, 214] on input "Type a name" at bounding box center [784, 204] width 443 height 32
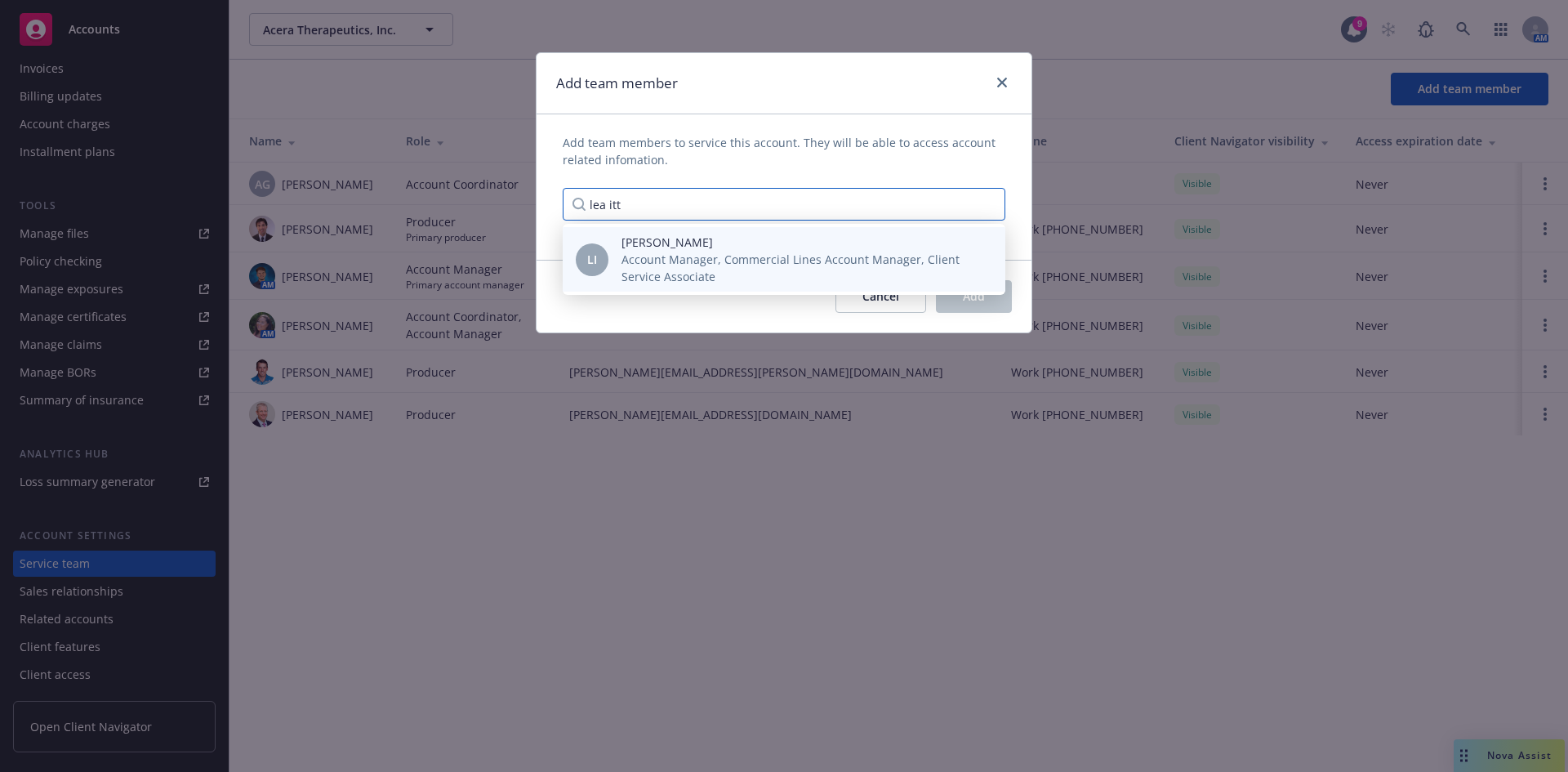
type input "lea itt"
click at [726, 282] on span "Account Manager, Commercial Lines Account Manager, Client Service Associate" at bounding box center [800, 268] width 358 height 34
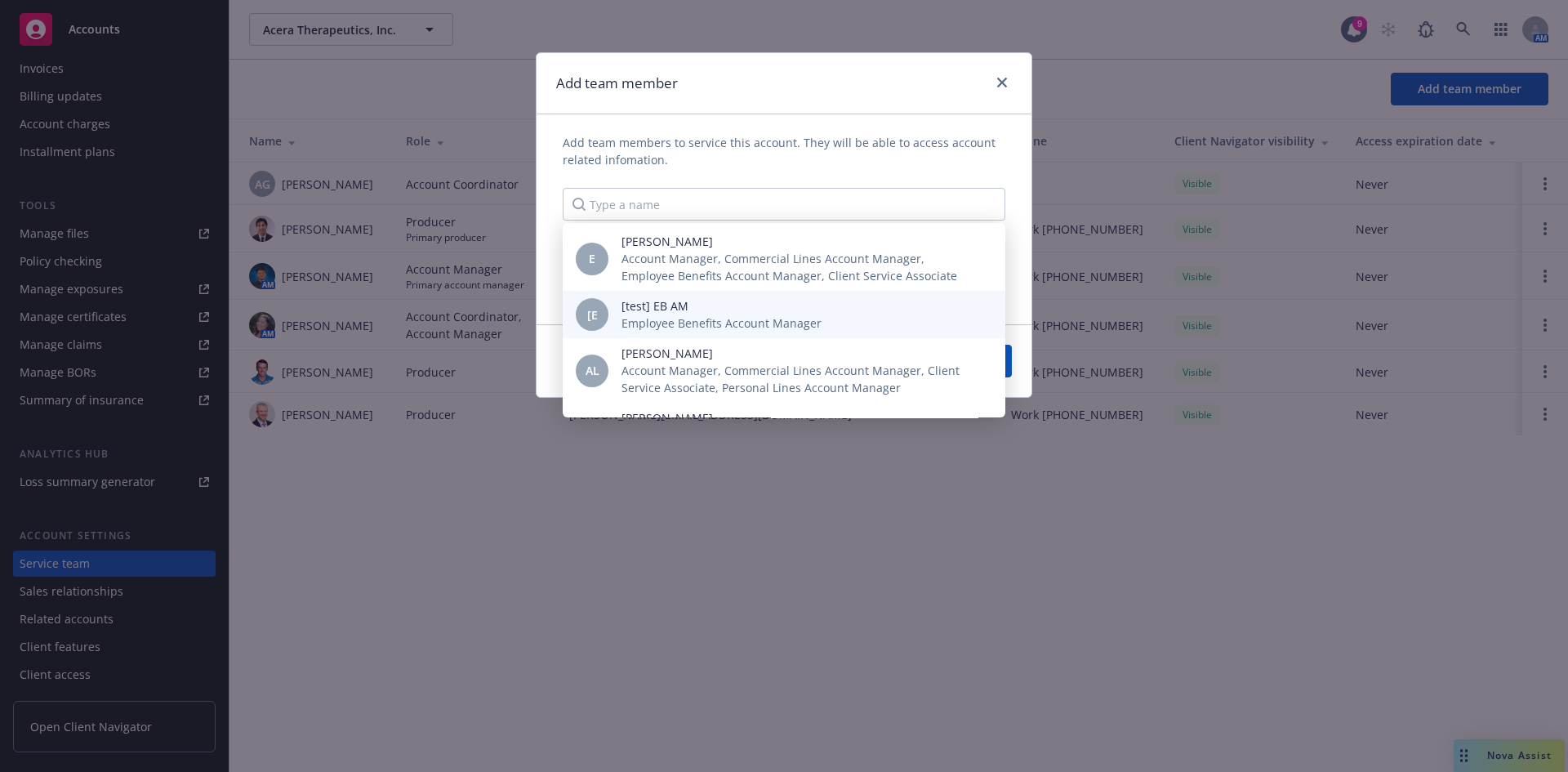
click at [716, 297] on span "[test] EB AM" at bounding box center [721, 306] width 200 height 17
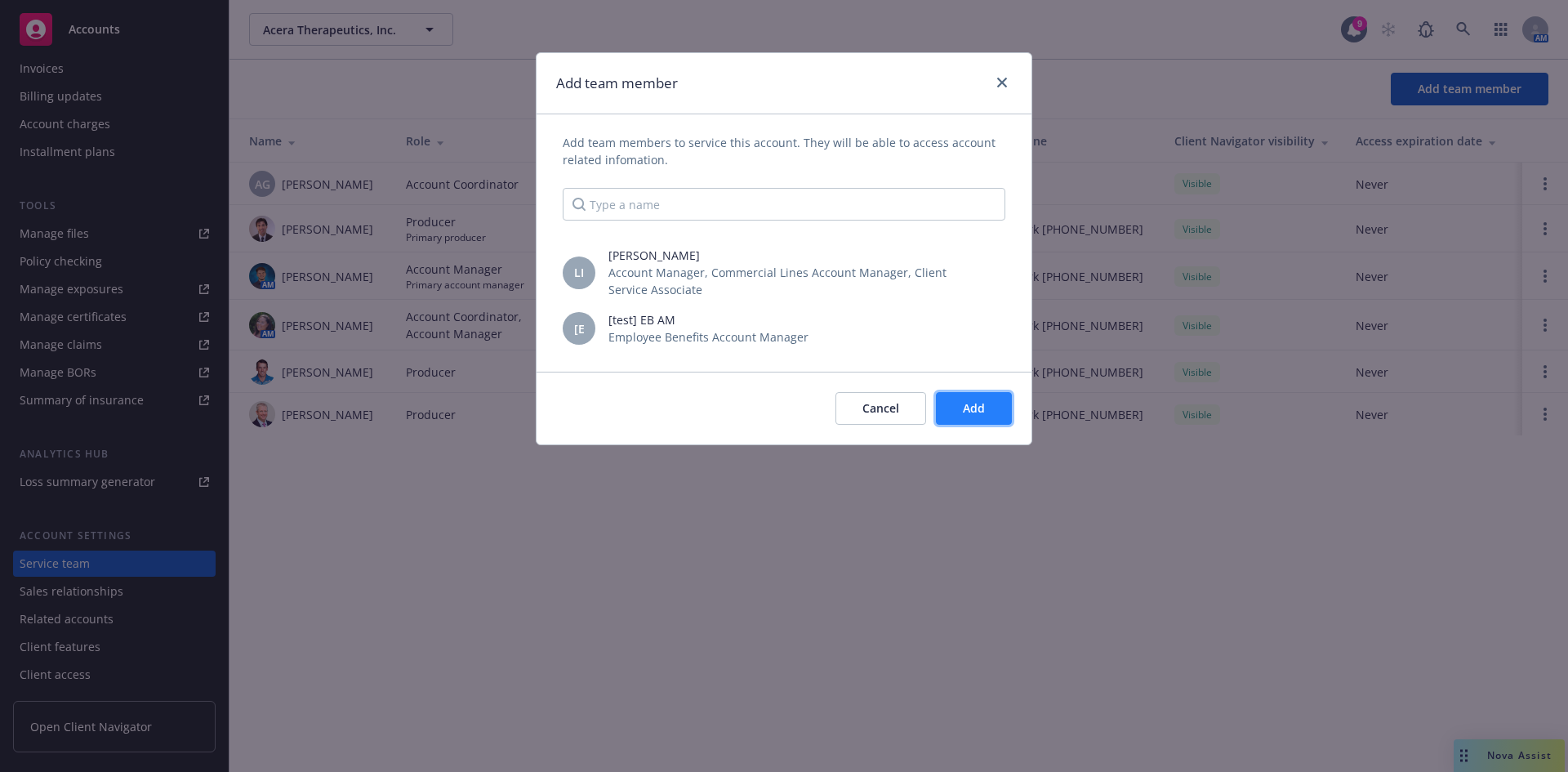
click at [971, 404] on span "Add" at bounding box center [973, 408] width 22 height 16
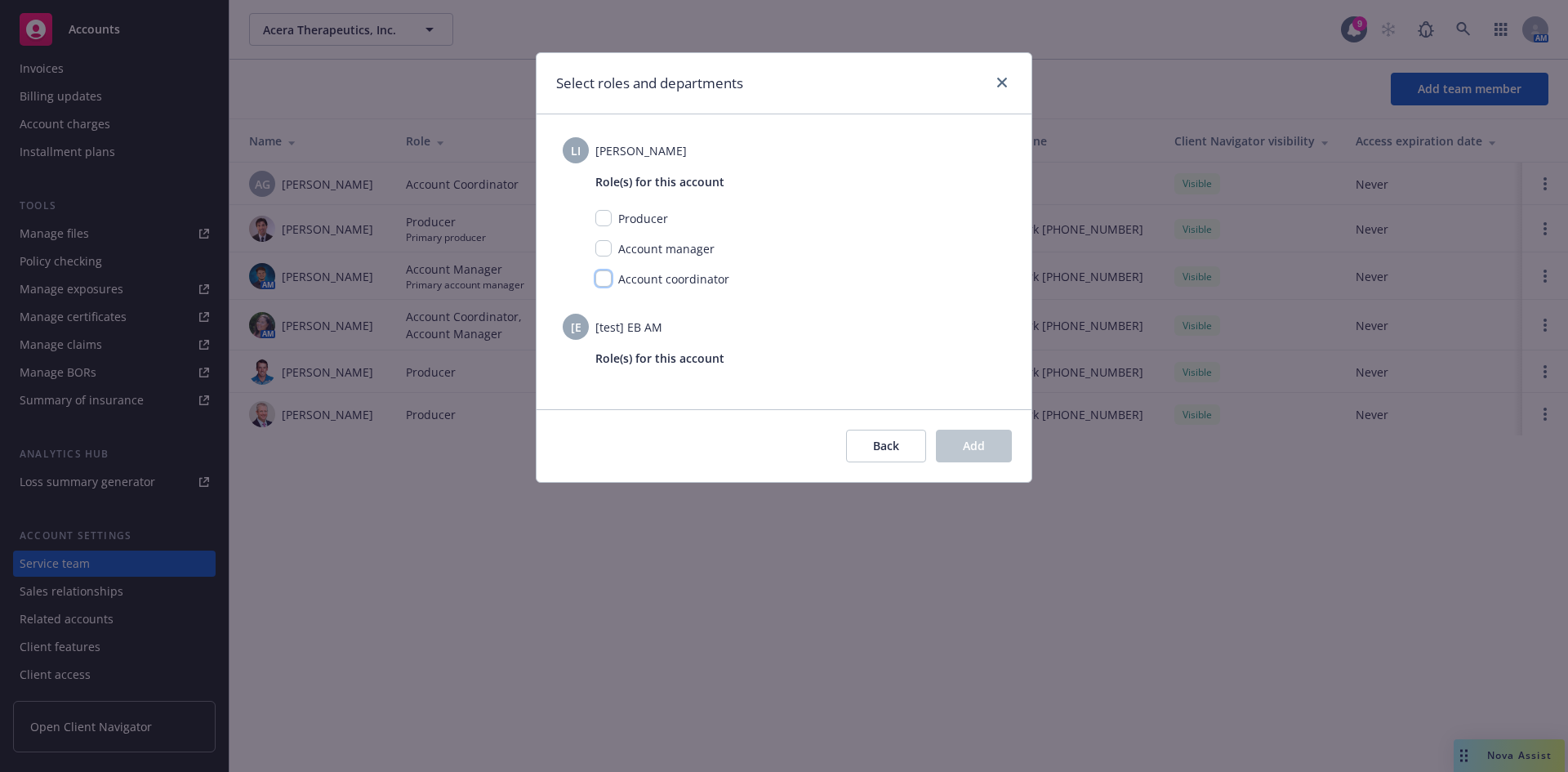
click at [603, 278] on input "checkbox" at bounding box center [603, 278] width 17 height 17
checkbox input "true"
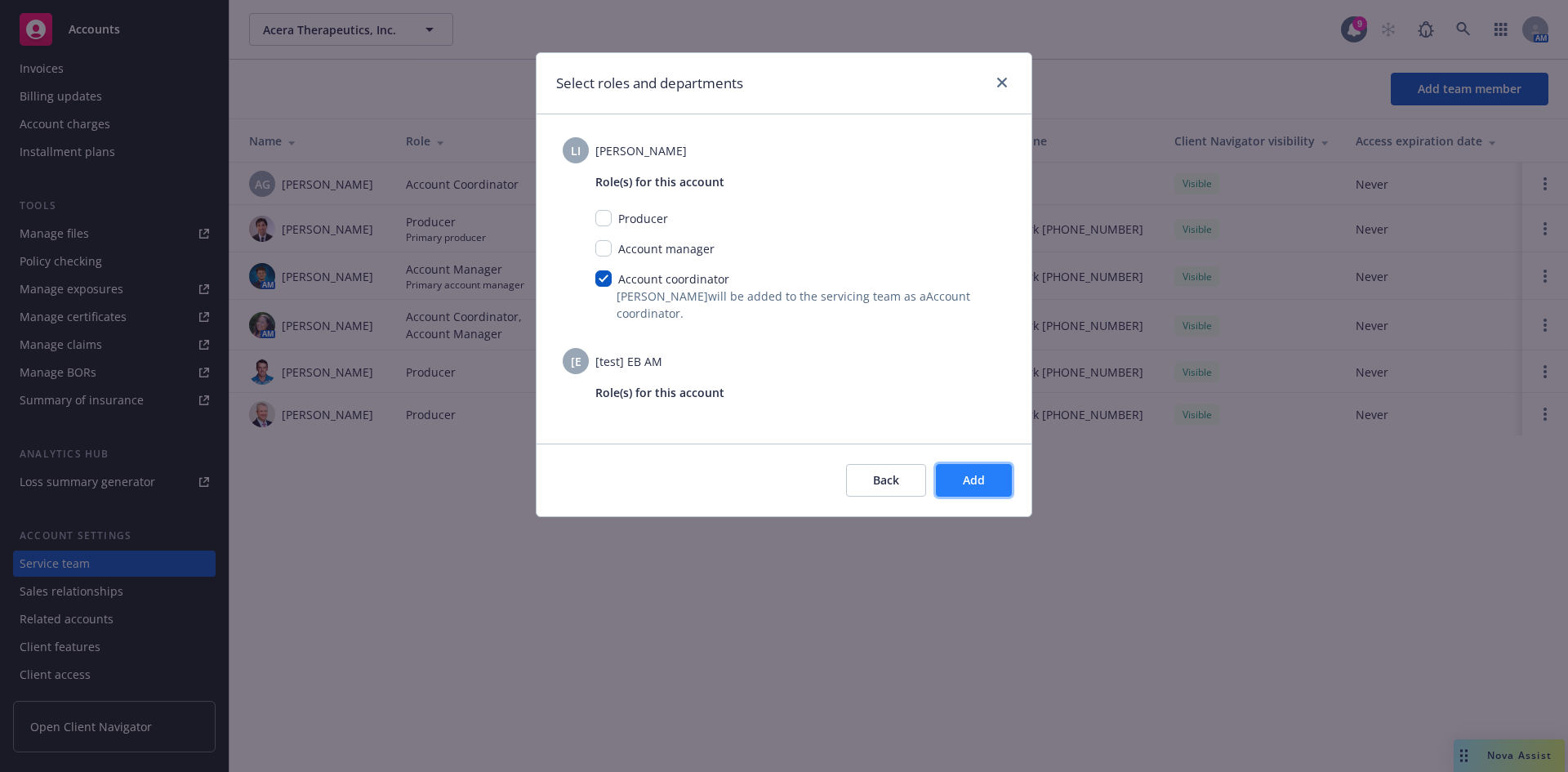
click at [984, 484] on span "Add" at bounding box center [973, 480] width 22 height 16
